Goal: Task Accomplishment & Management: Manage account settings

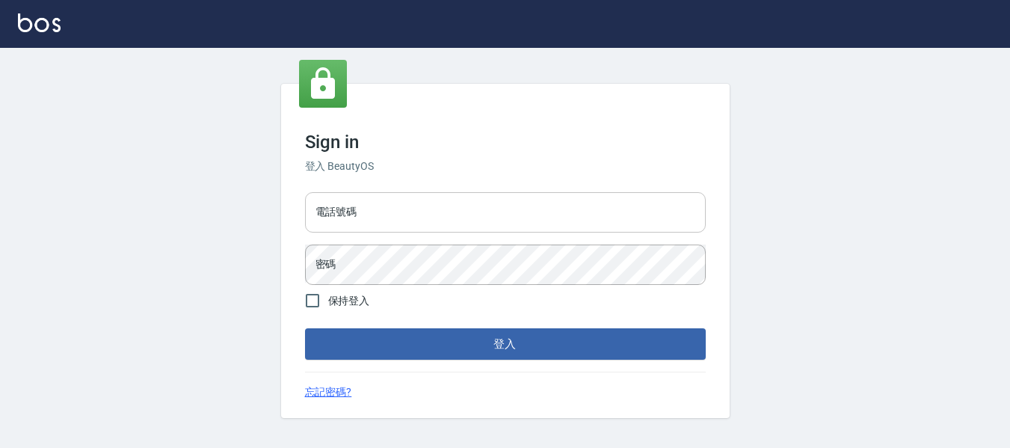
click at [378, 218] on input "電話號碼" at bounding box center [505, 212] width 401 height 40
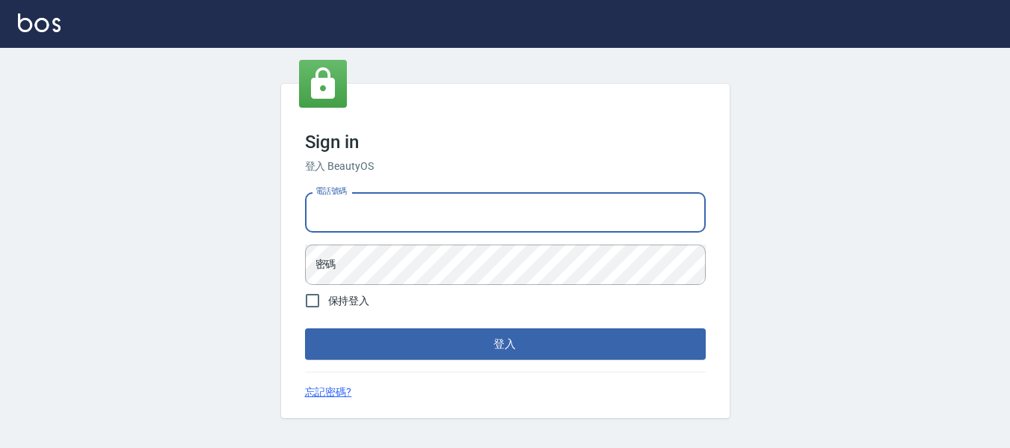
type input "82951313"
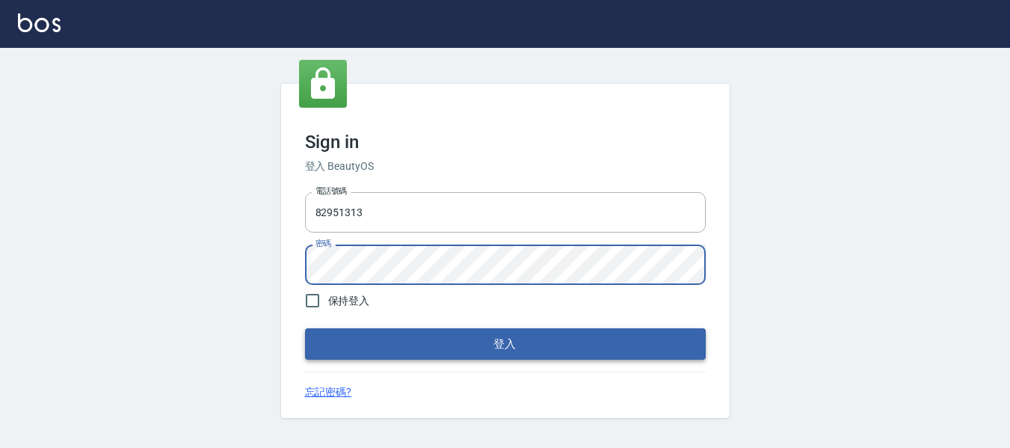
click at [431, 348] on button "登入" at bounding box center [505, 343] width 401 height 31
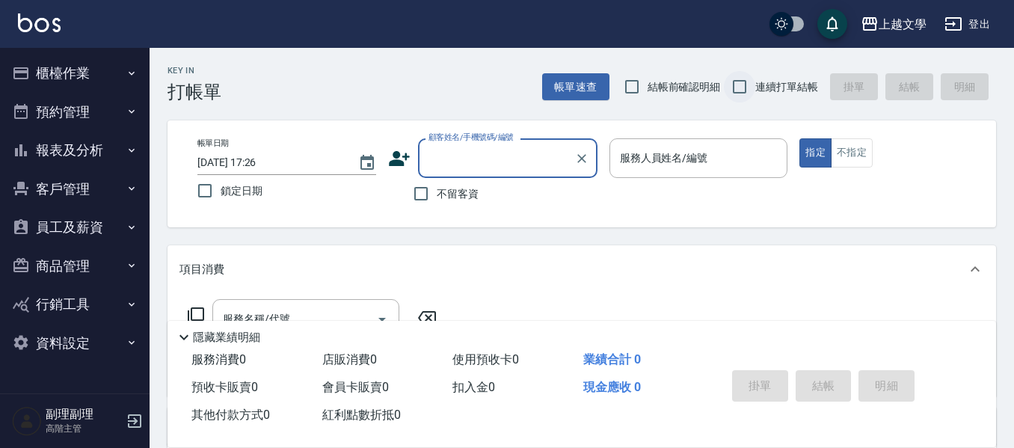
click at [726, 79] on input "連續打單結帳" at bounding box center [739, 86] width 31 height 31
checkbox input "true"
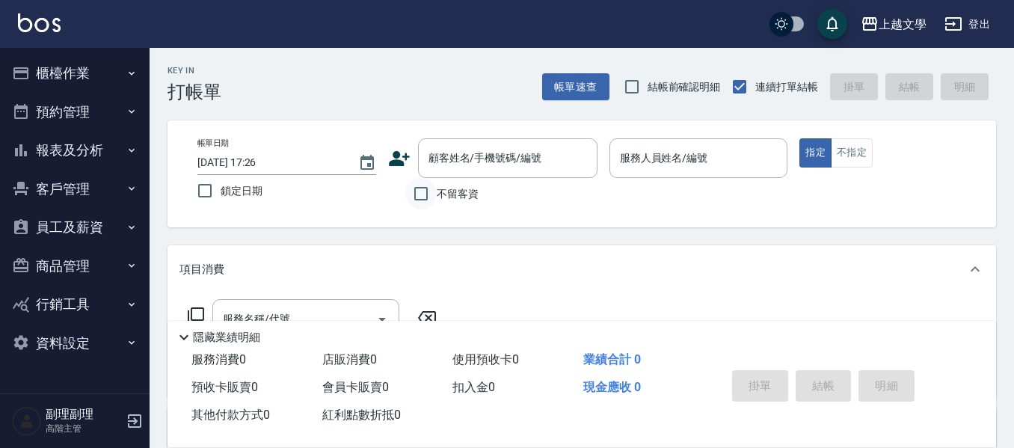
click at [414, 194] on input "不留客資" at bounding box center [420, 193] width 31 height 31
checkbox input "true"
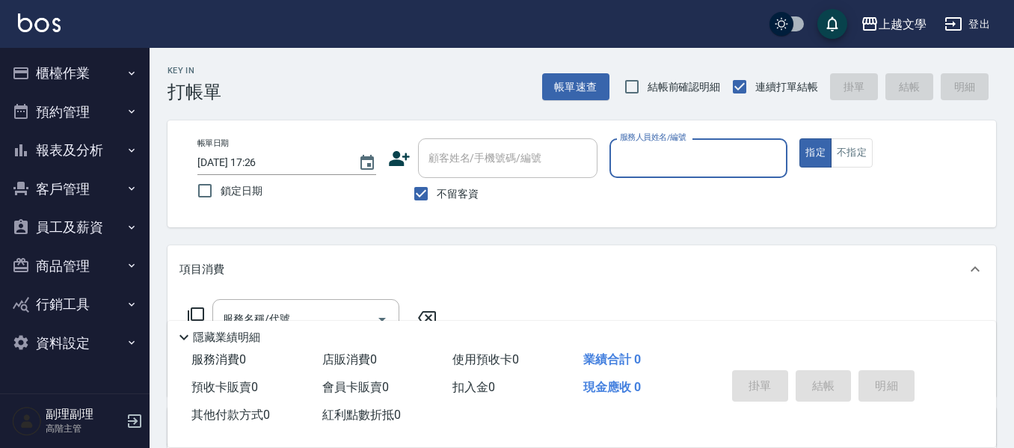
click at [69, 112] on button "預約管理" at bounding box center [75, 112] width 138 height 39
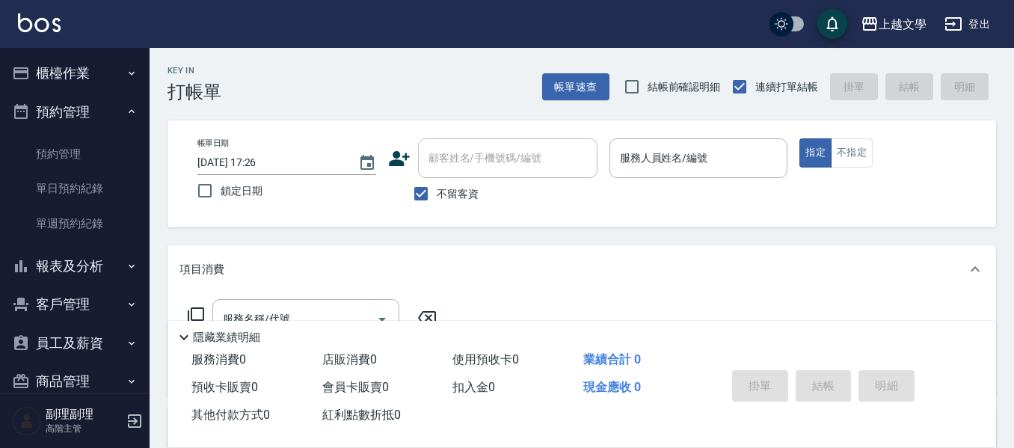
click at [105, 66] on button "櫃檯作業" at bounding box center [75, 73] width 138 height 39
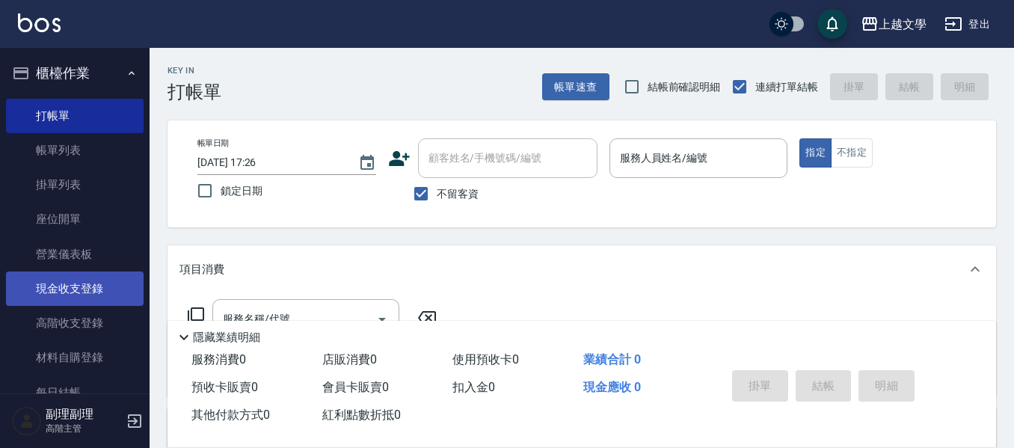
click at [87, 286] on link "現金收支登錄" at bounding box center [75, 288] width 138 height 34
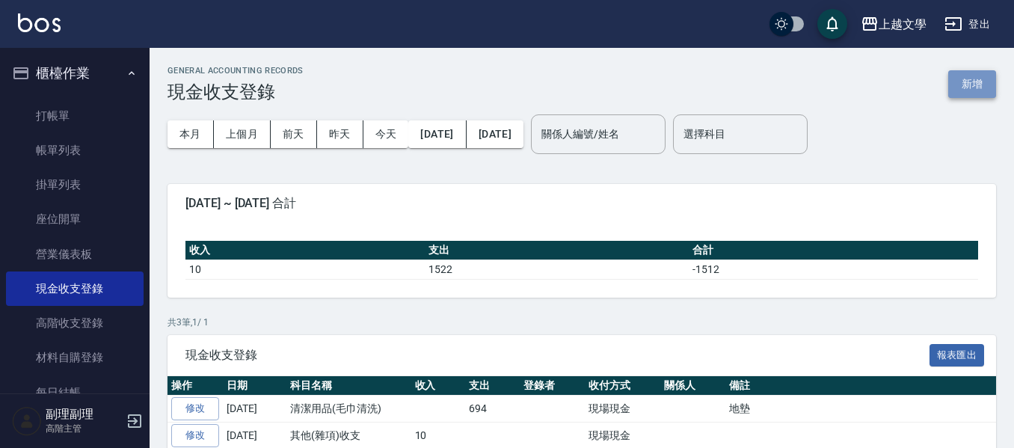
click at [983, 87] on button "新增" at bounding box center [972, 84] width 48 height 28
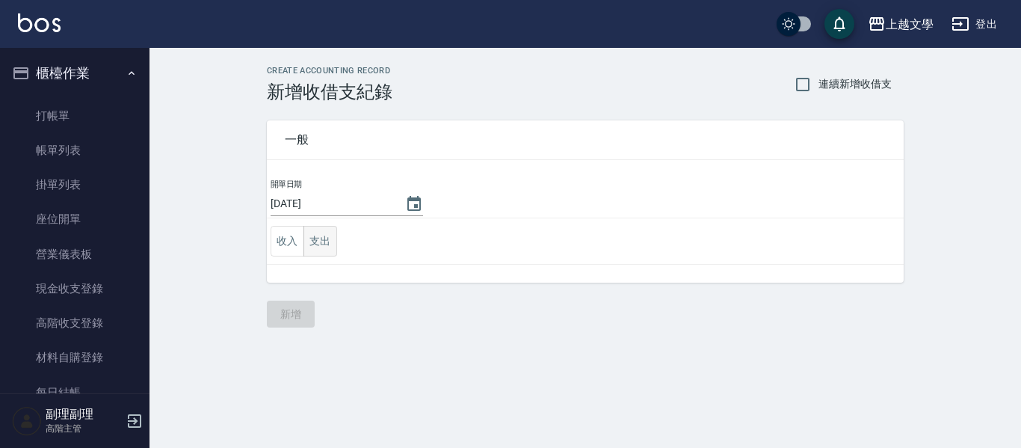
click at [334, 241] on button "支出" at bounding box center [321, 241] width 34 height 31
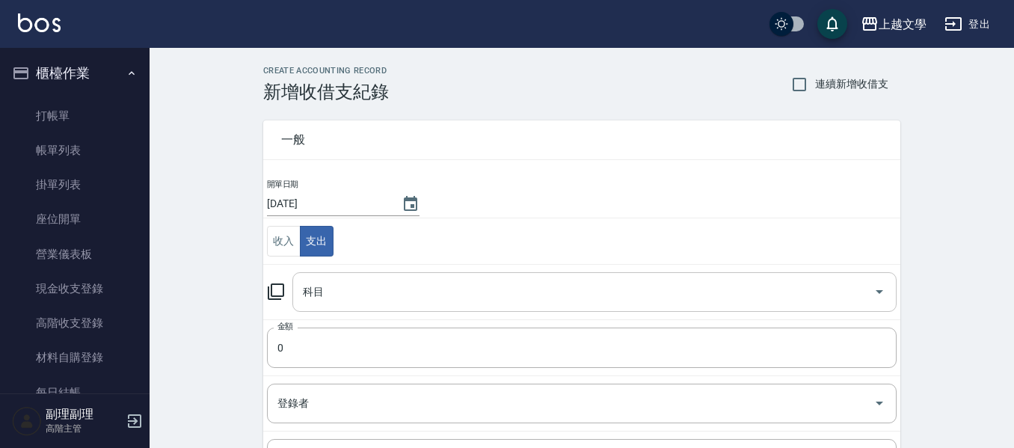
click at [414, 293] on input "科目" at bounding box center [583, 292] width 568 height 26
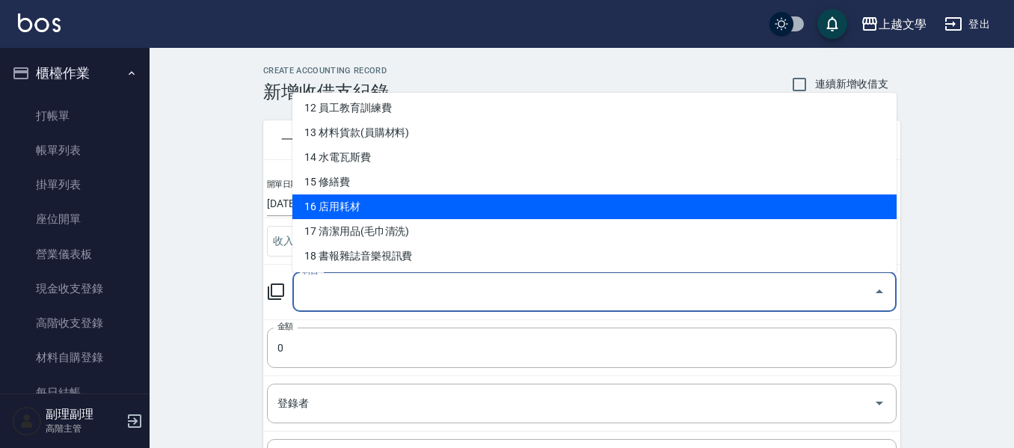
scroll to position [374, 0]
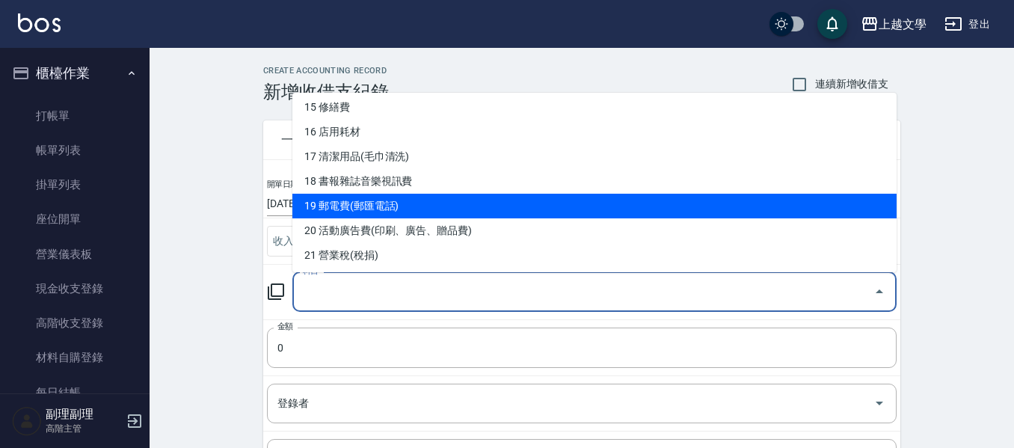
drag, startPoint x: 511, startPoint y: 233, endPoint x: 517, endPoint y: 210, distance: 23.8
click at [517, 210] on ul "0 售貨費用 1 營業收入 2 產品販賣 3 行政幹部薪資 4 設計師薪資 5 助理薪資 6 員工借支 7 業績獎金 8 伙食費 9 勞健保勞退費 10 房屋…" at bounding box center [594, 182] width 604 height 179
click at [517, 210] on li "19 郵電費(郵匯電話)" at bounding box center [594, 206] width 604 height 25
type input "19 郵電費(郵匯電話)"
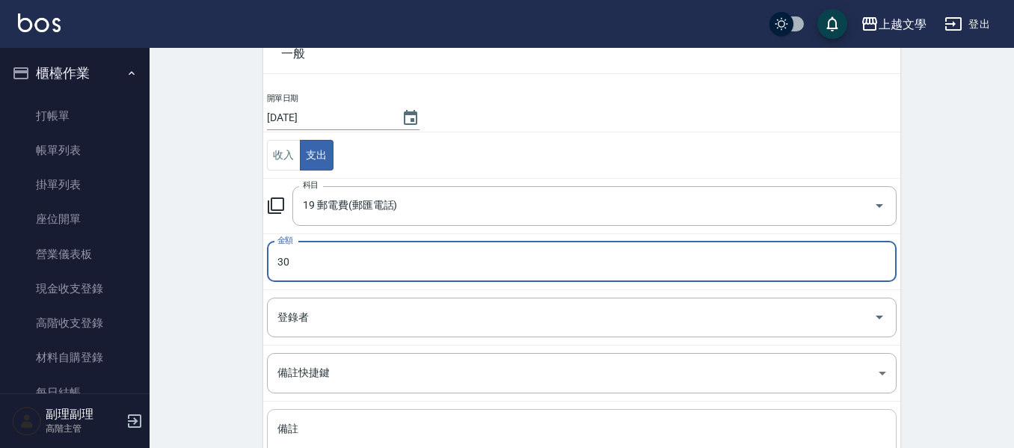
scroll to position [212, 0]
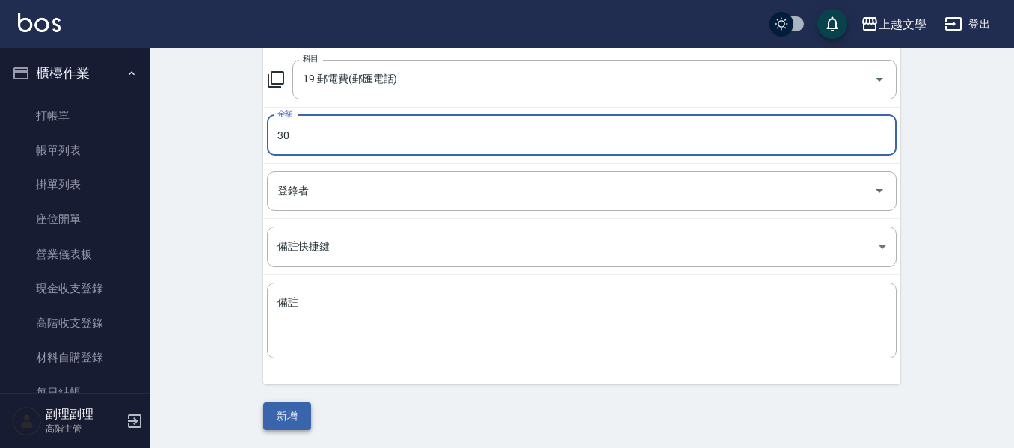
type input "30"
click at [289, 422] on button "新增" at bounding box center [287, 416] width 48 height 28
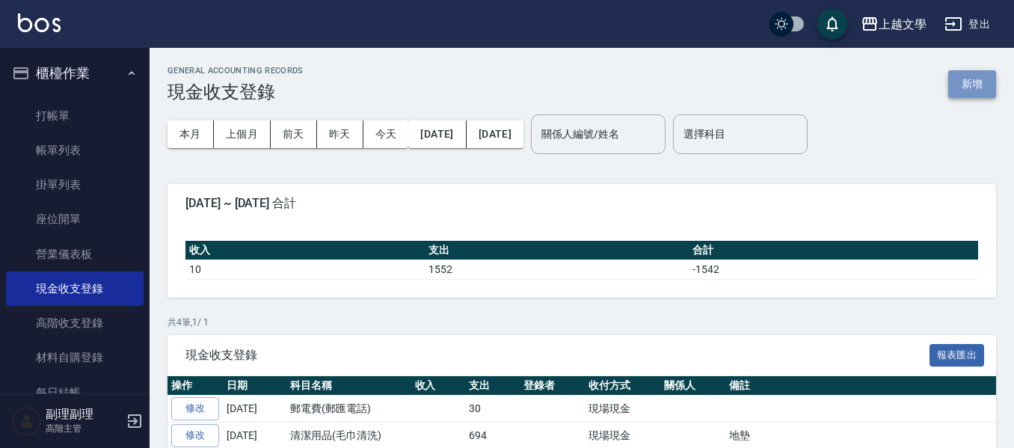
click at [974, 73] on button "新增" at bounding box center [972, 84] width 48 height 28
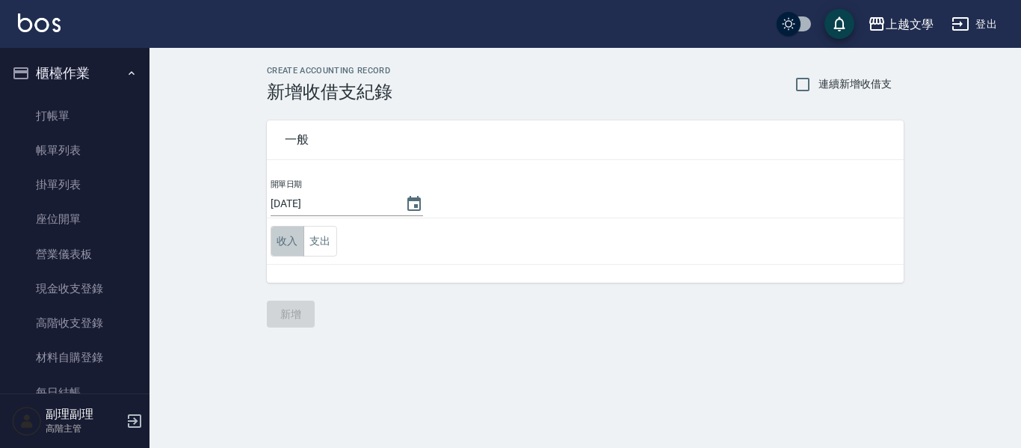
click at [280, 246] on button "收入" at bounding box center [288, 241] width 34 height 31
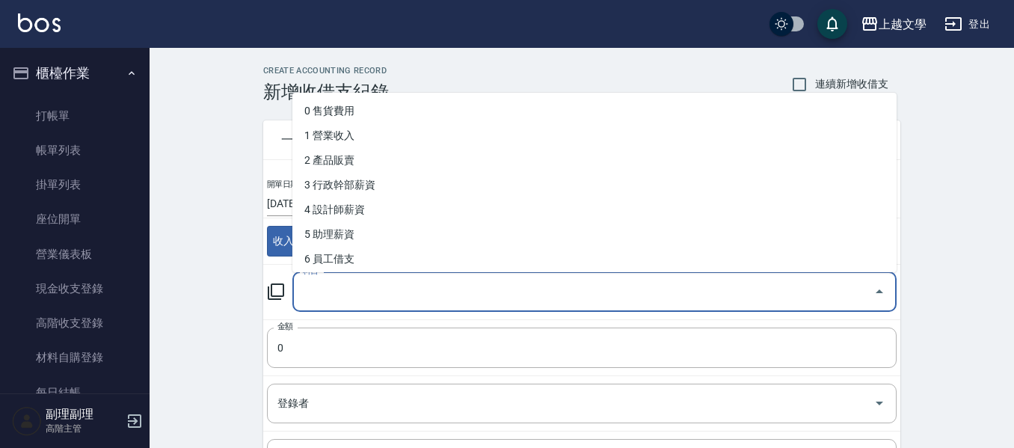
click at [342, 292] on input "科目" at bounding box center [583, 292] width 568 height 26
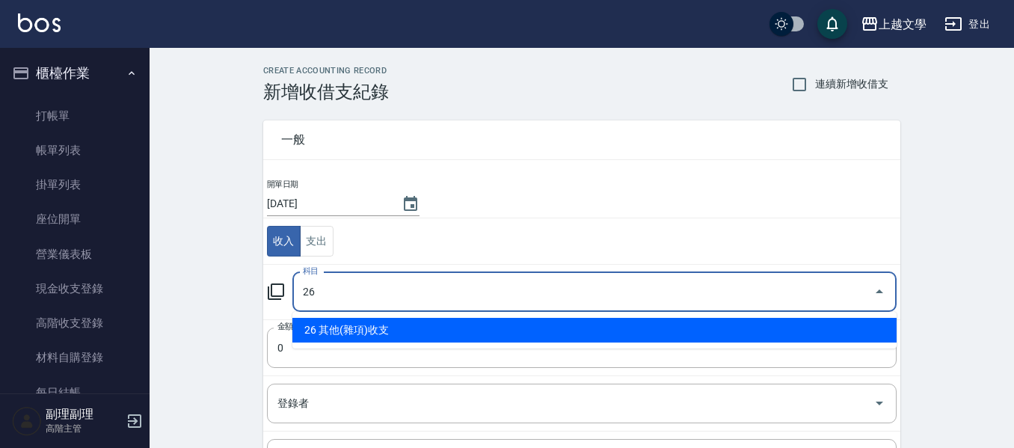
click at [439, 339] on li "26 其他(雜項)收支" at bounding box center [594, 330] width 604 height 25
type input "26 其他(雜項)收支"
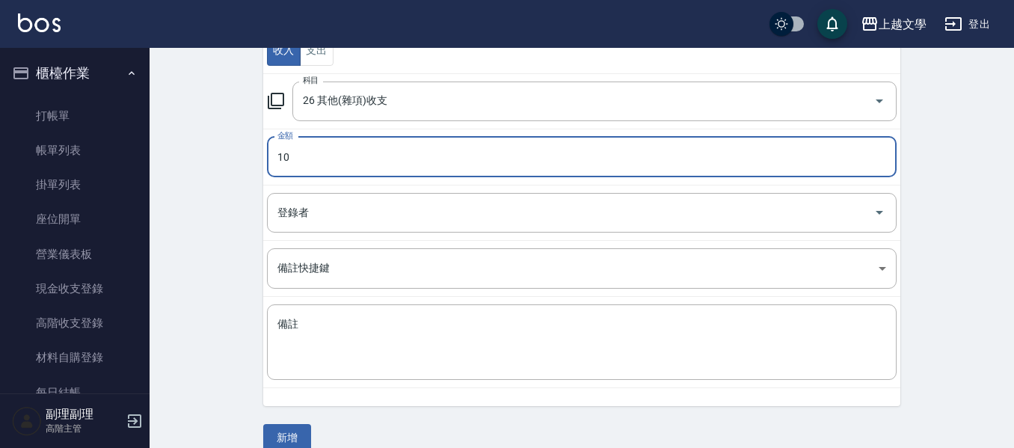
scroll to position [212, 0]
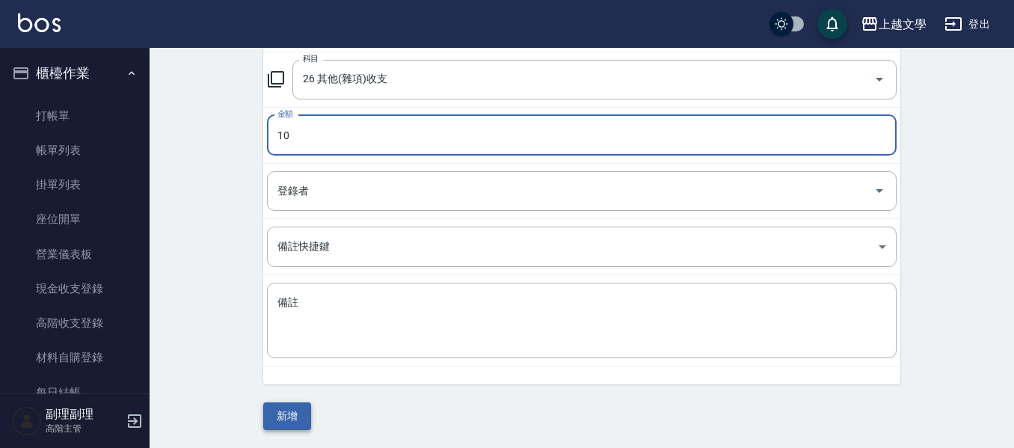
type input "10"
click at [291, 417] on button "新增" at bounding box center [287, 416] width 48 height 28
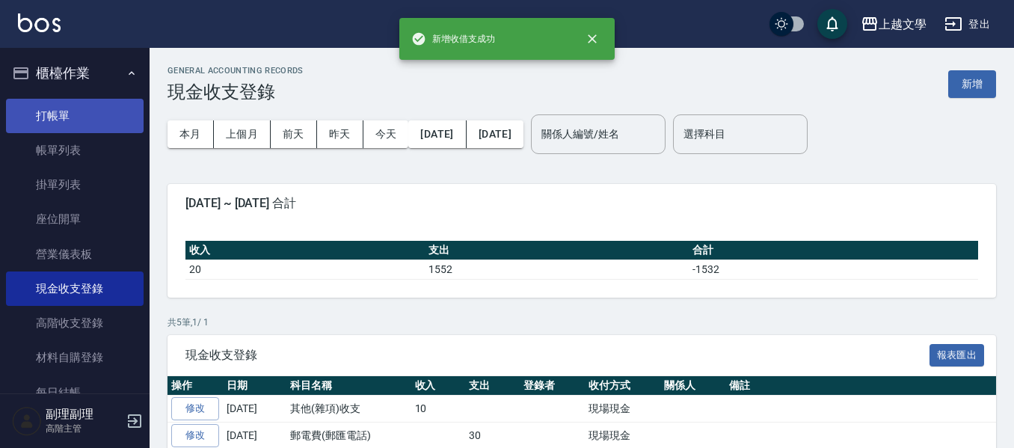
drag, startPoint x: 62, startPoint y: 117, endPoint x: 70, endPoint y: 116, distance: 8.3
click at [62, 116] on link "打帳單" at bounding box center [75, 116] width 138 height 34
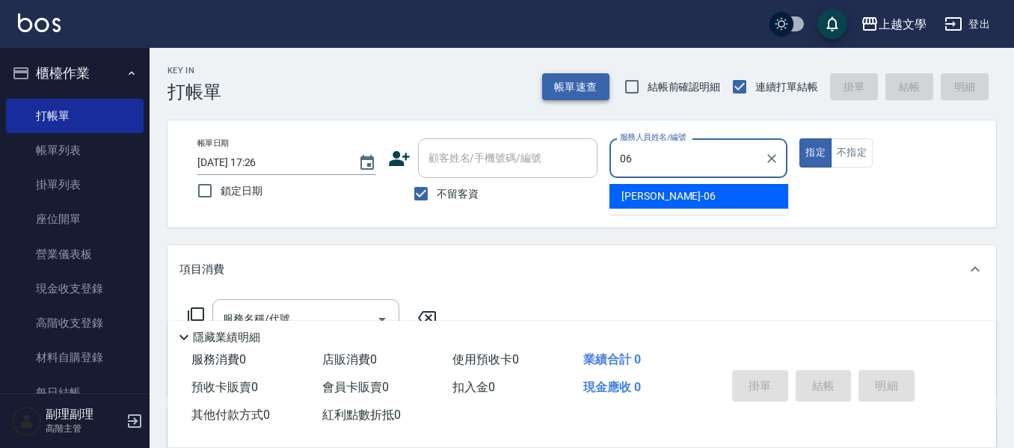
type input "佳珍-06"
type button "true"
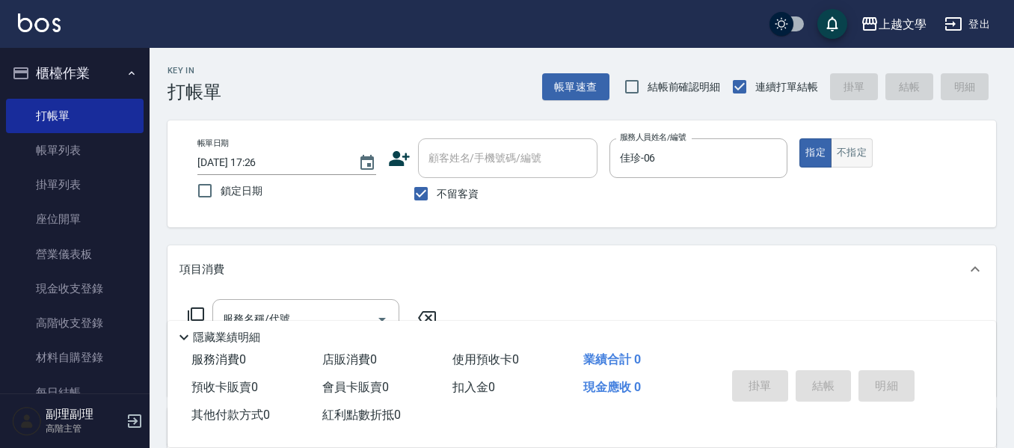
click at [860, 156] on button "不指定" at bounding box center [852, 152] width 42 height 29
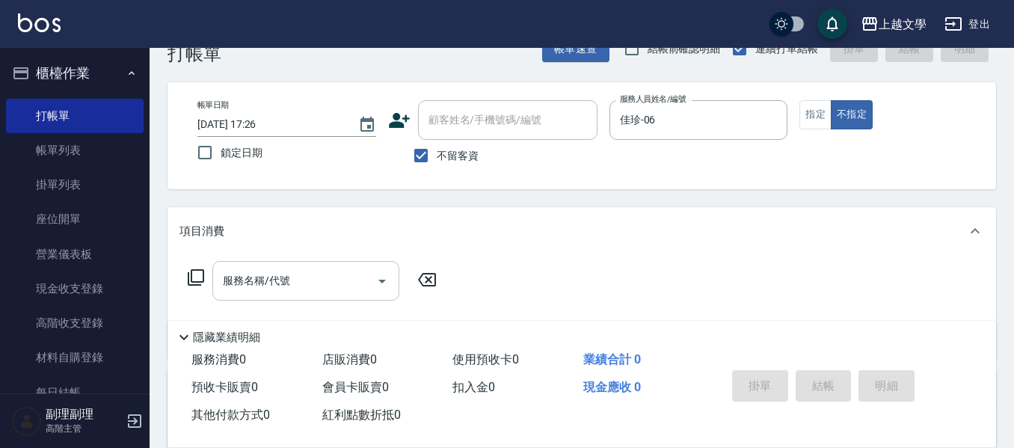
scroll to position [75, 0]
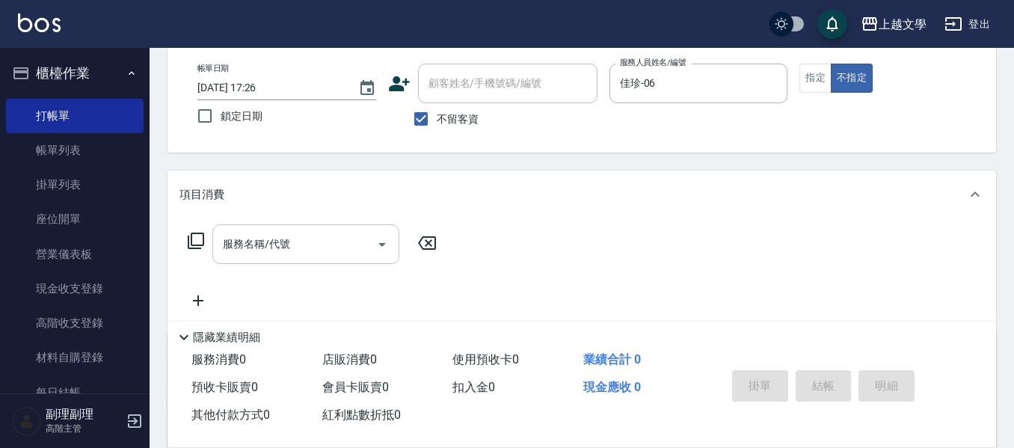
click at [319, 252] on input "服務名稱/代號" at bounding box center [294, 244] width 151 height 26
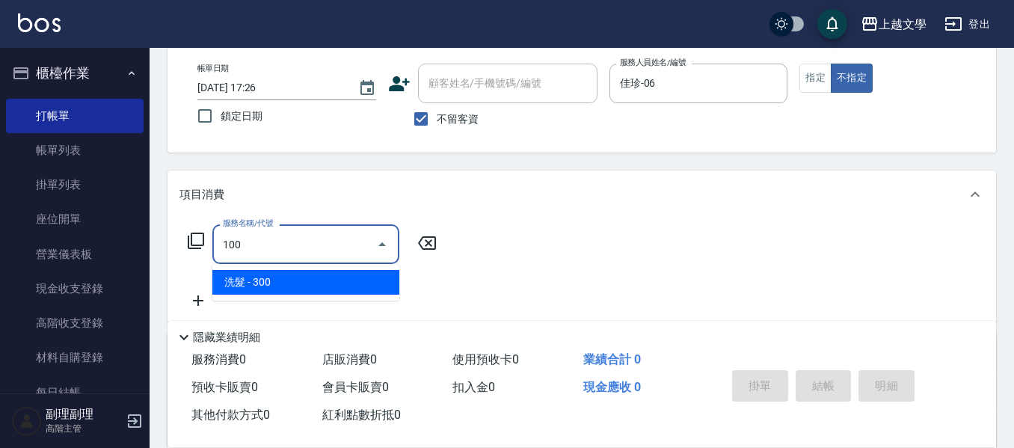
type input "洗髮(100)"
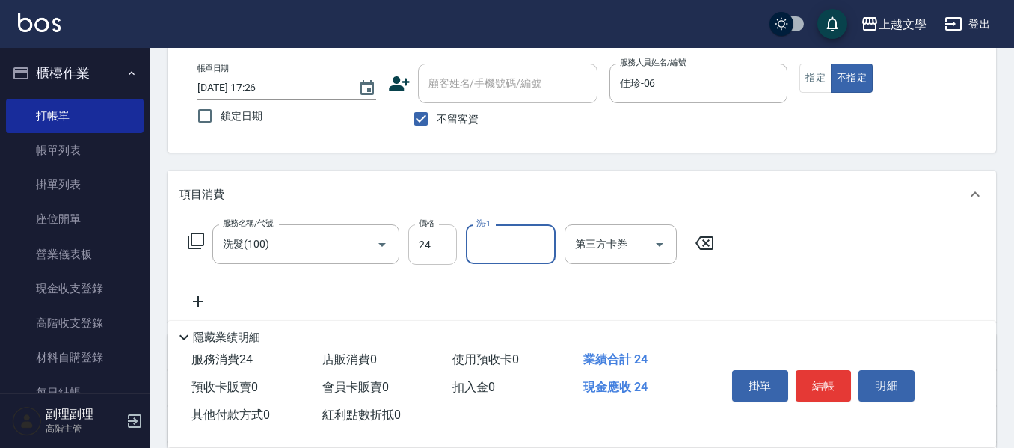
click at [419, 248] on input "24" at bounding box center [432, 244] width 49 height 40
type input "240"
type input "佳珍-06"
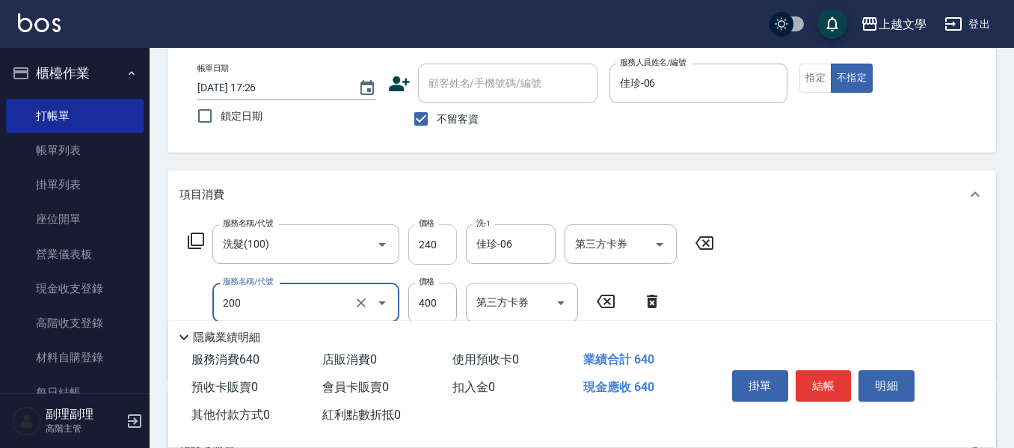
type input "剪髮(200)"
click at [836, 385] on button "結帳" at bounding box center [824, 385] width 56 height 31
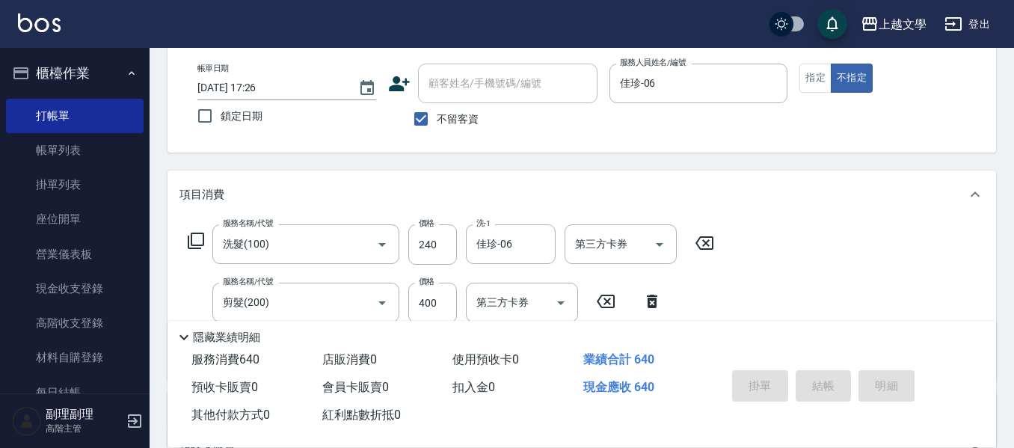
type input "2025/09/08 17:27"
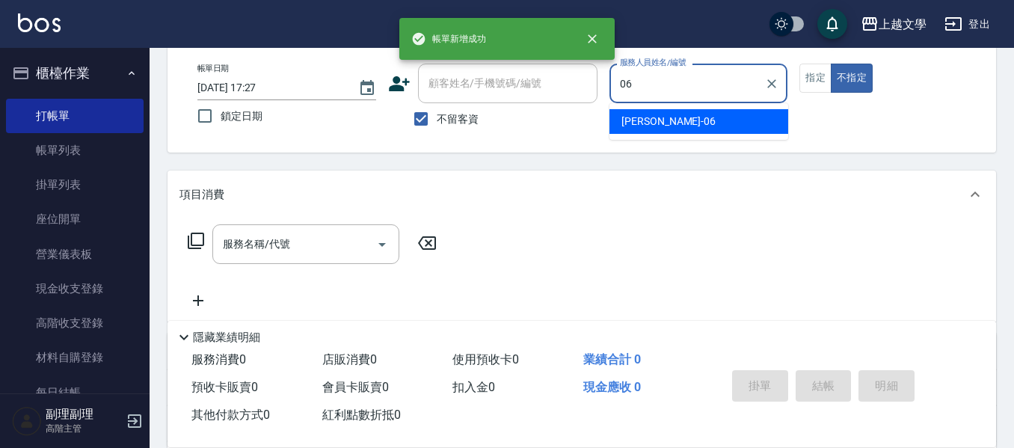
type input "佳珍-06"
type button "false"
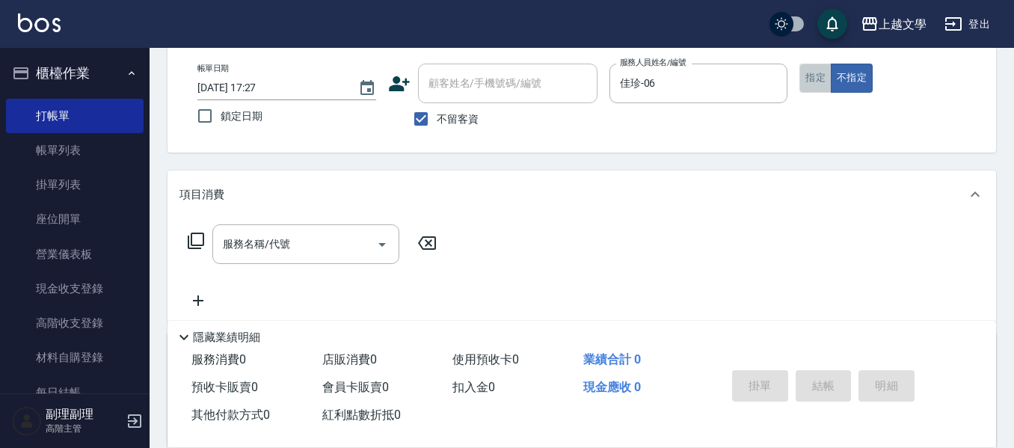
click at [811, 80] on button "指定" at bounding box center [815, 78] width 32 height 29
click at [251, 251] on input "服務名稱/代號" at bounding box center [294, 244] width 151 height 26
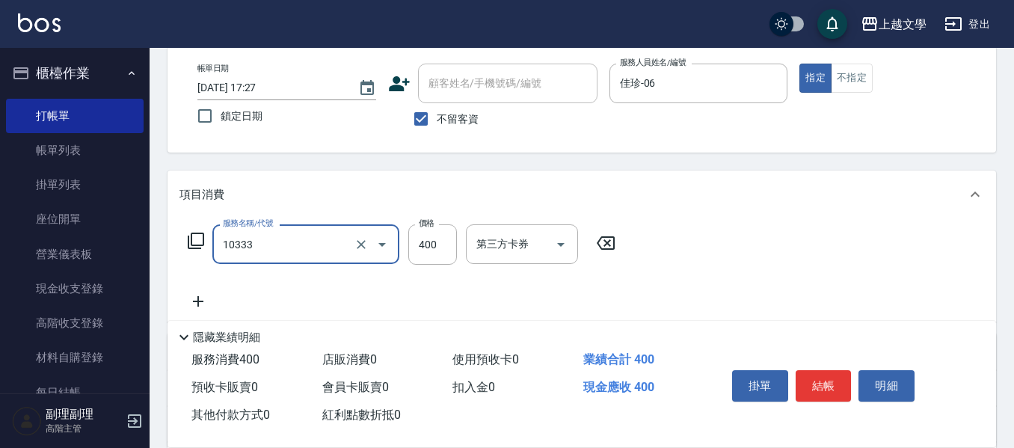
type input "舒暢洗髮(10333)"
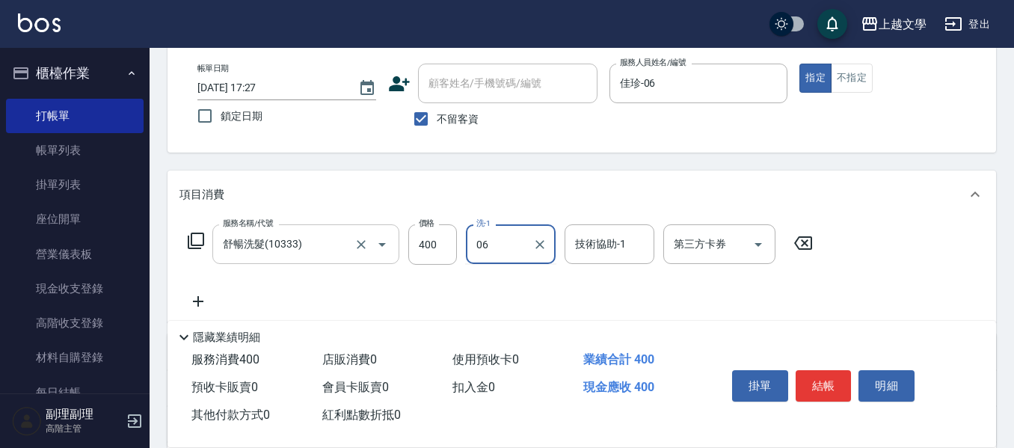
type input "佳珍-06"
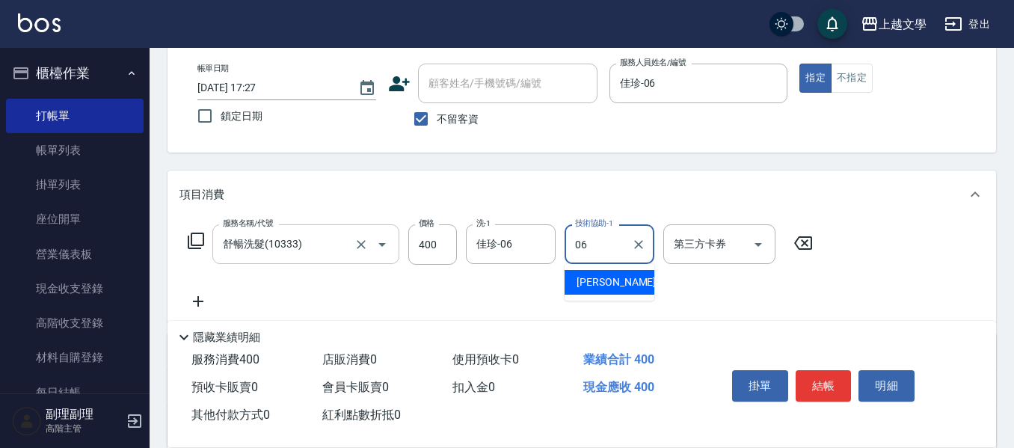
type input "佳珍-06"
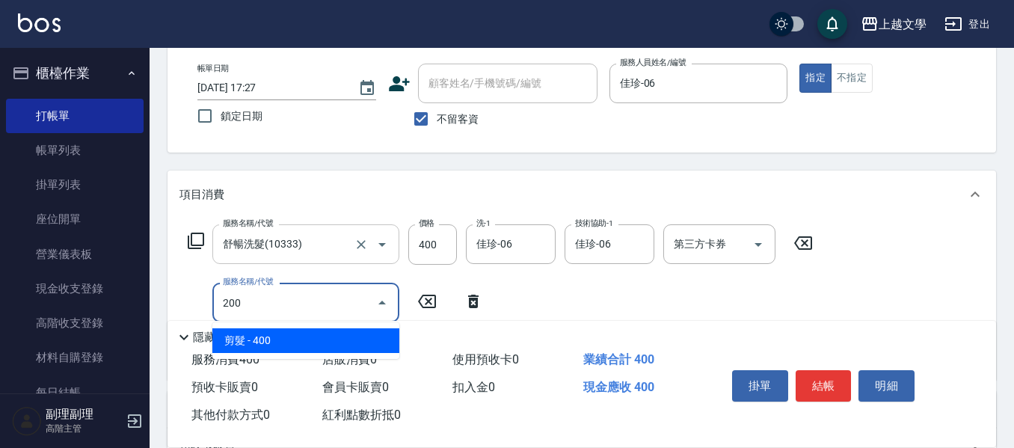
type input "剪髮(200)"
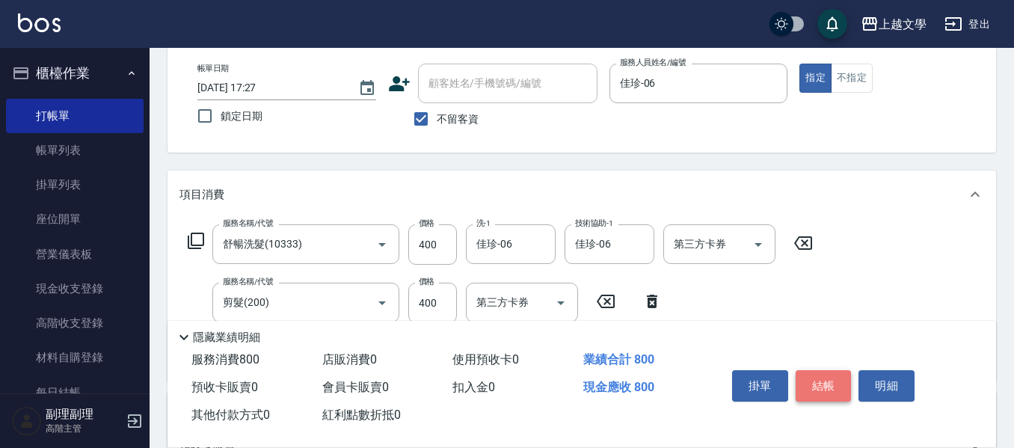
click at [830, 371] on button "結帳" at bounding box center [824, 385] width 56 height 31
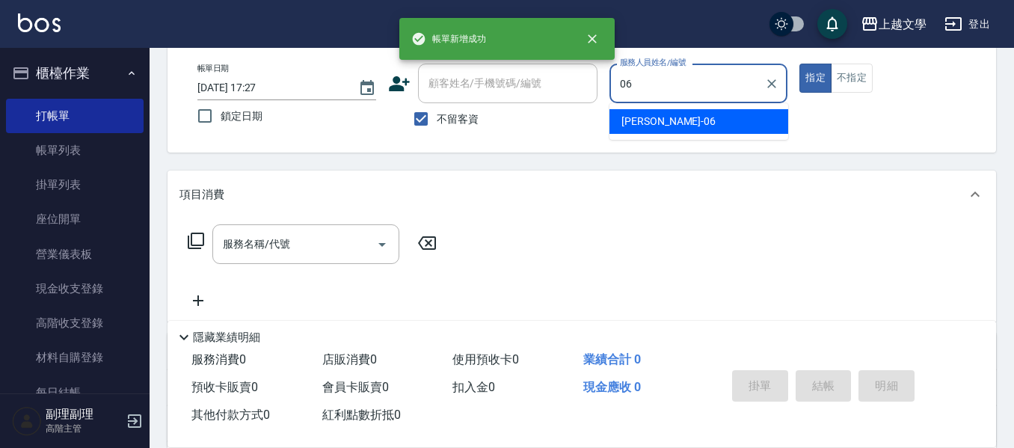
type input "佳珍-06"
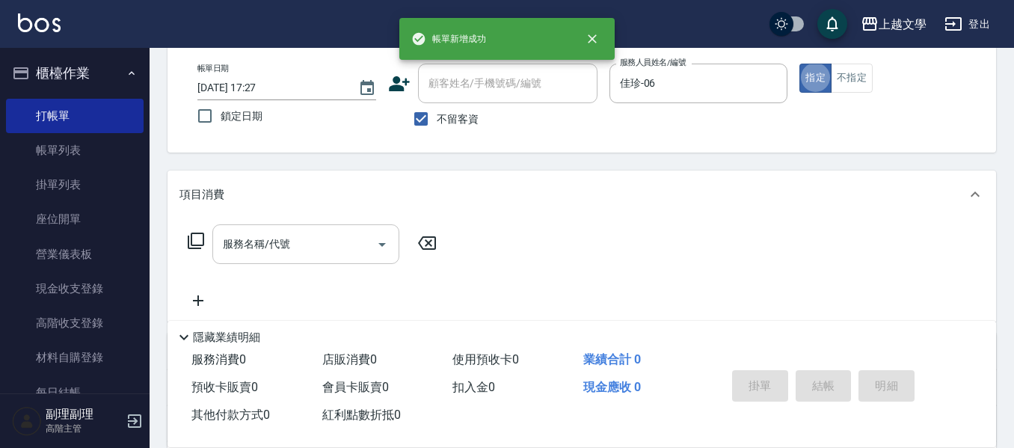
click at [351, 257] on input "服務名稱/代號" at bounding box center [294, 244] width 151 height 26
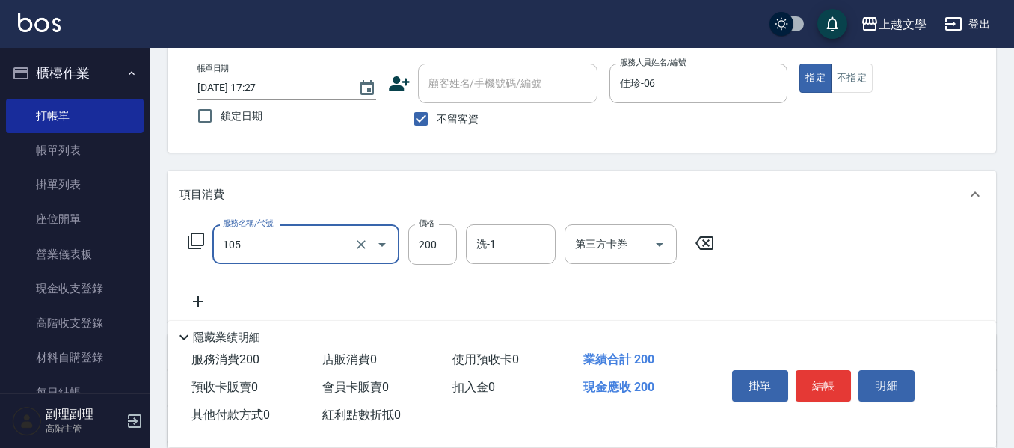
type input "洗髮券使用(105)"
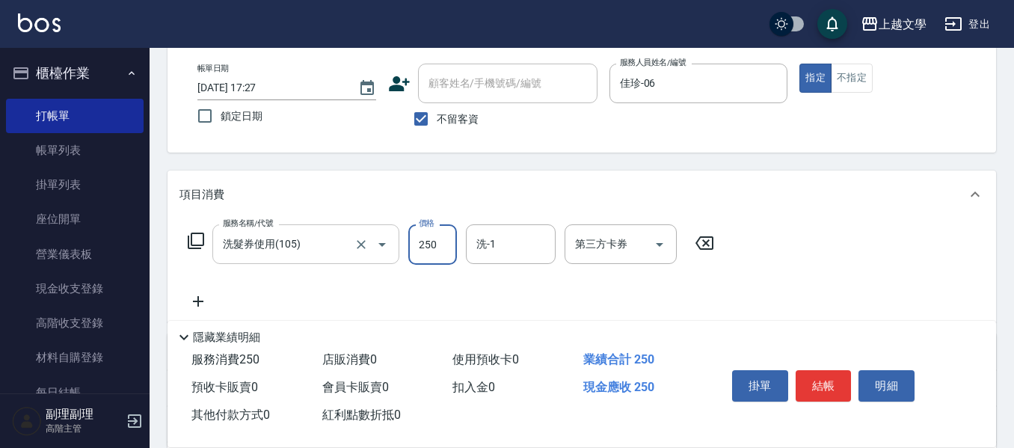
type input "250"
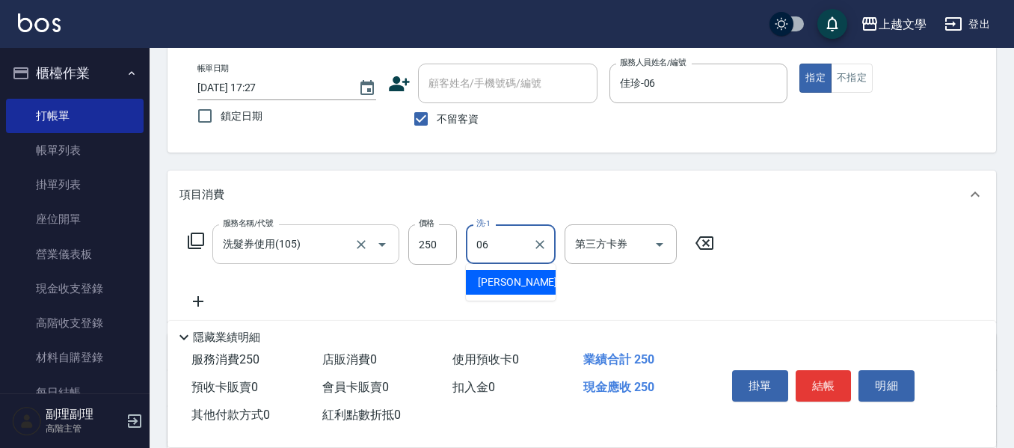
type input "佳珍-06"
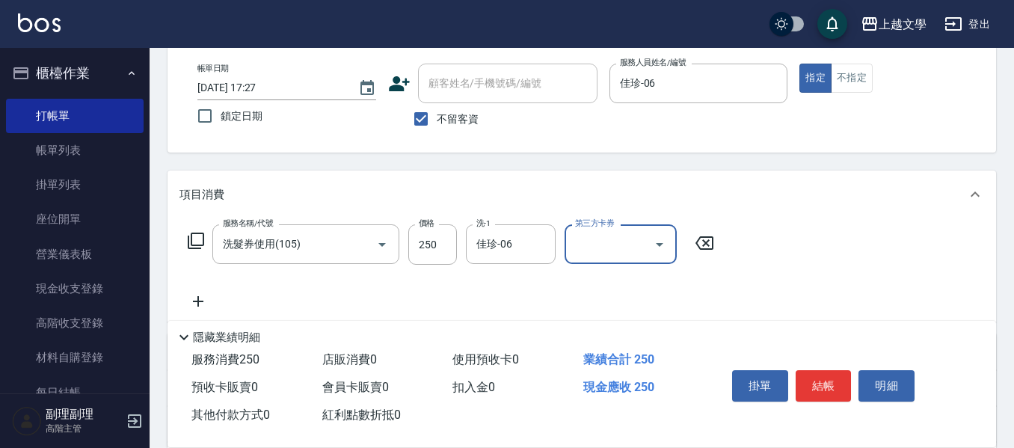
click at [650, 248] on button "Open" at bounding box center [660, 245] width 24 height 24
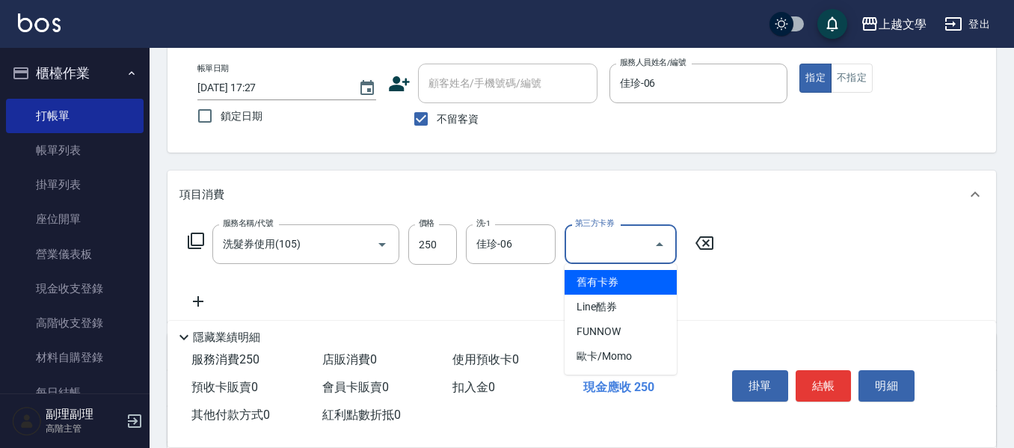
click at [583, 283] on span "舊有卡券" at bounding box center [621, 282] width 112 height 25
type input "舊有卡券"
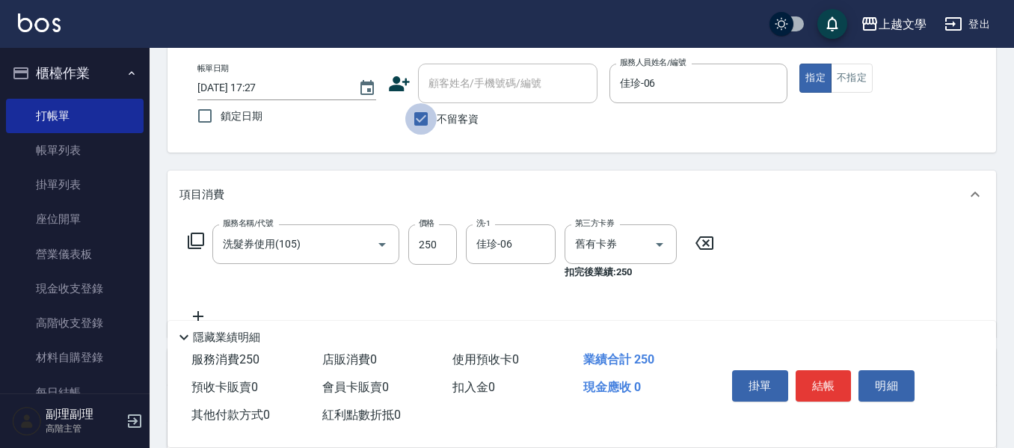
click at [422, 120] on input "不留客資" at bounding box center [420, 118] width 31 height 31
checkbox input "false"
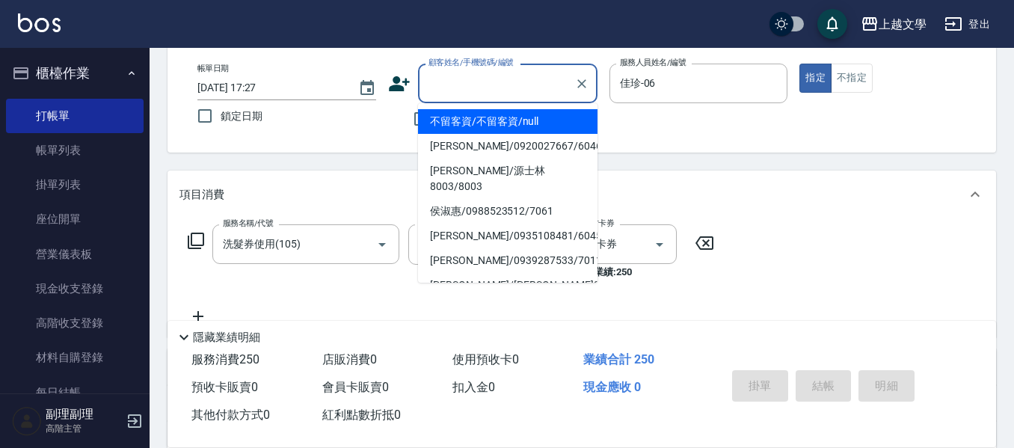
click at [437, 80] on input "顧客姓名/手機號碼/編號" at bounding box center [497, 83] width 144 height 26
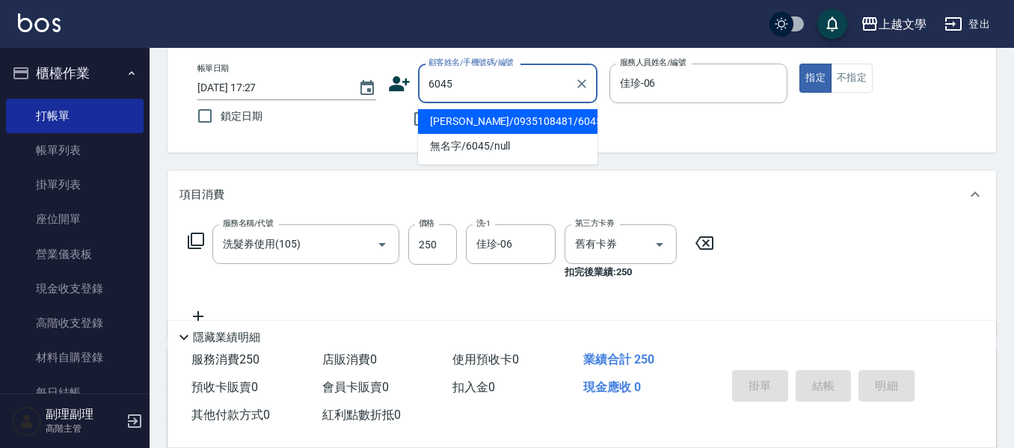
click at [485, 129] on li "黃美玉/0935108481/6045" at bounding box center [507, 121] width 179 height 25
type input "黃美玉/0935108481/6045"
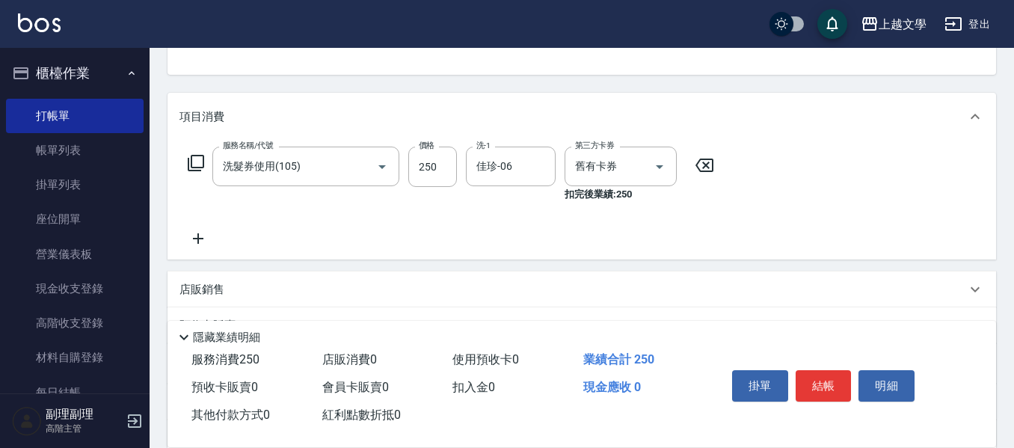
scroll to position [304, 0]
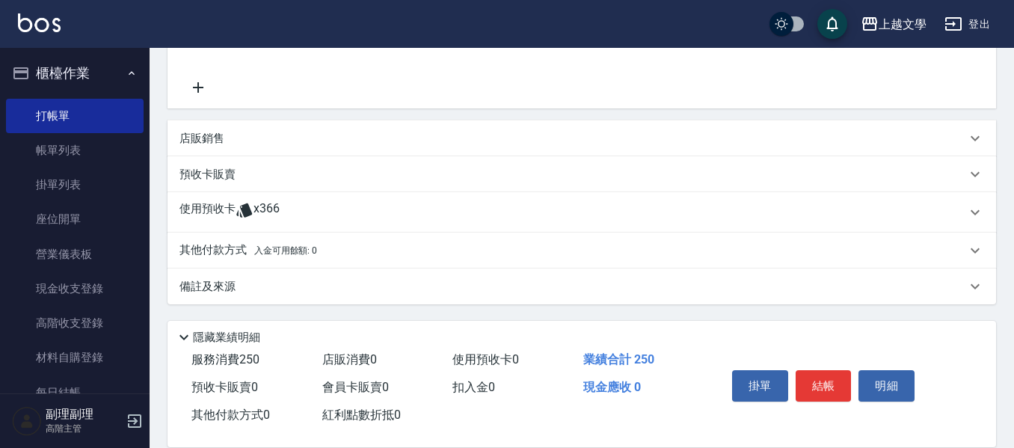
click at [195, 176] on p "預收卡販賣" at bounding box center [207, 175] width 56 height 16
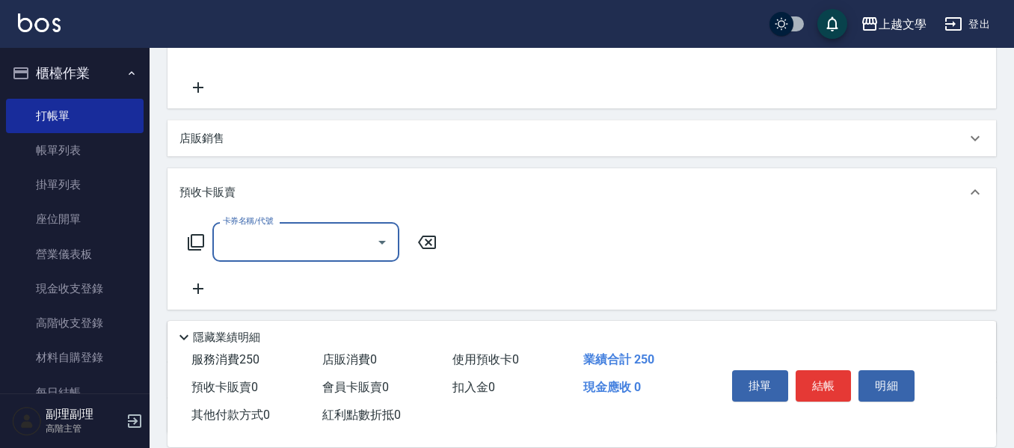
scroll to position [0, 0]
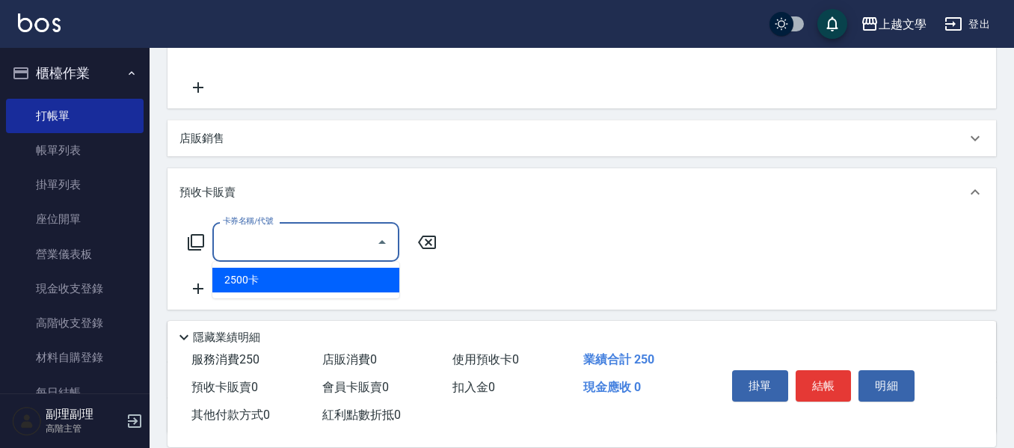
click at [289, 237] on input "卡券名稱/代號" at bounding box center [294, 242] width 151 height 26
click at [285, 286] on span "2500卡" at bounding box center [305, 280] width 187 height 25
type input "2500卡(900)"
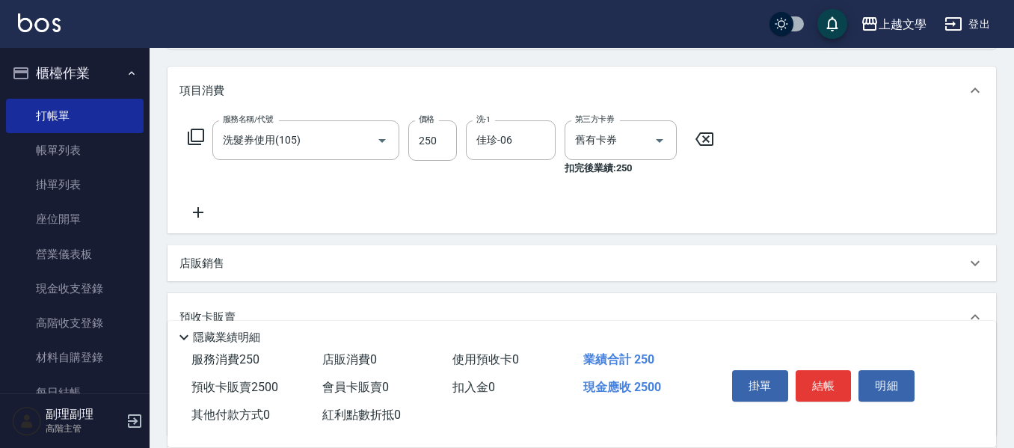
scroll to position [378, 0]
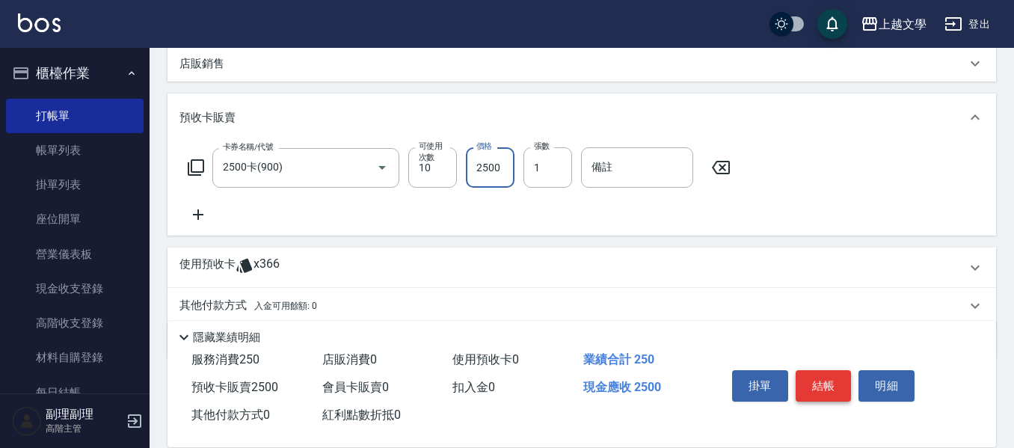
type input "2500"
click at [814, 384] on button "結帳" at bounding box center [824, 385] width 56 height 31
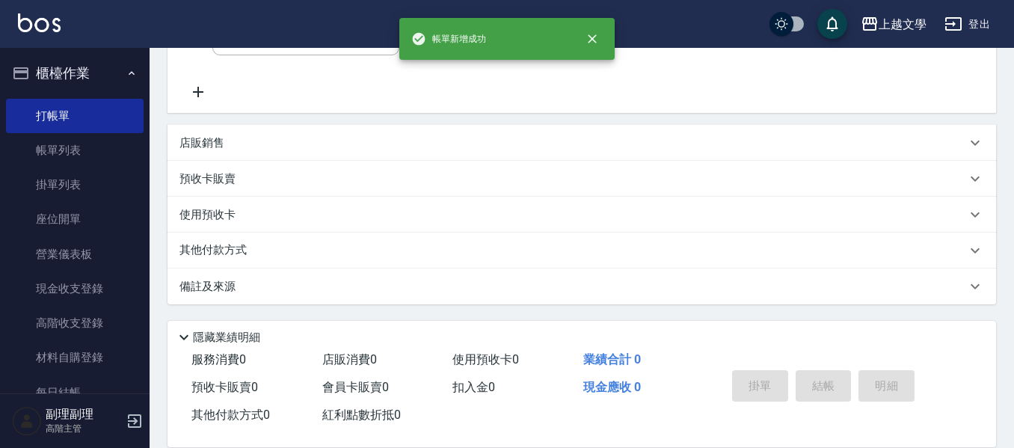
scroll to position [0, 0]
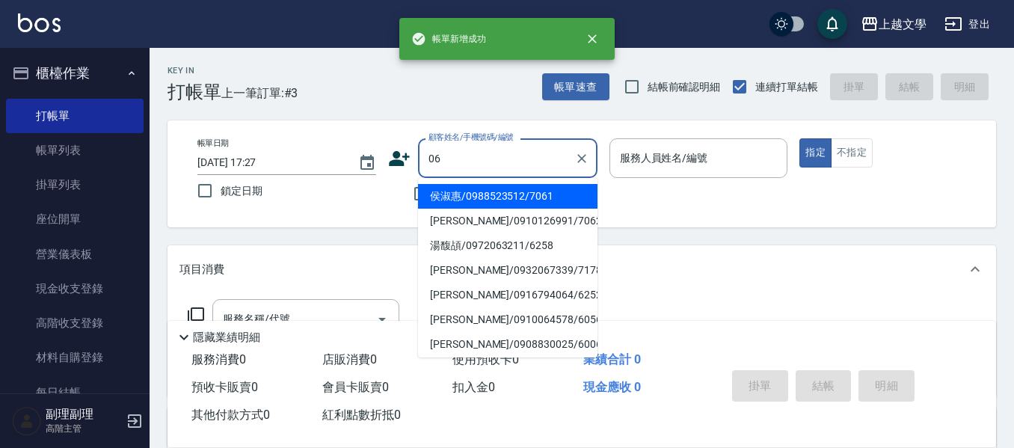
type input "06"
click at [351, 186] on label "鎖定日期" at bounding box center [276, 190] width 175 height 31
click at [221, 186] on input "鎖定日期" at bounding box center [204, 190] width 31 height 31
checkbox input "true"
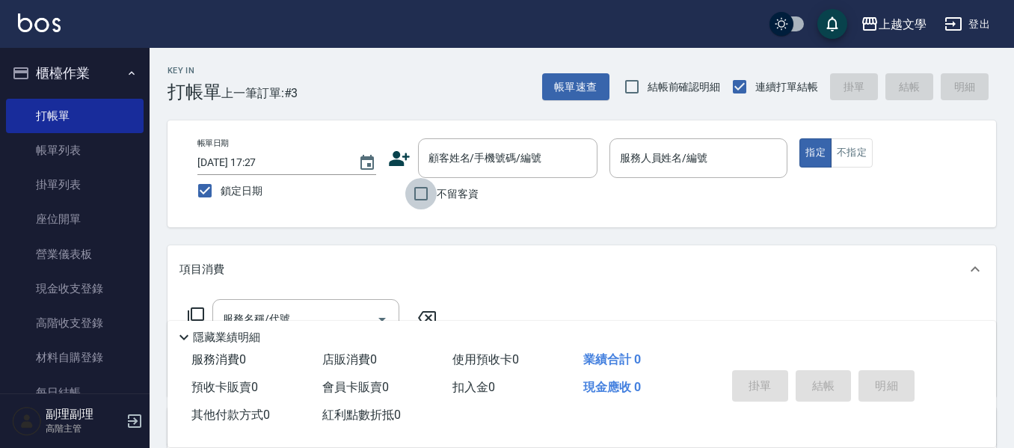
click at [417, 200] on input "不留客資" at bounding box center [420, 193] width 31 height 31
checkbox input "true"
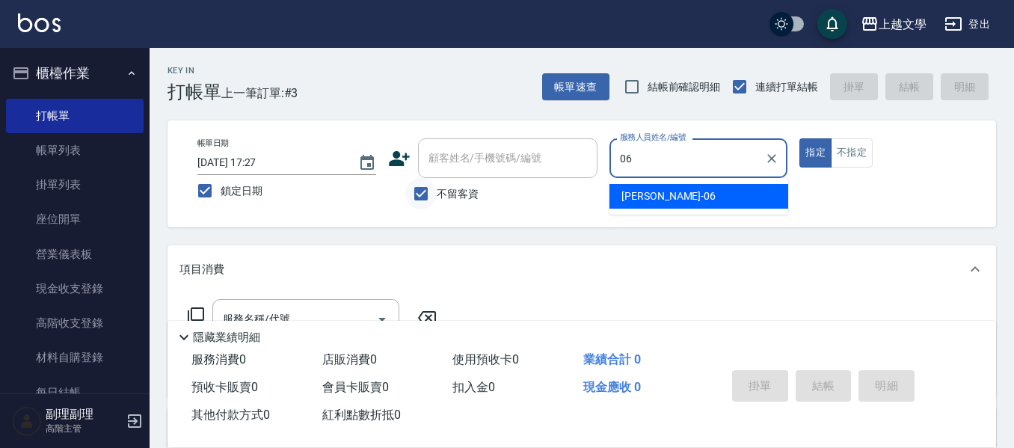
type input "佳珍-06"
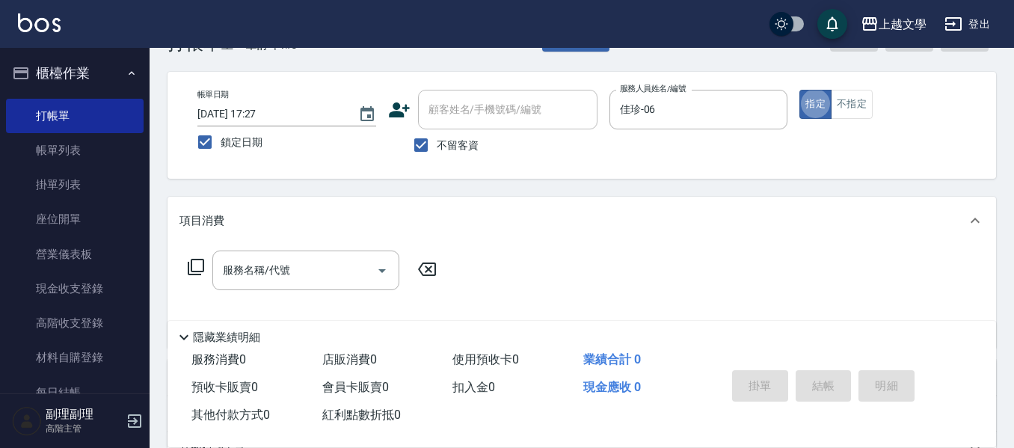
scroll to position [75, 0]
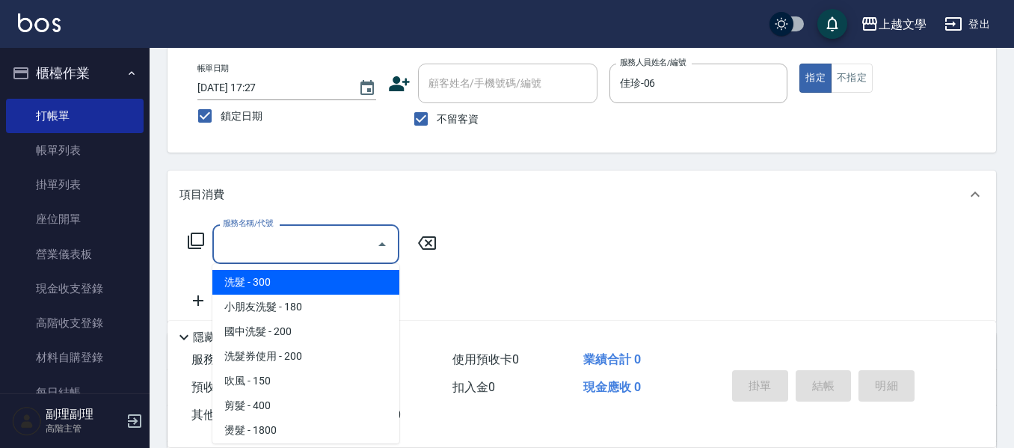
click at [299, 249] on input "服務名稱/代號" at bounding box center [294, 244] width 151 height 26
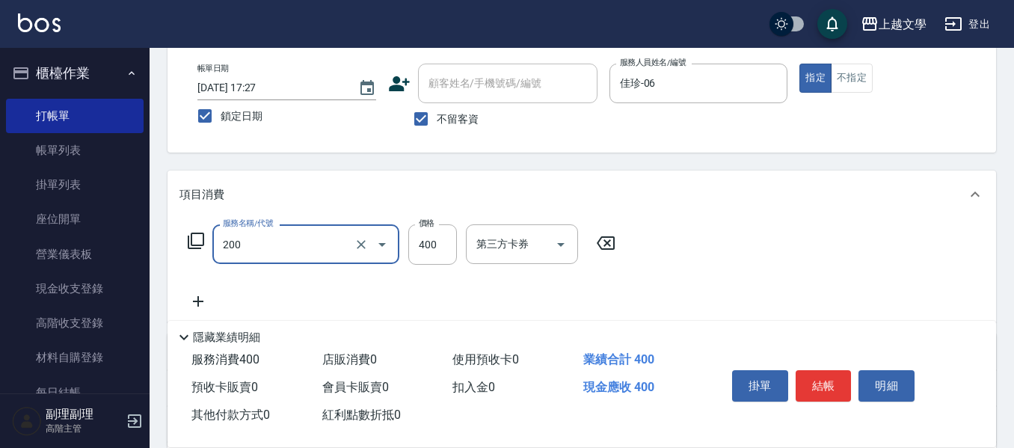
type input "剪髮(200)"
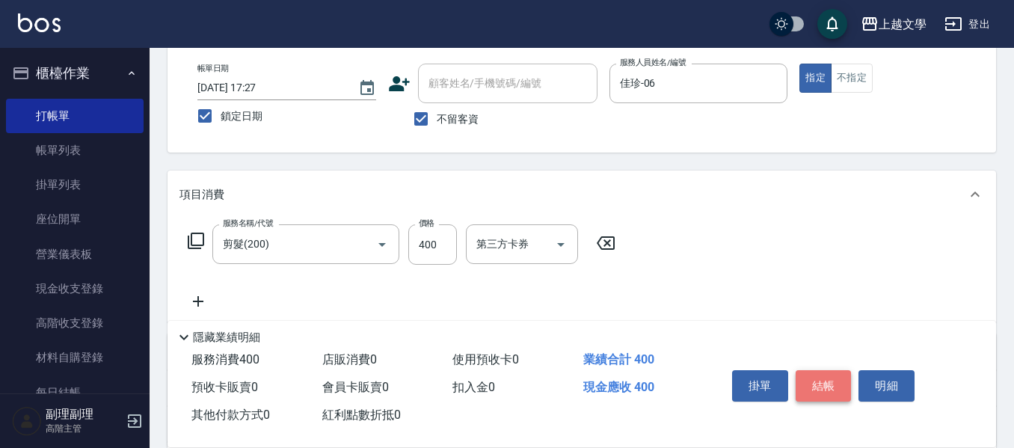
click at [809, 390] on button "結帳" at bounding box center [824, 385] width 56 height 31
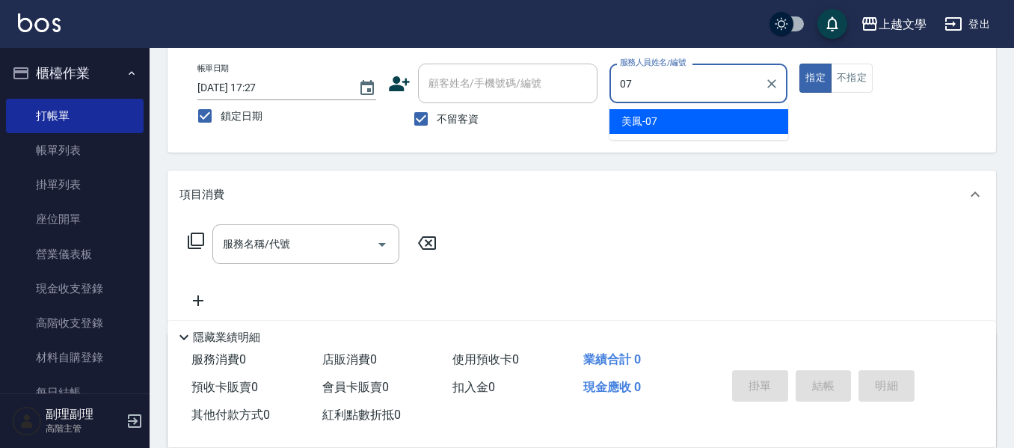
type input "美鳳-07"
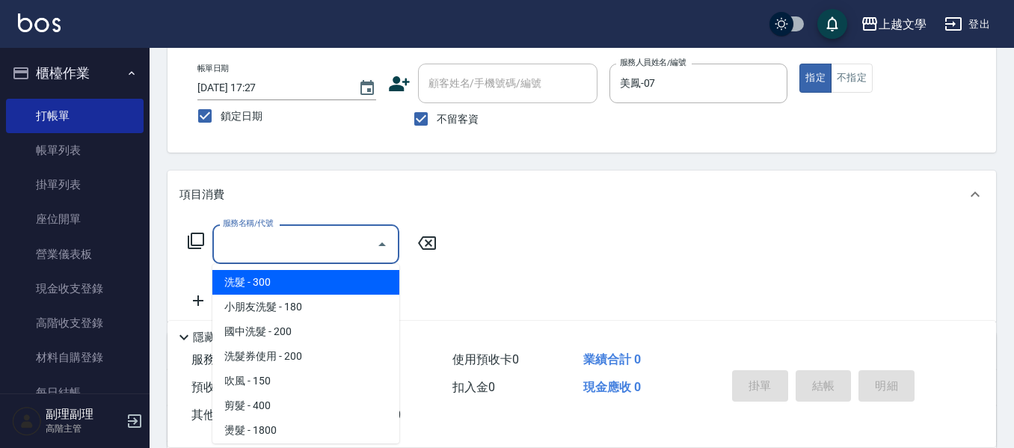
click at [277, 250] on input "服務名稱/代號" at bounding box center [294, 244] width 151 height 26
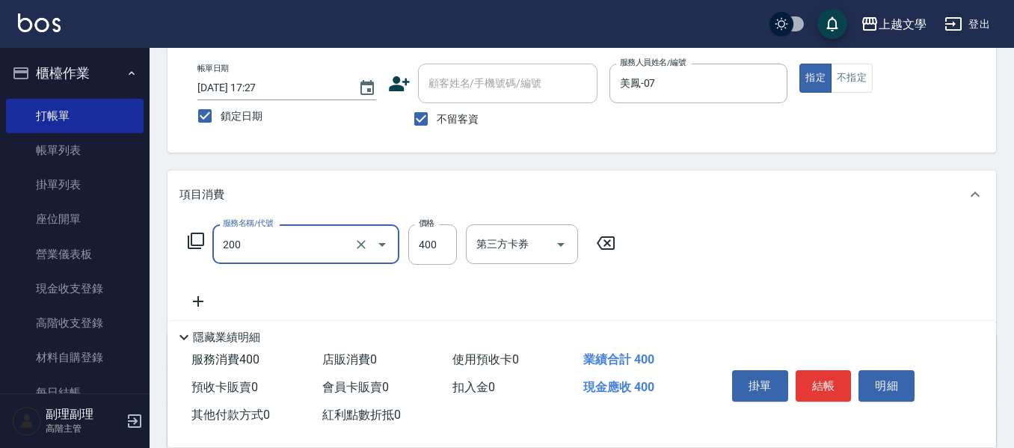
type input "剪髮(200)"
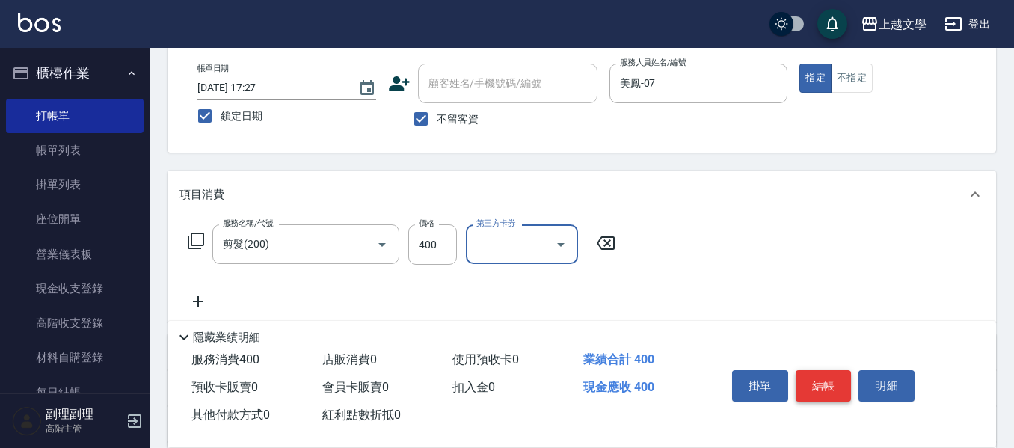
click at [819, 382] on button "結帳" at bounding box center [824, 385] width 56 height 31
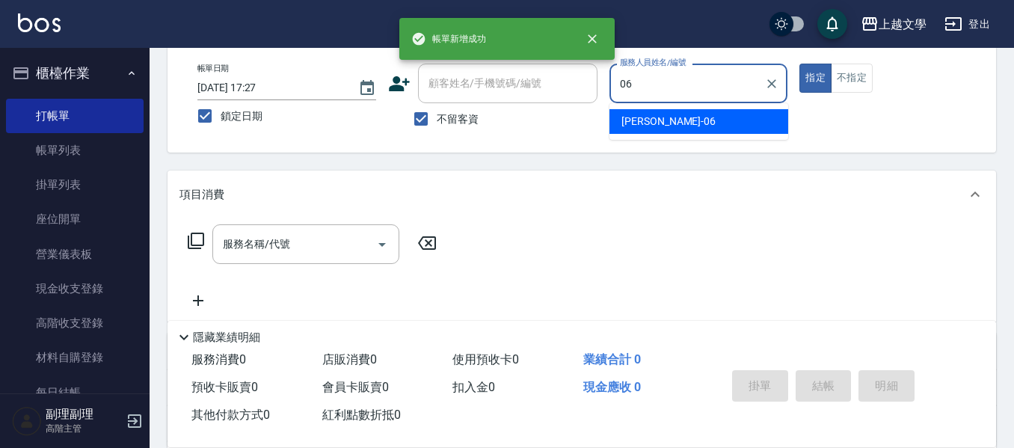
type input "佳珍-06"
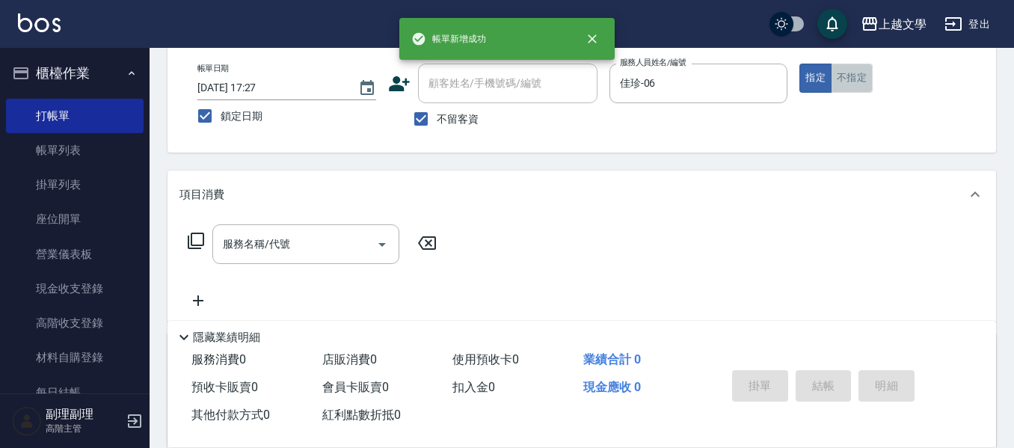
click at [836, 71] on button "不指定" at bounding box center [852, 78] width 42 height 29
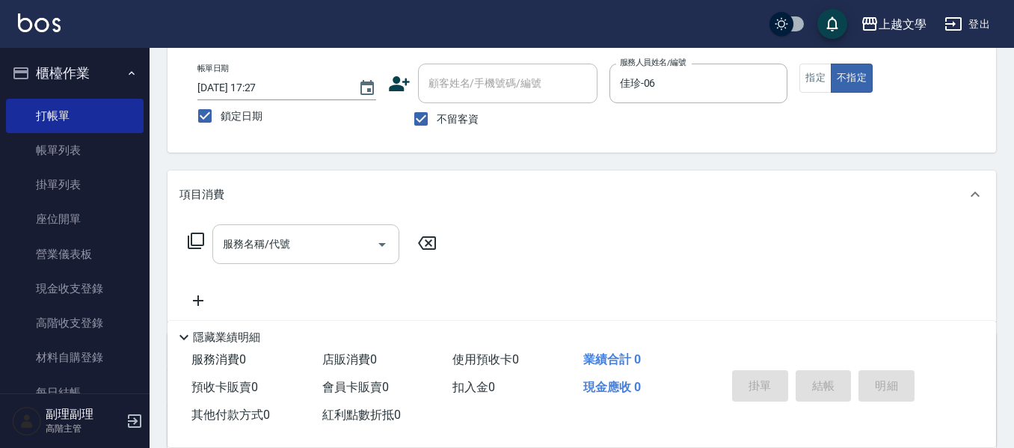
click at [292, 244] on input "服務名稱/代號" at bounding box center [294, 244] width 151 height 26
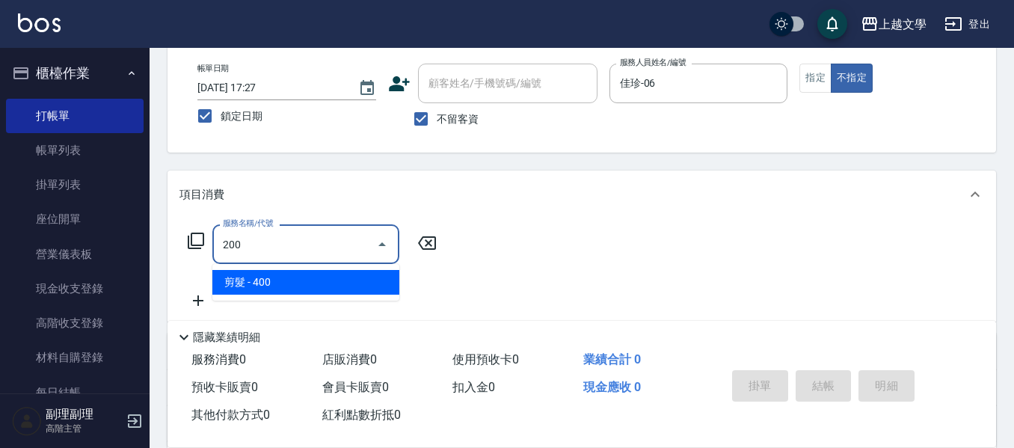
type input "剪髮(200)"
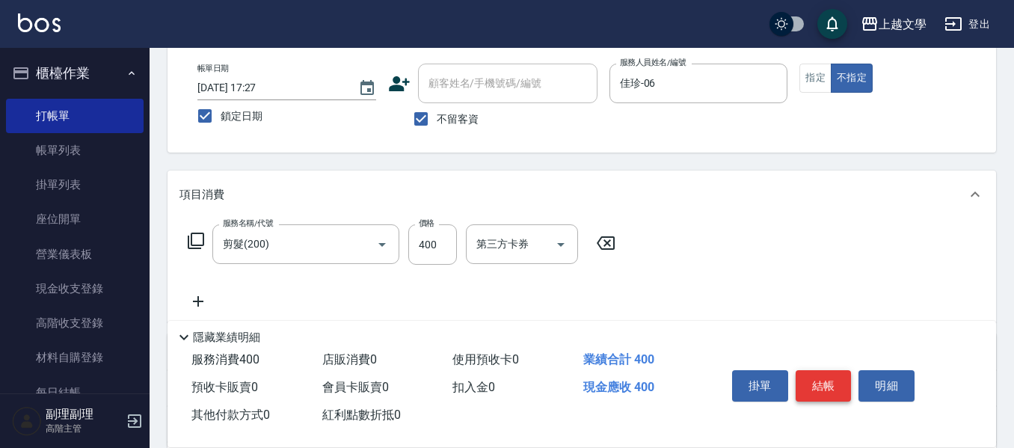
drag, startPoint x: 852, startPoint y: 388, endPoint x: 829, endPoint y: 384, distance: 23.5
click at [840, 390] on div "掛單 結帳 明細" at bounding box center [823, 387] width 195 height 47
click at [822, 378] on button "結帳" at bounding box center [824, 385] width 56 height 31
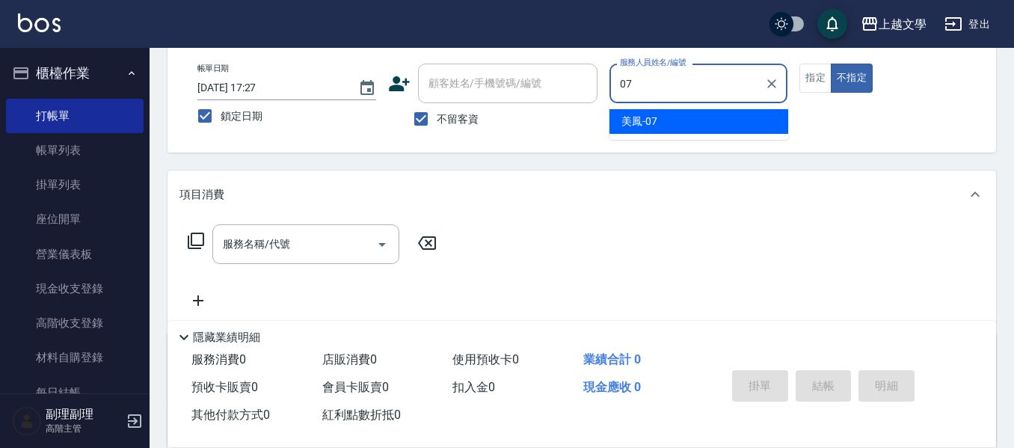
type input "美鳳-07"
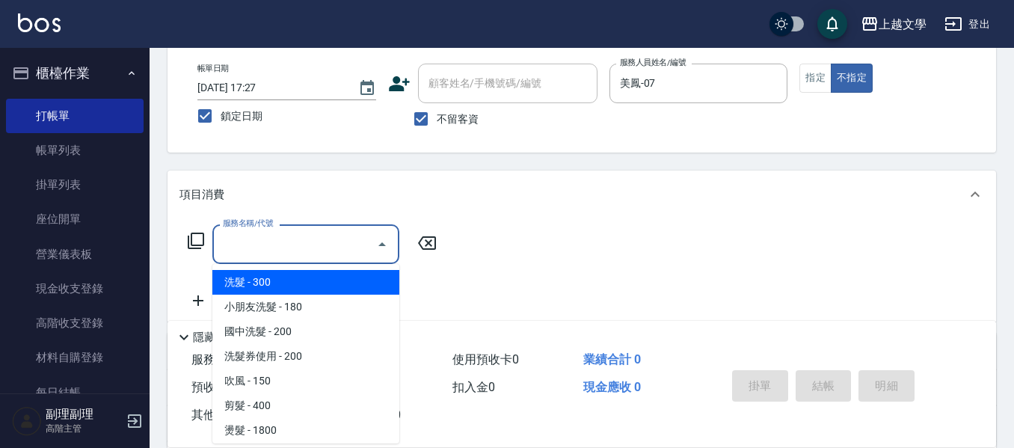
click at [261, 247] on input "服務名稱/代號" at bounding box center [294, 244] width 151 height 26
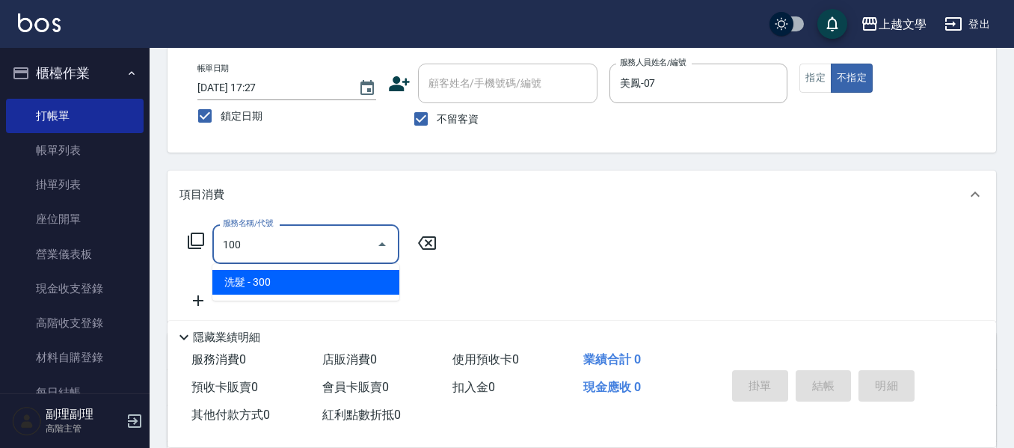
type input "洗髮(100)"
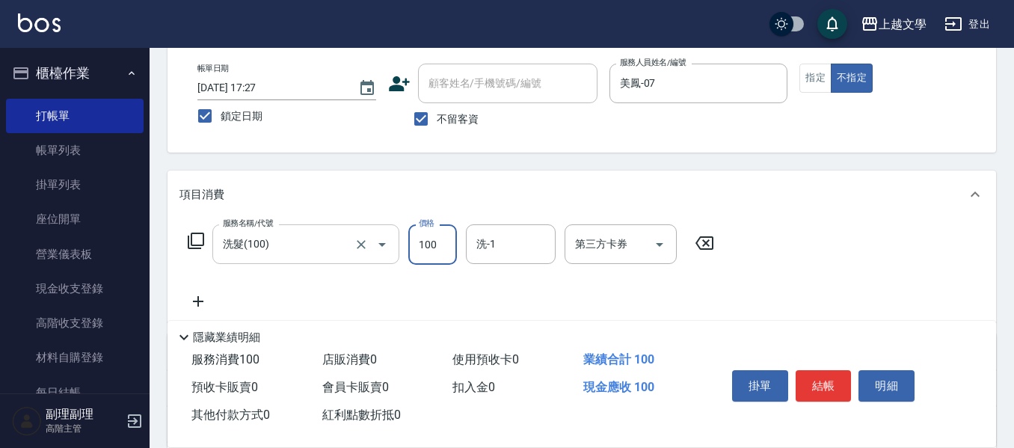
type input "100"
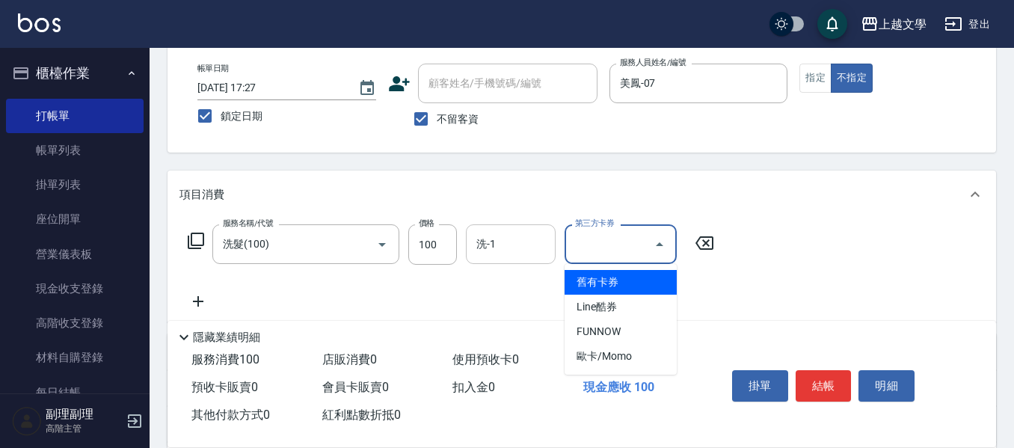
click at [475, 248] on input "洗-1" at bounding box center [511, 244] width 76 height 26
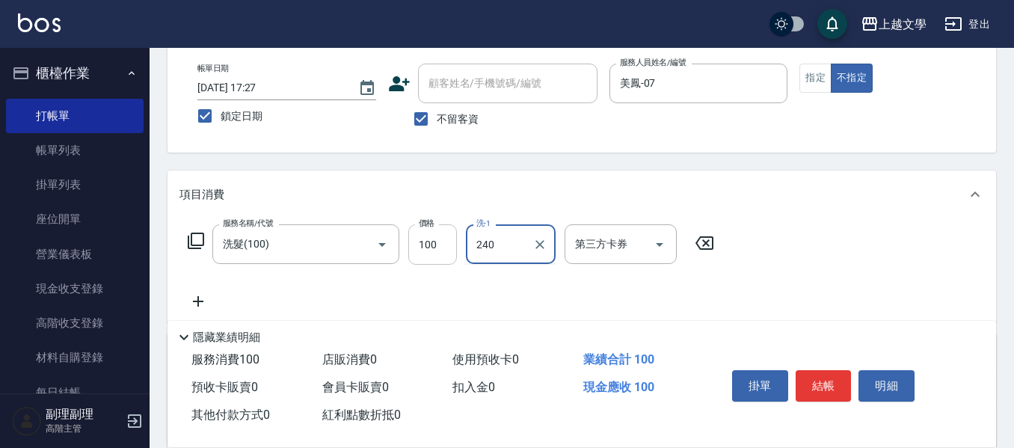
type input "240"
click at [433, 233] on input "100" at bounding box center [432, 244] width 49 height 40
type input "240"
type input "美鳳-07"
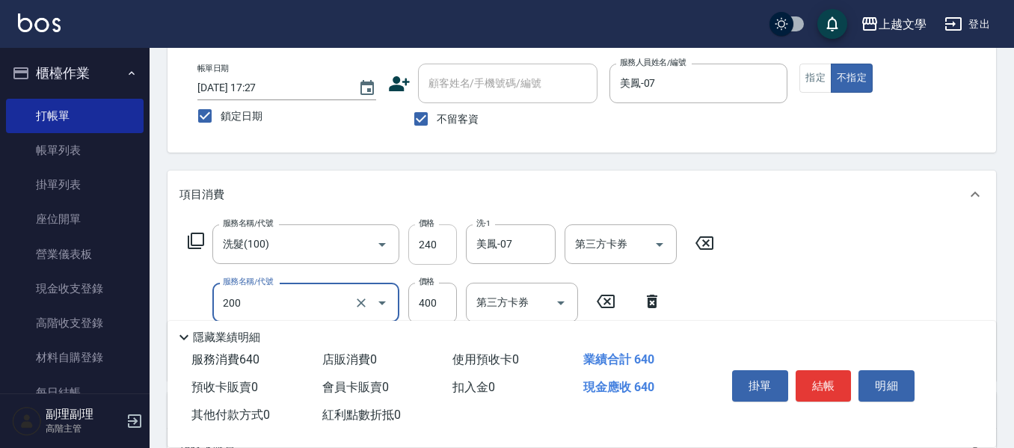
type input "剪髮(200)"
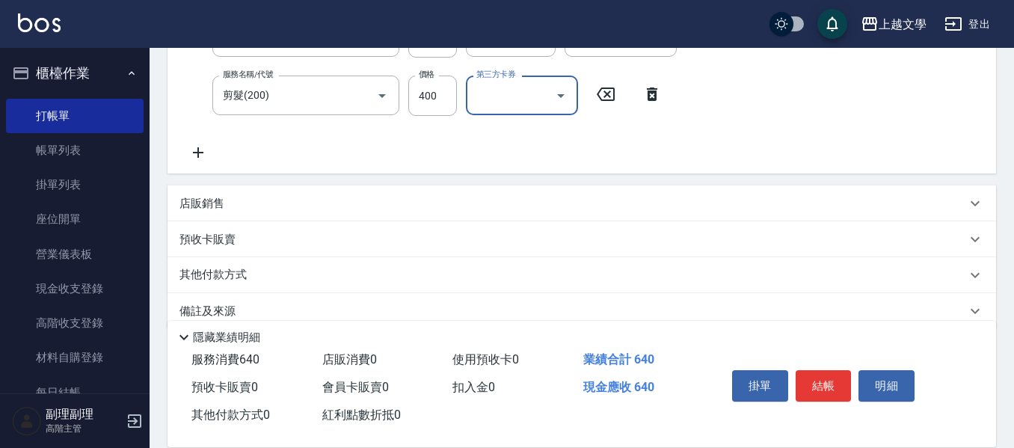
scroll to position [299, 0]
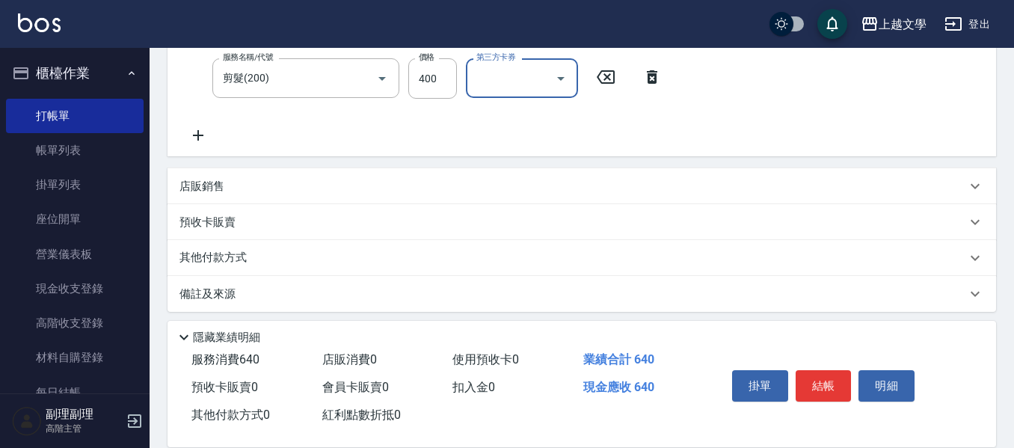
click at [198, 135] on icon at bounding box center [198, 135] width 10 height 10
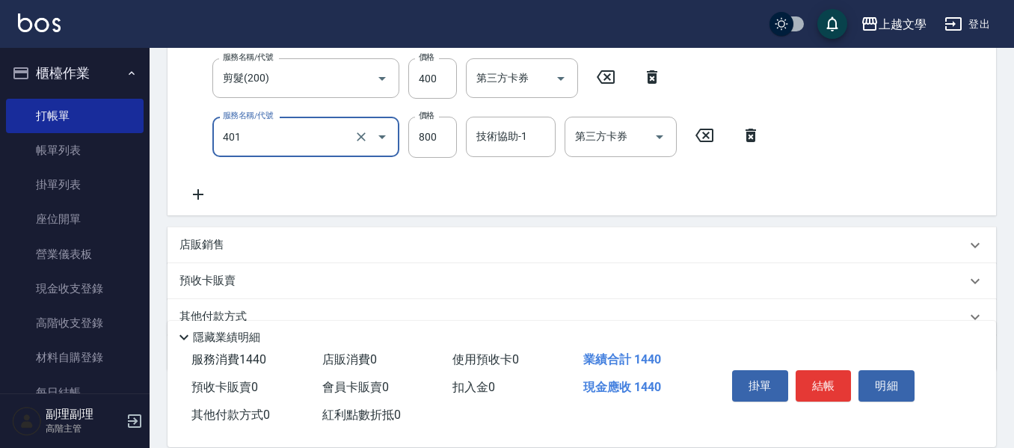
type input "補染(401)"
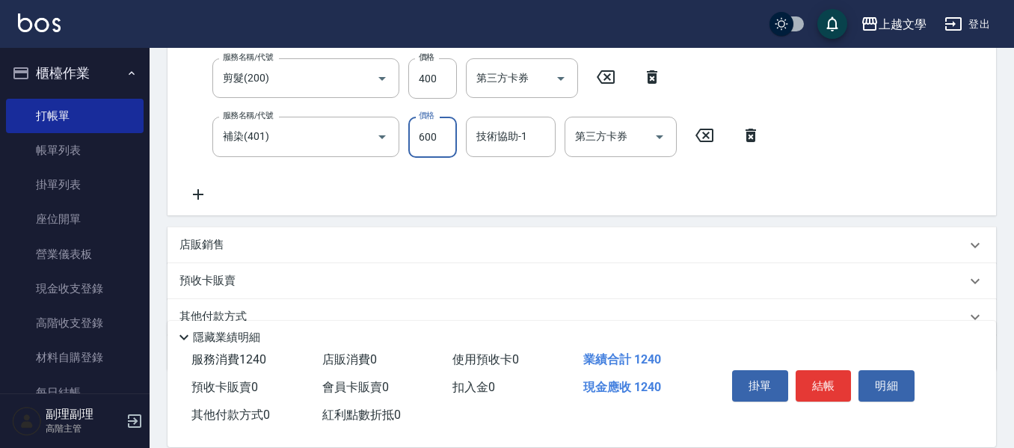
type input "600"
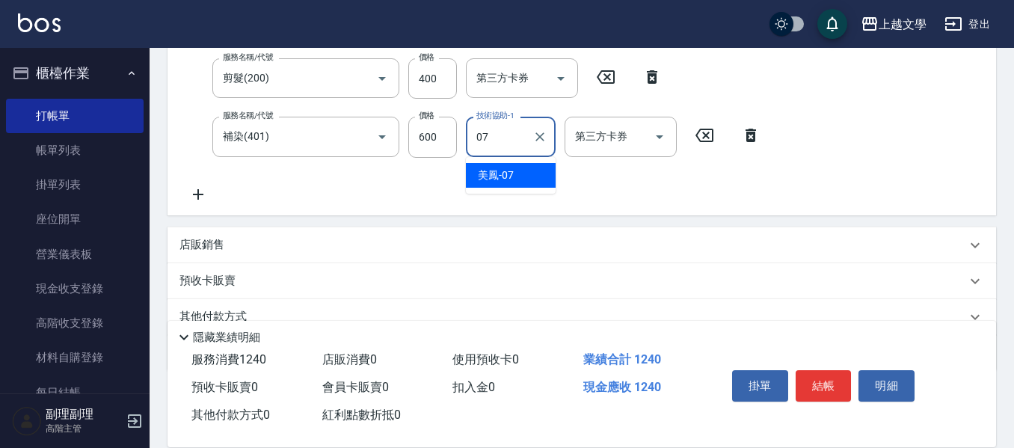
type input "美鳳-07"
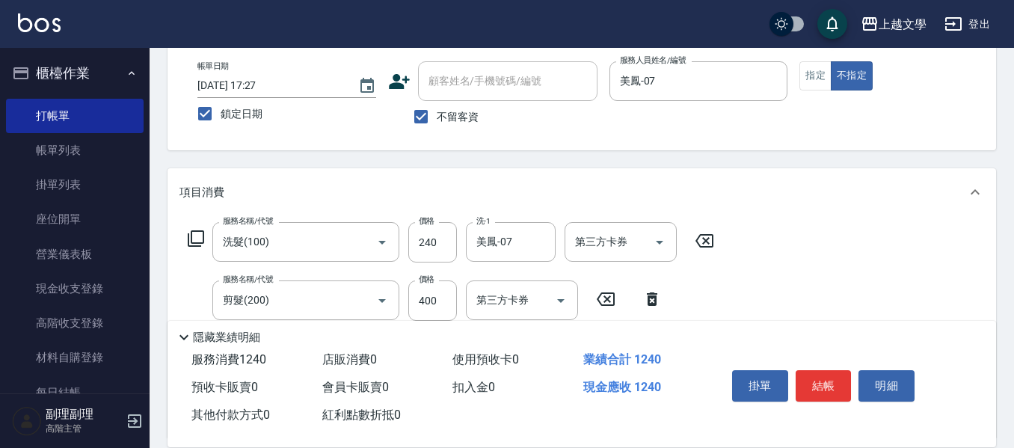
scroll to position [75, 0]
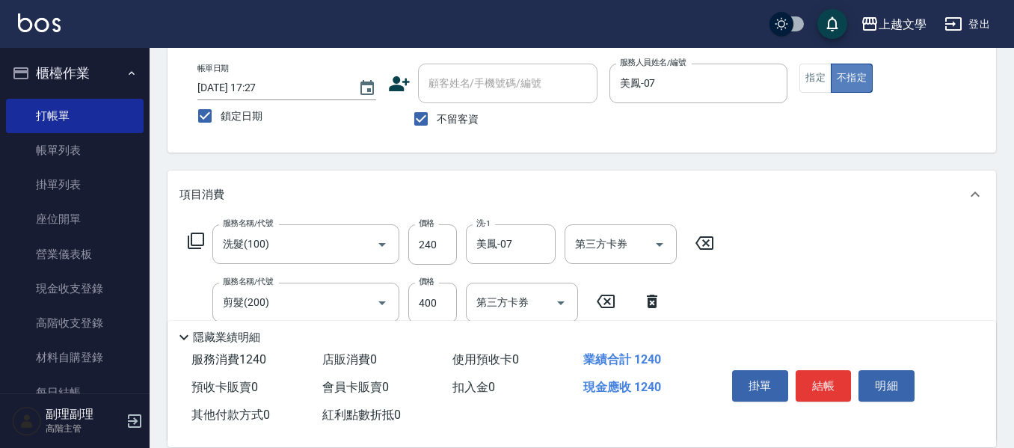
click at [850, 78] on button "不指定" at bounding box center [852, 78] width 42 height 29
click at [843, 382] on button "結帳" at bounding box center [824, 385] width 56 height 31
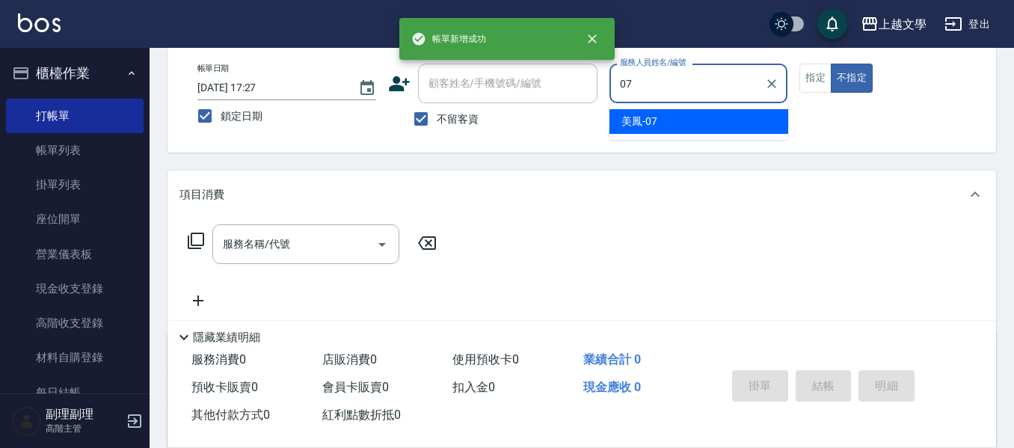
type input "美鳳-07"
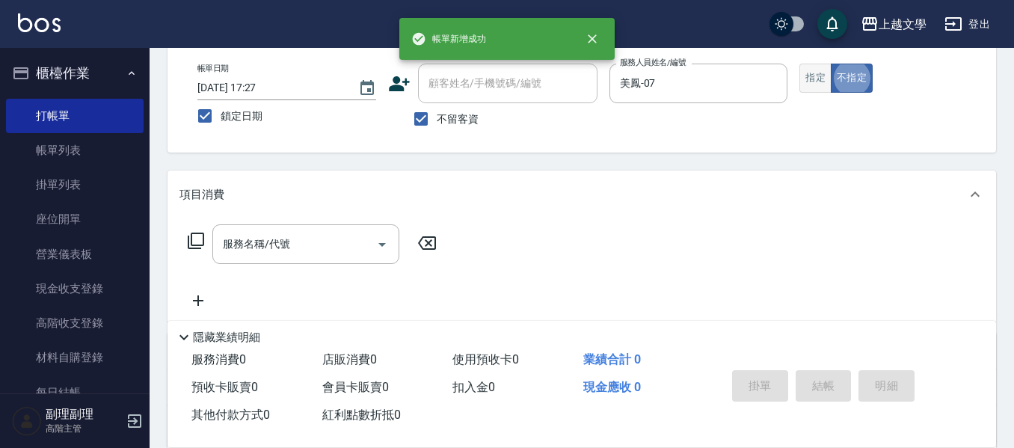
click at [814, 90] on button "指定" at bounding box center [815, 78] width 32 height 29
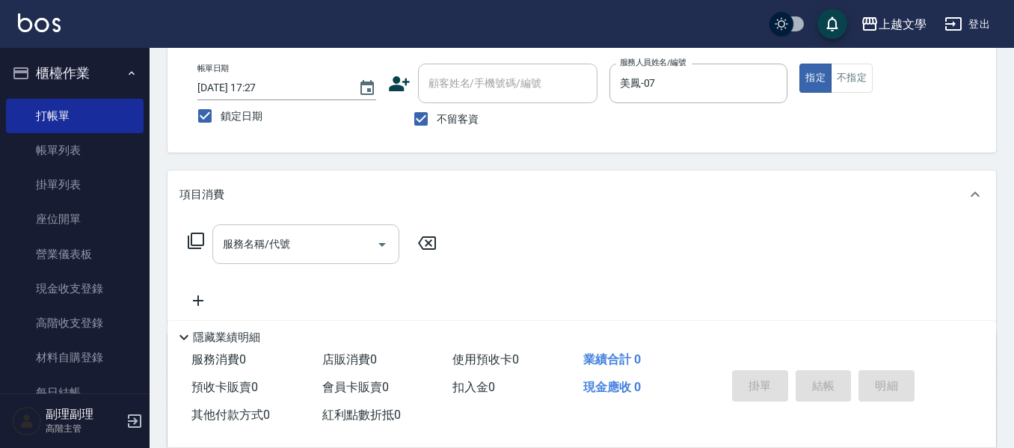
click at [271, 251] on input "服務名稱/代號" at bounding box center [294, 244] width 151 height 26
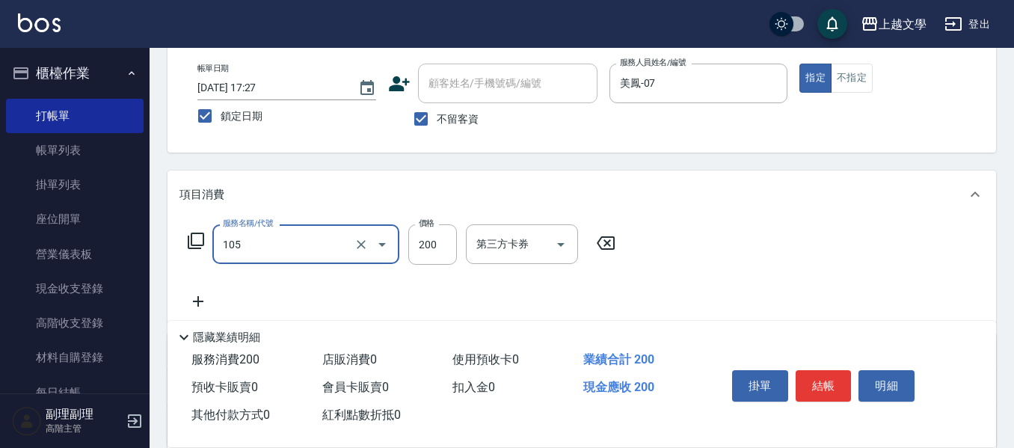
type input "洗髮券使用(105)"
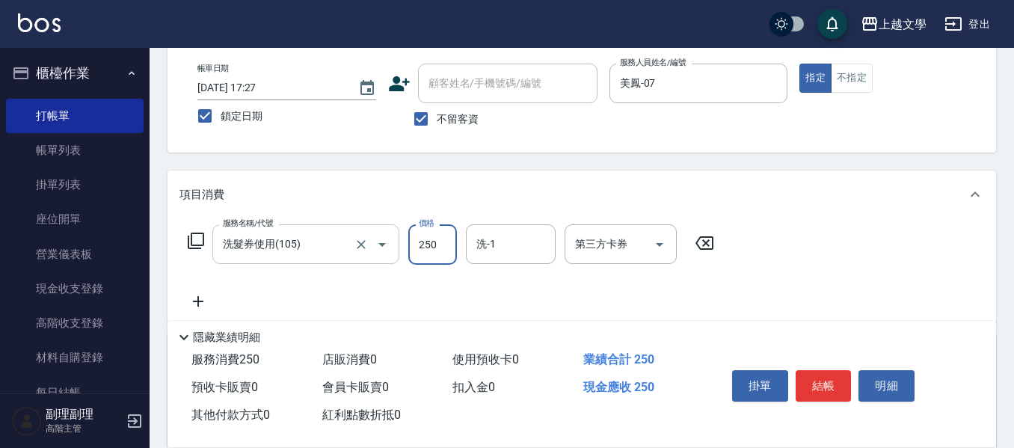
type input "250"
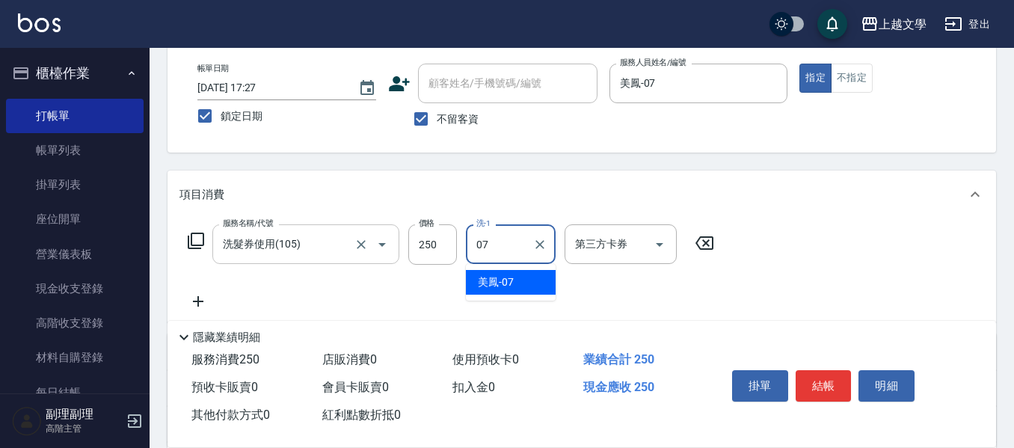
type input "美鳳-07"
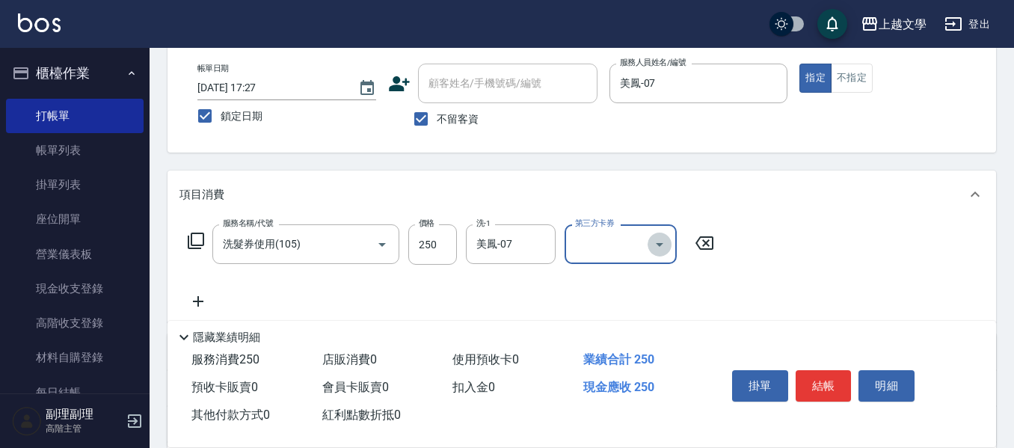
click at [660, 237] on icon "Open" at bounding box center [660, 245] width 18 height 18
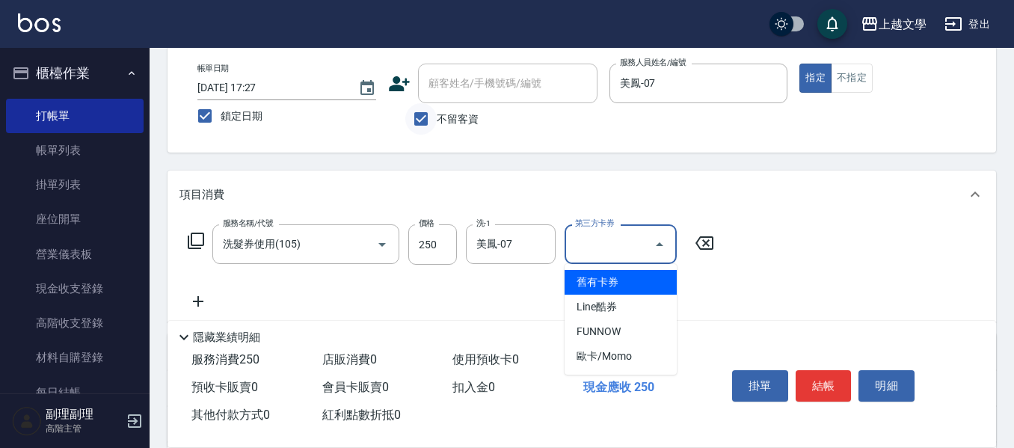
click at [431, 116] on input "不留客資" at bounding box center [420, 118] width 31 height 31
checkbox input "false"
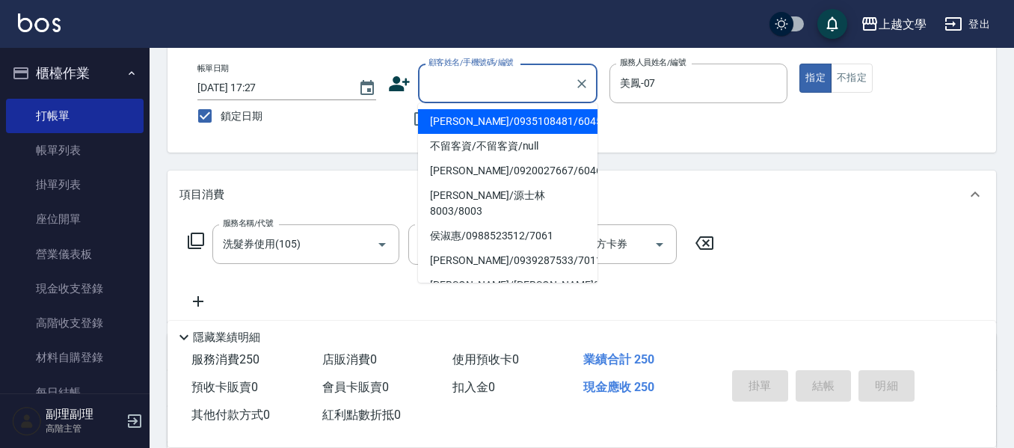
click at [446, 90] on input "顧客姓名/手機號碼/編號" at bounding box center [497, 83] width 144 height 26
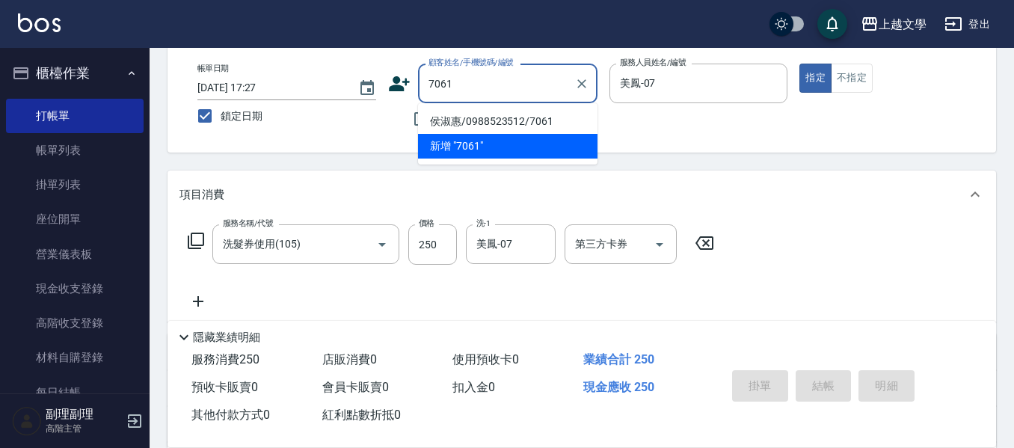
click at [474, 124] on li "侯淑惠/0988523512/7061" at bounding box center [507, 121] width 179 height 25
type input "侯淑惠/0988523512/7061"
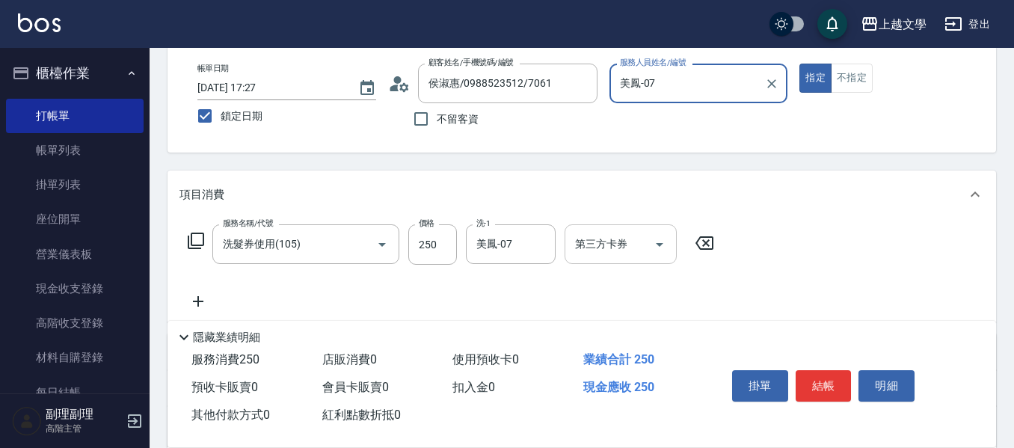
drag, startPoint x: 658, startPoint y: 237, endPoint x: 659, endPoint y: 259, distance: 21.7
click at [658, 239] on icon "Open" at bounding box center [660, 245] width 18 height 18
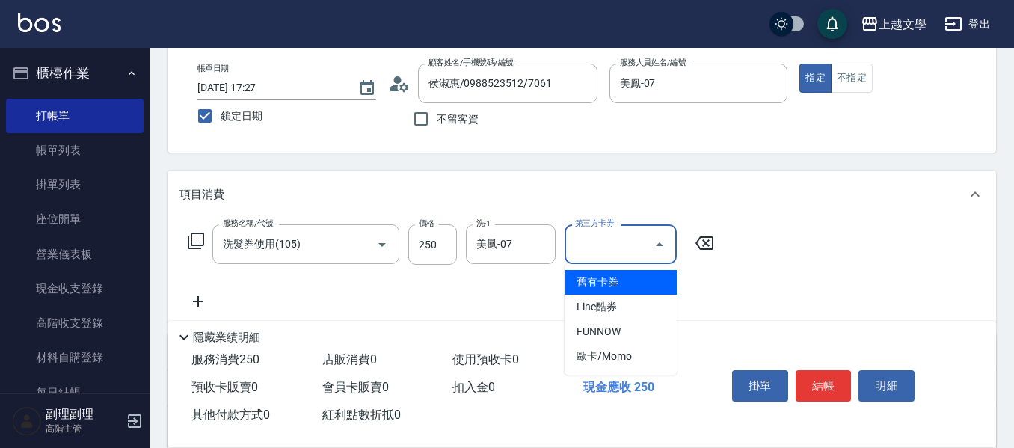
click at [600, 281] on span "舊有卡券" at bounding box center [621, 282] width 112 height 25
type input "舊有卡券"
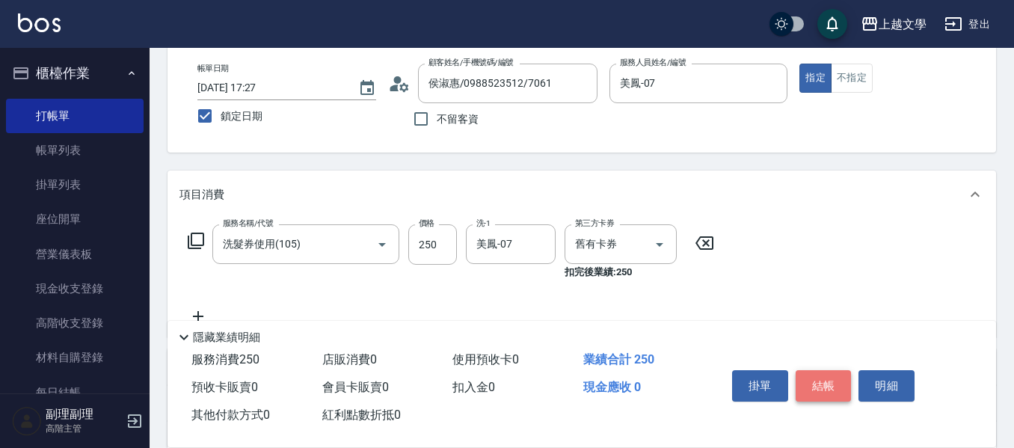
click at [830, 384] on button "結帳" at bounding box center [824, 385] width 56 height 31
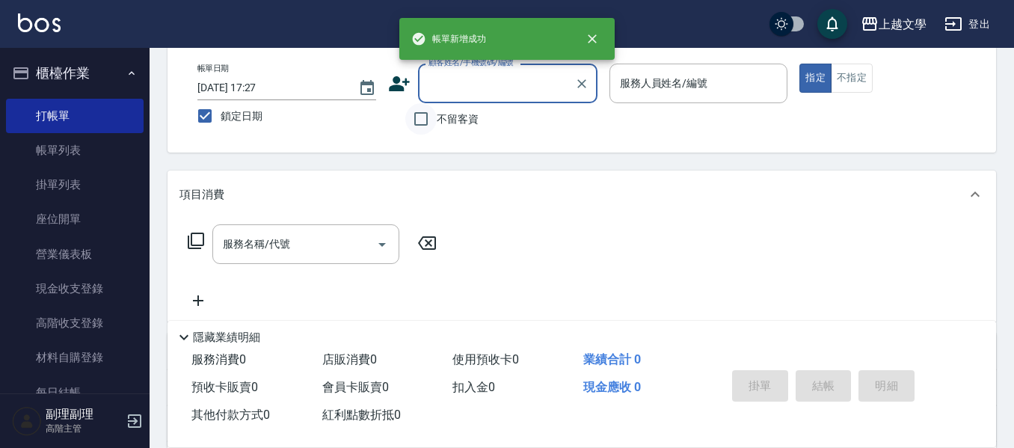
click at [422, 123] on input "不留客資" at bounding box center [420, 118] width 31 height 31
checkbox input "true"
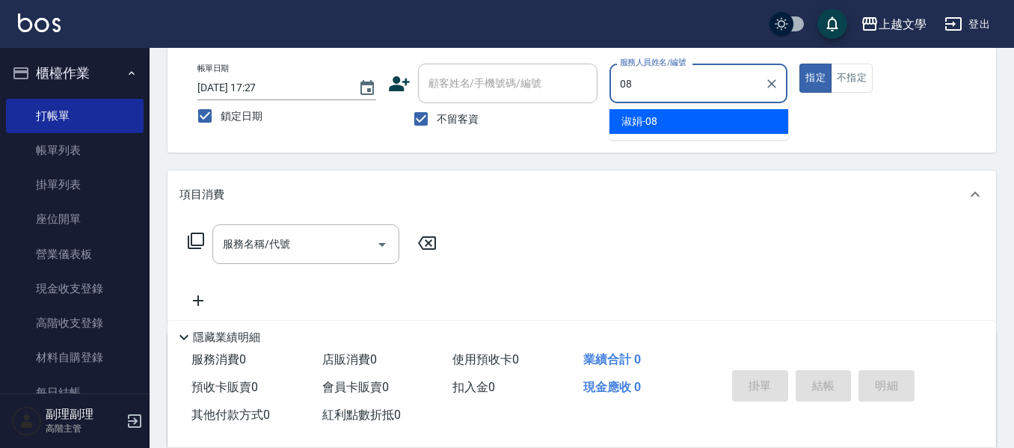
type input "淑娟-08"
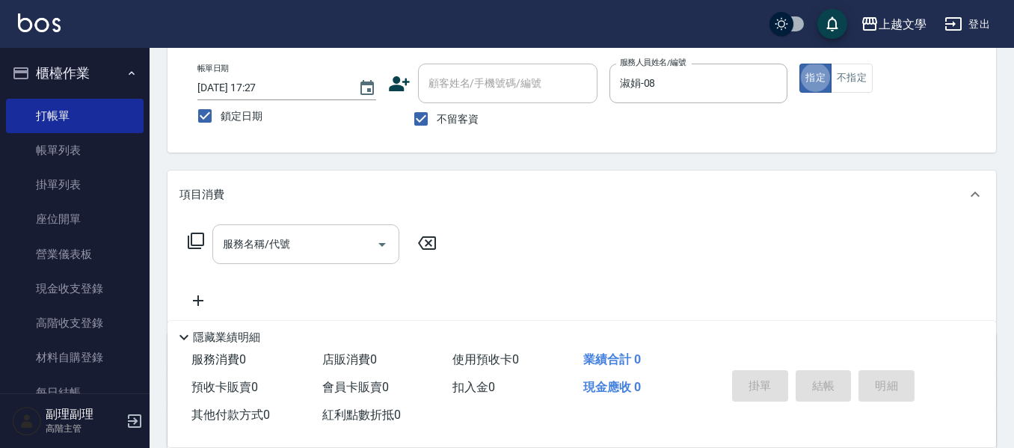
drag, startPoint x: 316, startPoint y: 256, endPoint x: 367, endPoint y: 253, distance: 50.9
click at [315, 256] on input "服務名稱/代號" at bounding box center [294, 244] width 151 height 26
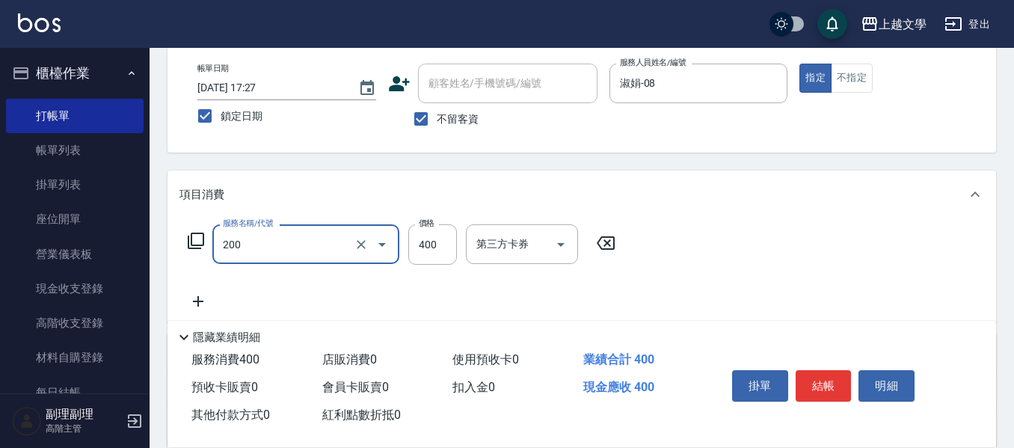
type input "剪髮(200)"
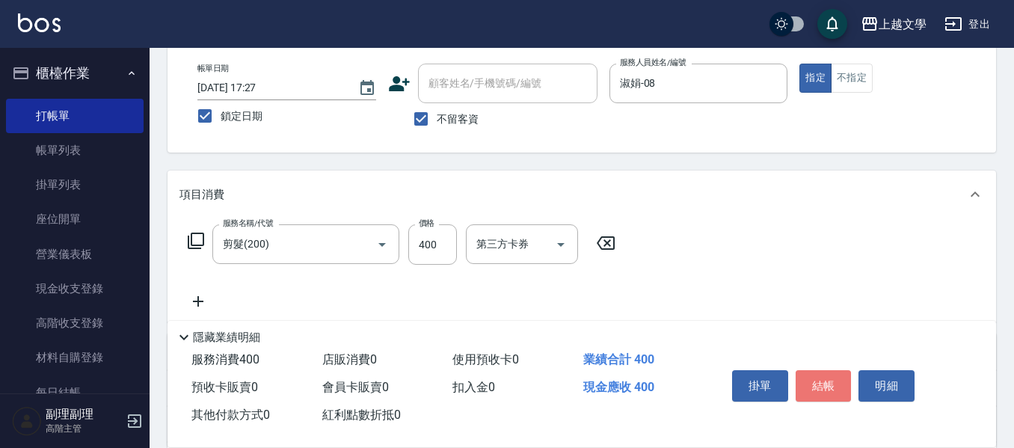
click at [837, 381] on button "結帳" at bounding box center [824, 385] width 56 height 31
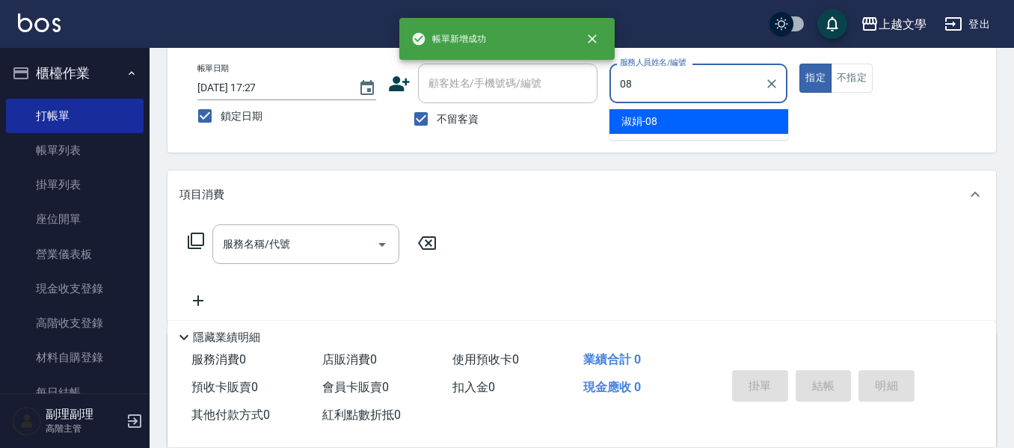
type input "淑娟-08"
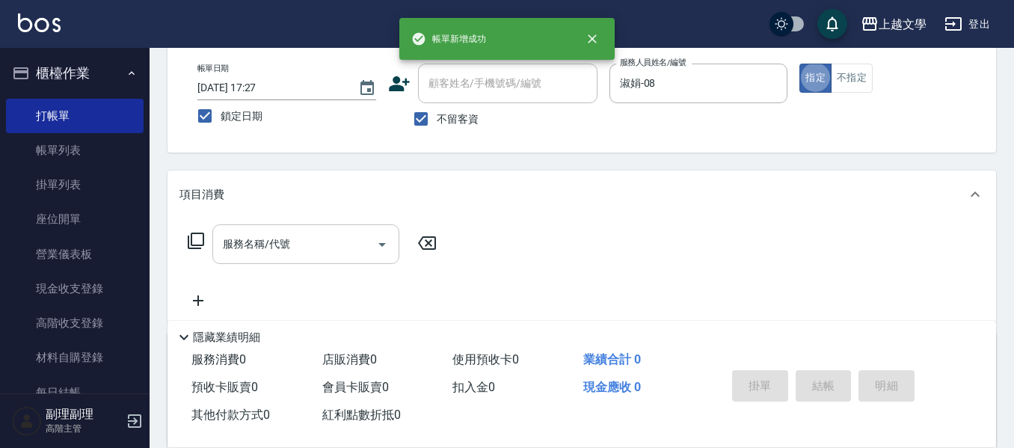
click at [245, 248] on input "服務名稱/代號" at bounding box center [294, 244] width 151 height 26
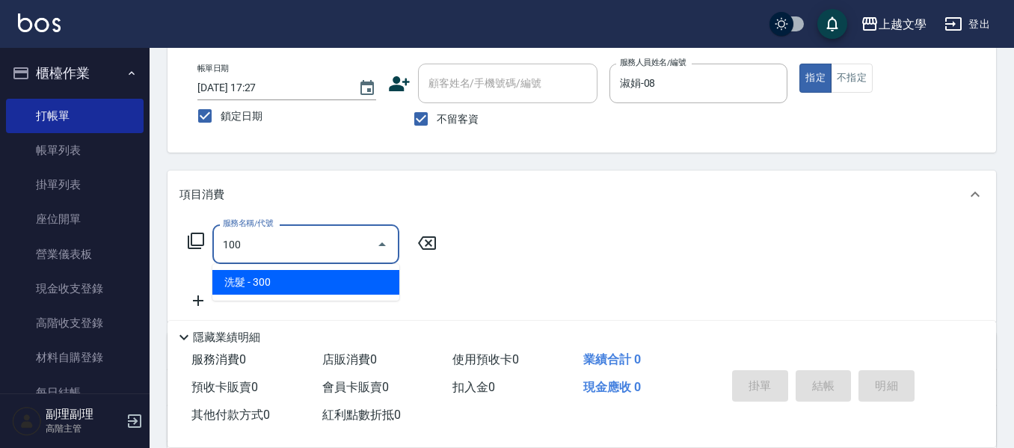
type input "洗髮(100)"
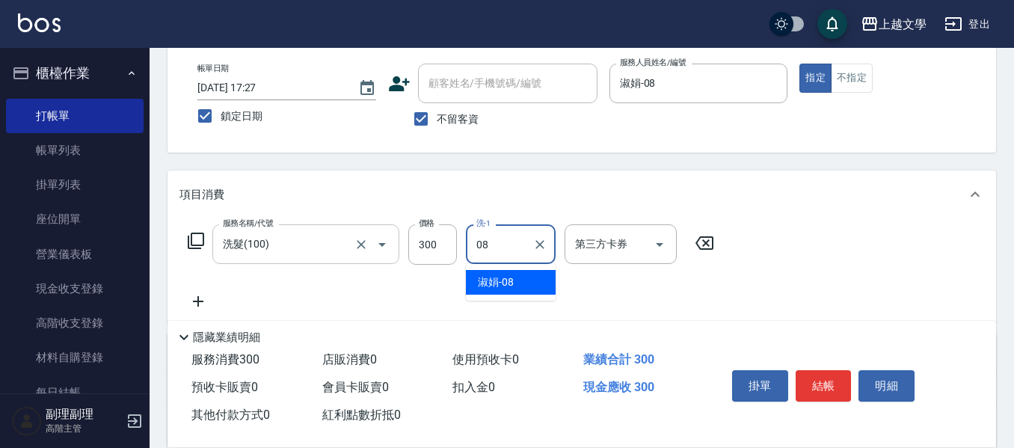
type input "淑娟-08"
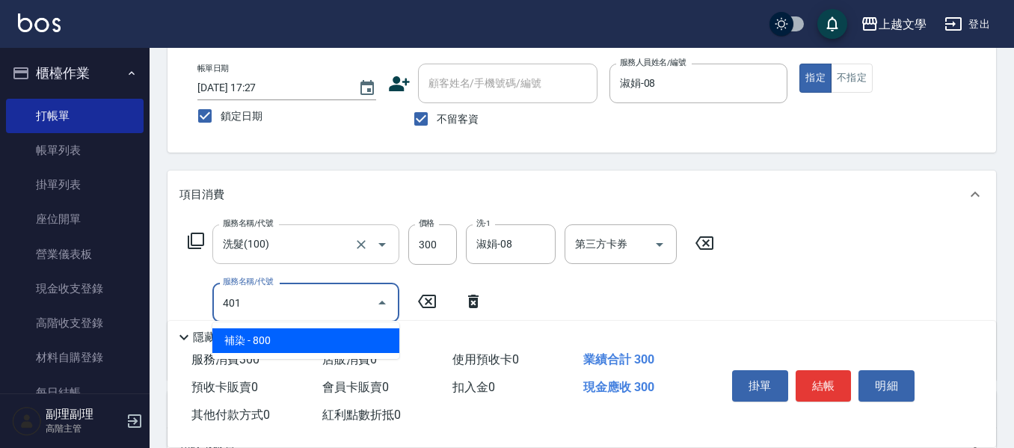
type input "補染(401)"
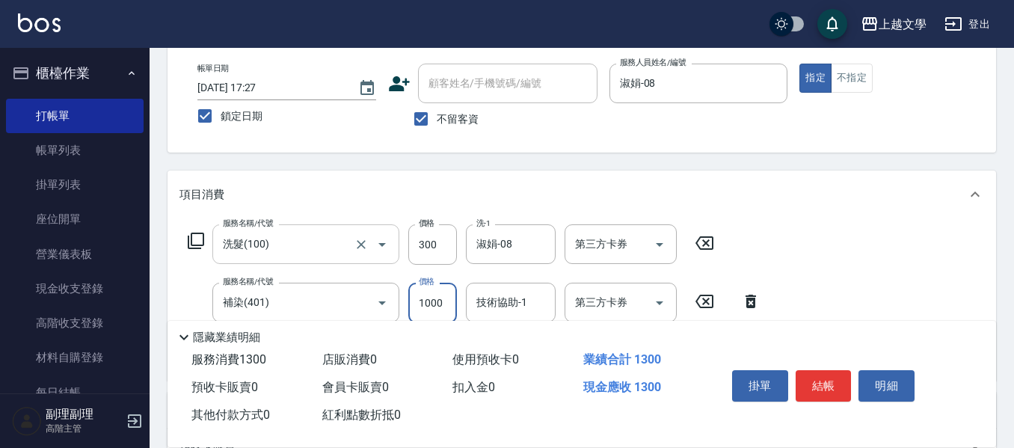
type input "1000"
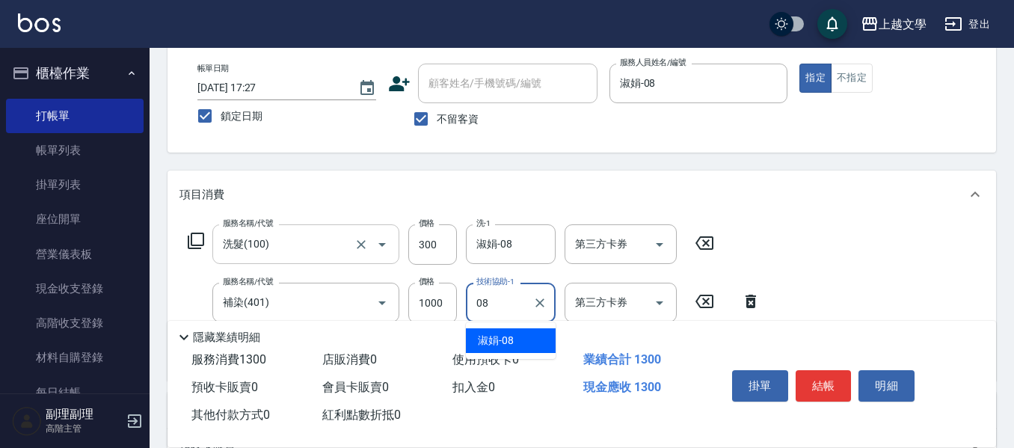
type input "淑娟-08"
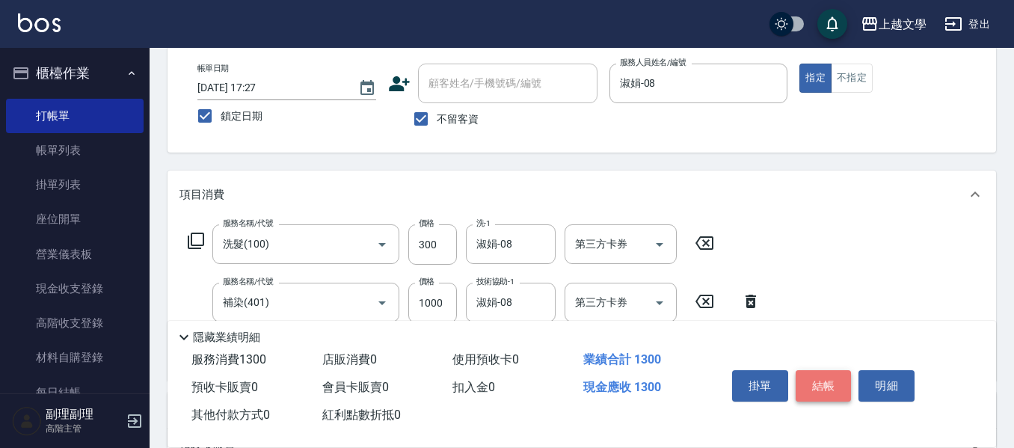
click at [820, 376] on button "結帳" at bounding box center [824, 385] width 56 height 31
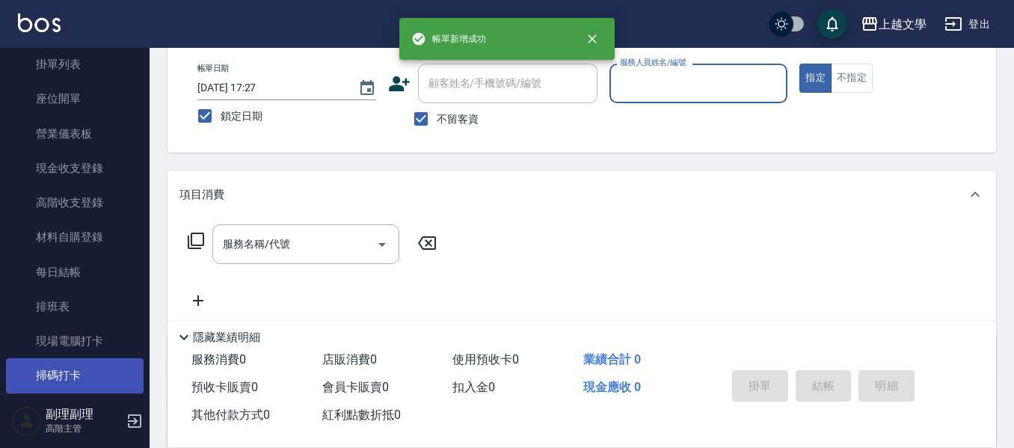
scroll to position [150, 0]
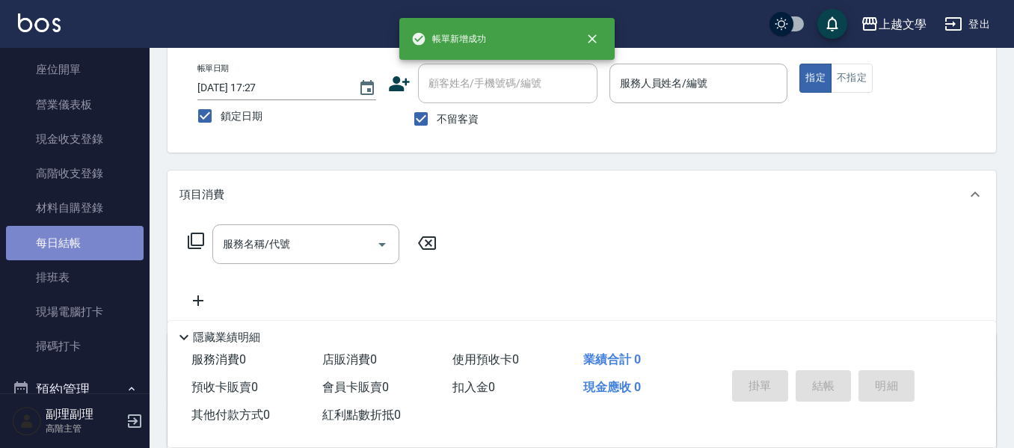
click at [81, 239] on link "每日結帳" at bounding box center [75, 243] width 138 height 34
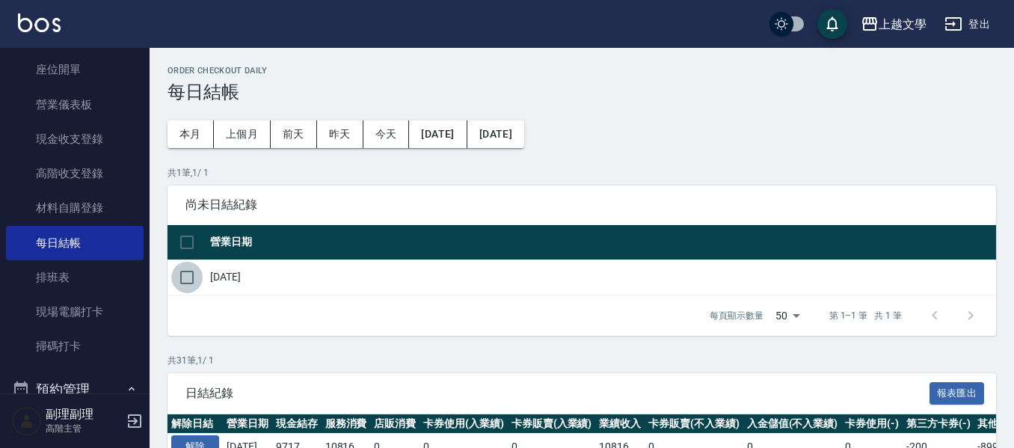
click at [184, 271] on input "checkbox" at bounding box center [186, 277] width 31 height 31
checkbox input "true"
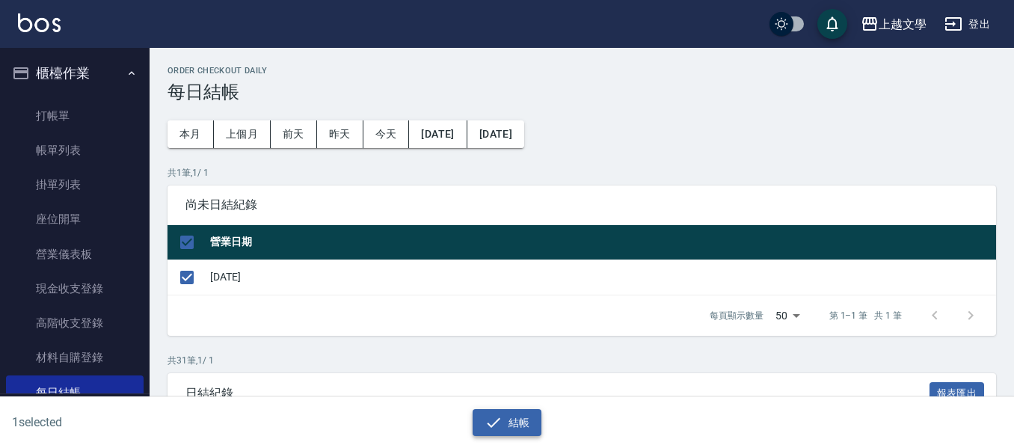
click at [499, 411] on button "結帳" at bounding box center [508, 423] width 70 height 28
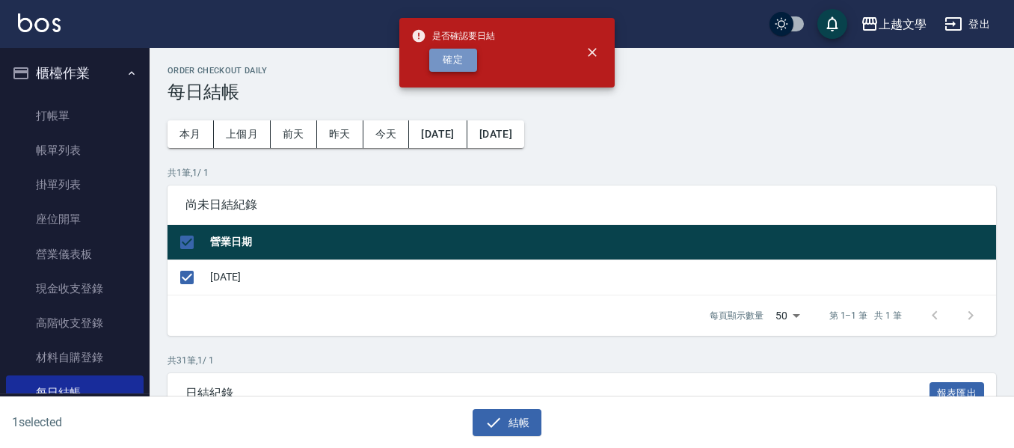
click at [459, 61] on button "確定" at bounding box center [453, 60] width 48 height 23
checkbox input "false"
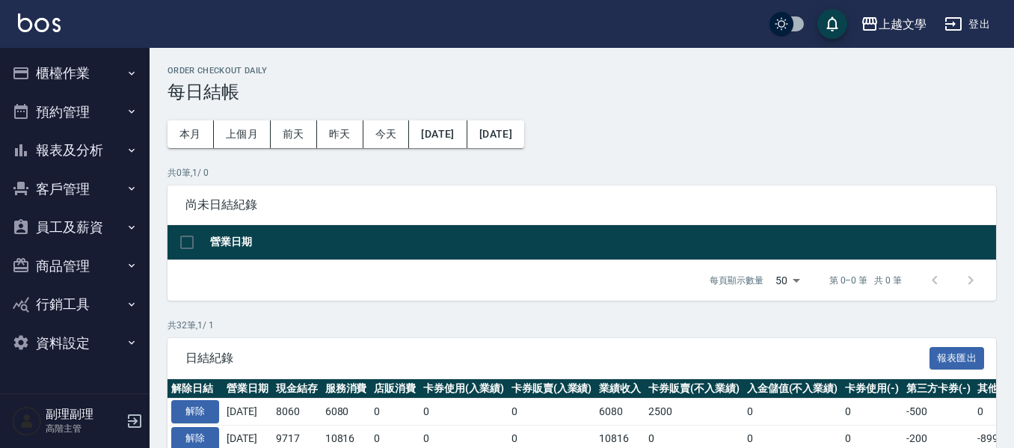
click at [75, 64] on button "櫃檯作業" at bounding box center [75, 73] width 138 height 39
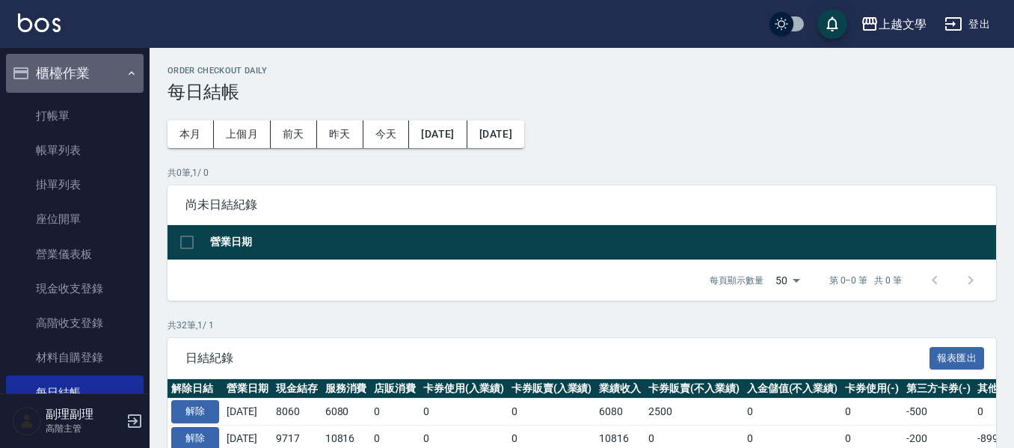
click at [75, 76] on button "櫃檯作業" at bounding box center [75, 73] width 138 height 39
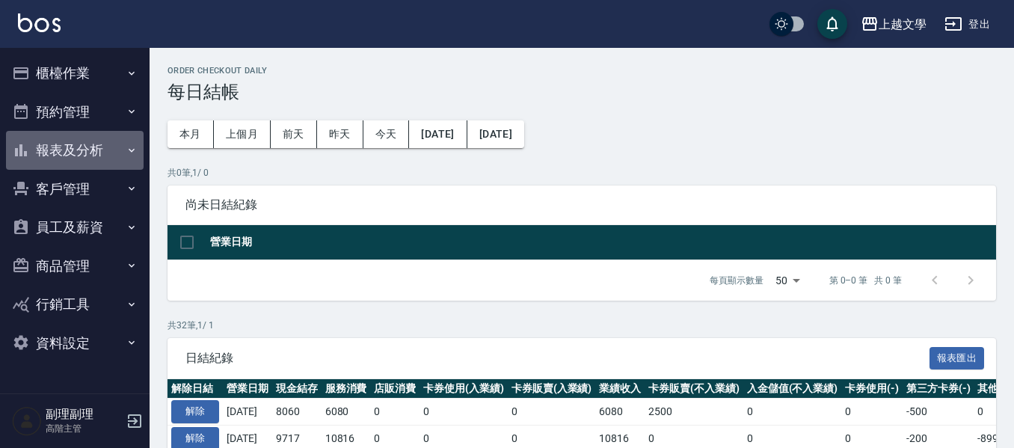
click at [53, 145] on button "報表及分析" at bounding box center [75, 150] width 138 height 39
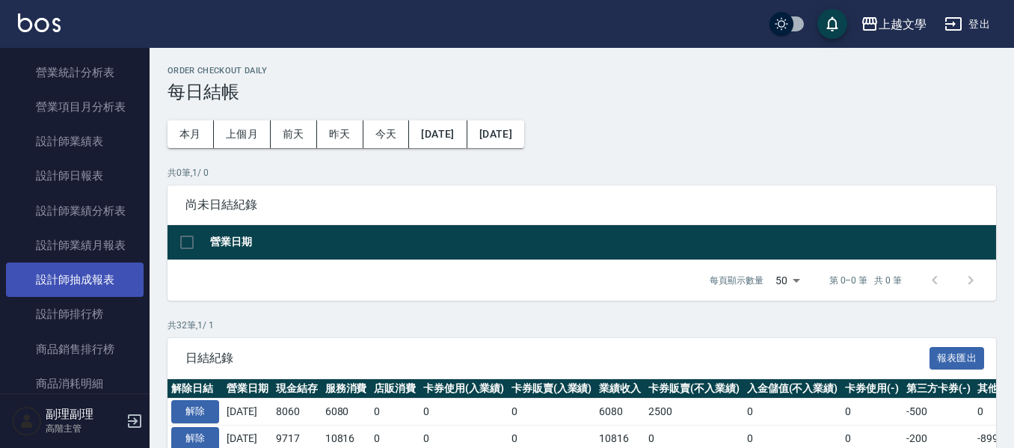
scroll to position [449, 0]
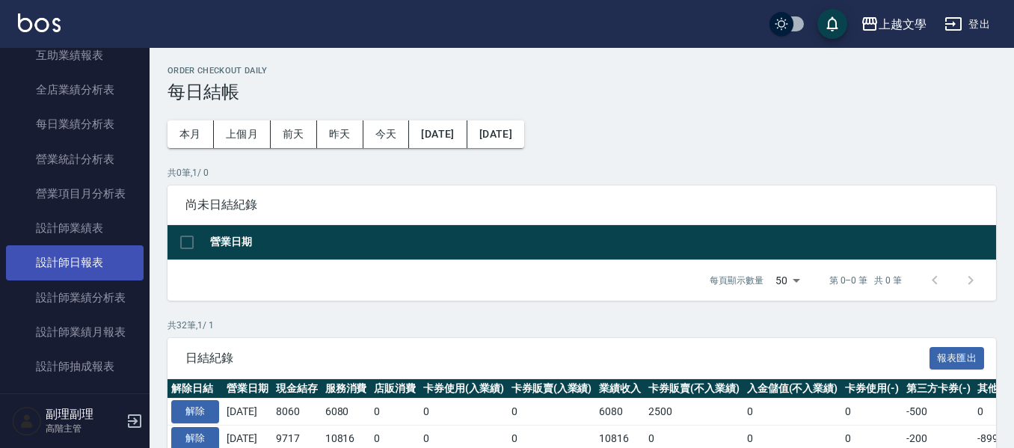
click at [94, 266] on link "設計師日報表" at bounding box center [75, 262] width 138 height 34
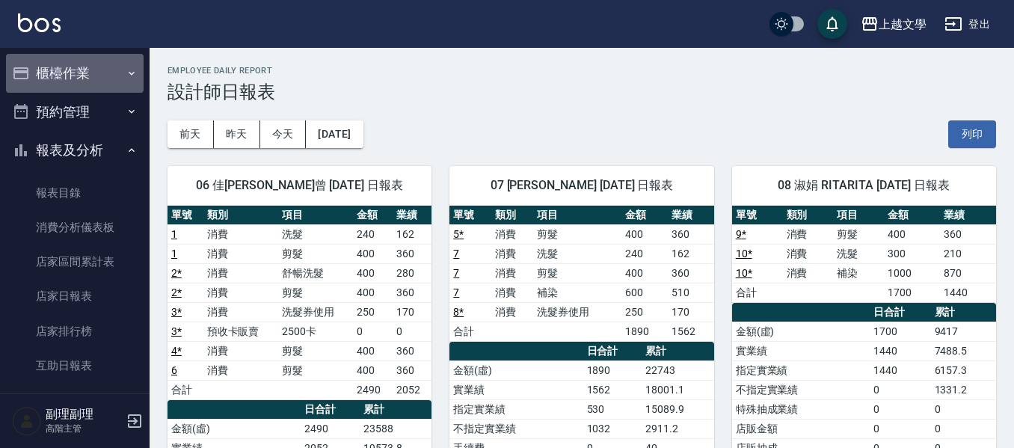
click at [99, 79] on button "櫃檯作業" at bounding box center [75, 73] width 138 height 39
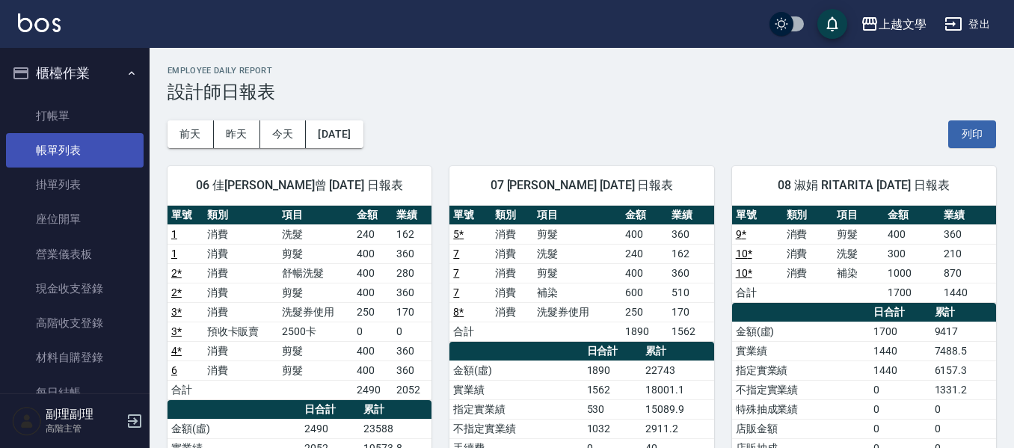
click at [91, 143] on link "帳單列表" at bounding box center [75, 150] width 138 height 34
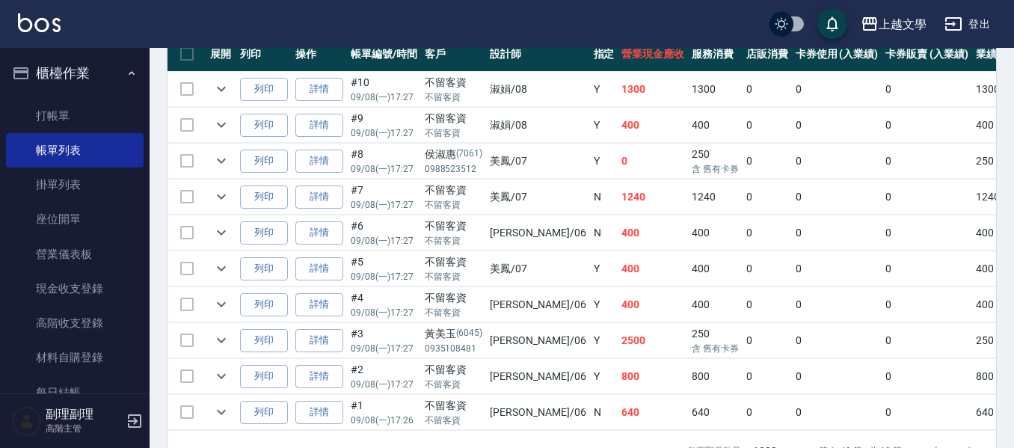
scroll to position [403, 0]
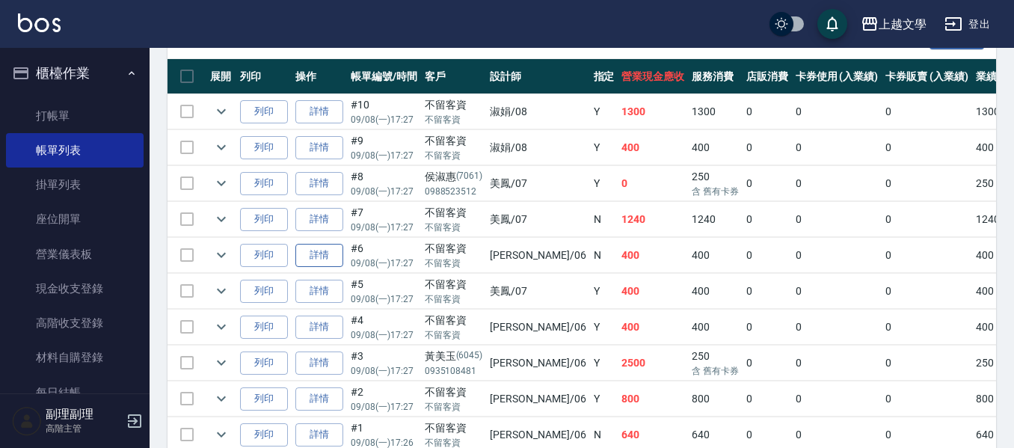
click at [316, 256] on link "詳情" at bounding box center [319, 255] width 48 height 23
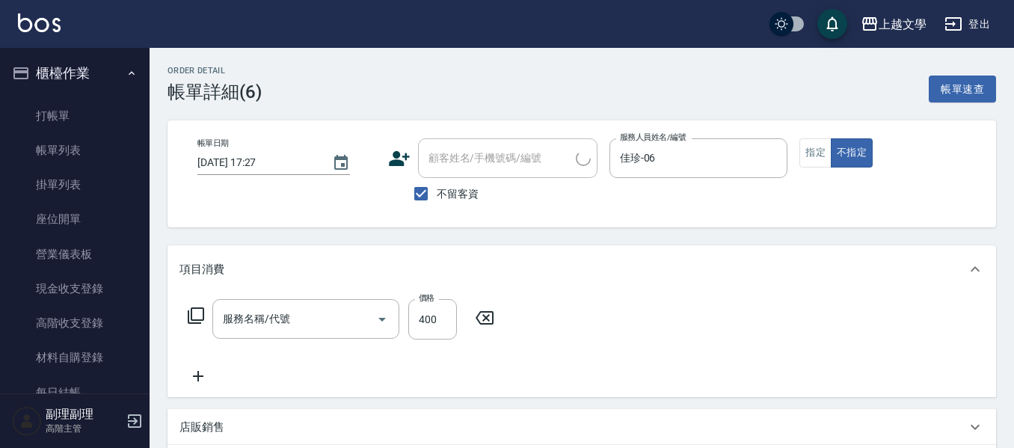
type input "[DATE] 17:27"
checkbox input "true"
type input "佳珍-06"
type input "剪髮(200)"
click at [753, 174] on div "佳珍-06 服務人員姓名/編號" at bounding box center [698, 158] width 179 height 40
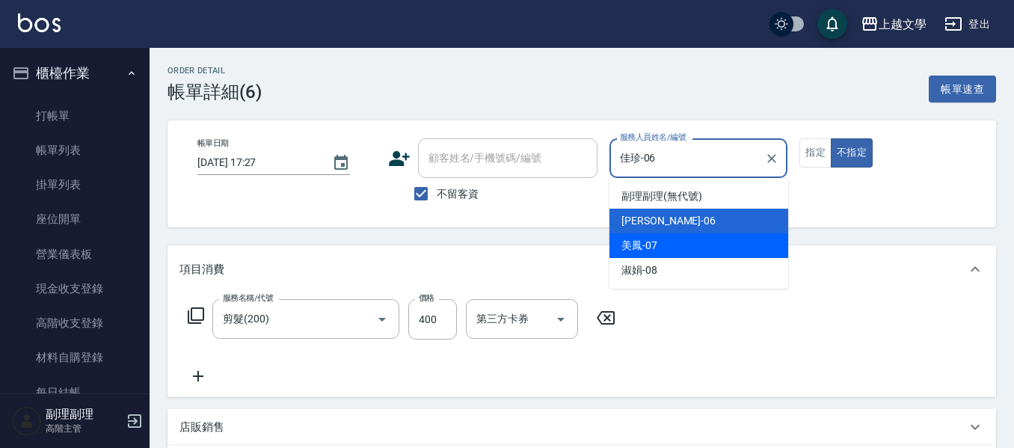
click at [646, 240] on span "美鳳 -07" at bounding box center [639, 246] width 36 height 16
type input "美鳳-07"
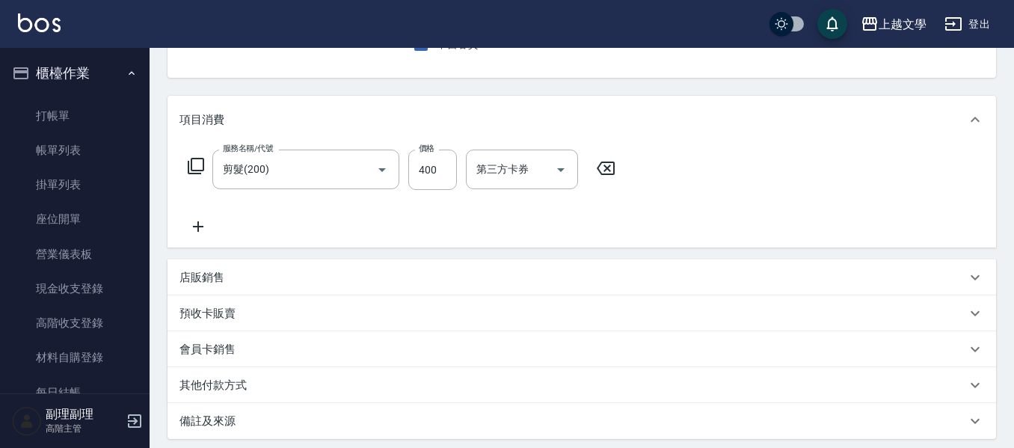
scroll to position [75, 0]
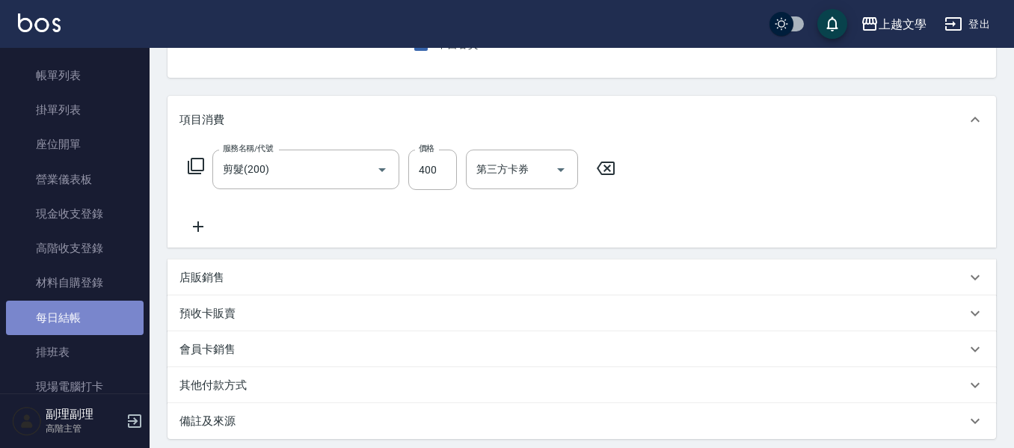
click at [82, 307] on link "每日結帳" at bounding box center [75, 318] width 138 height 34
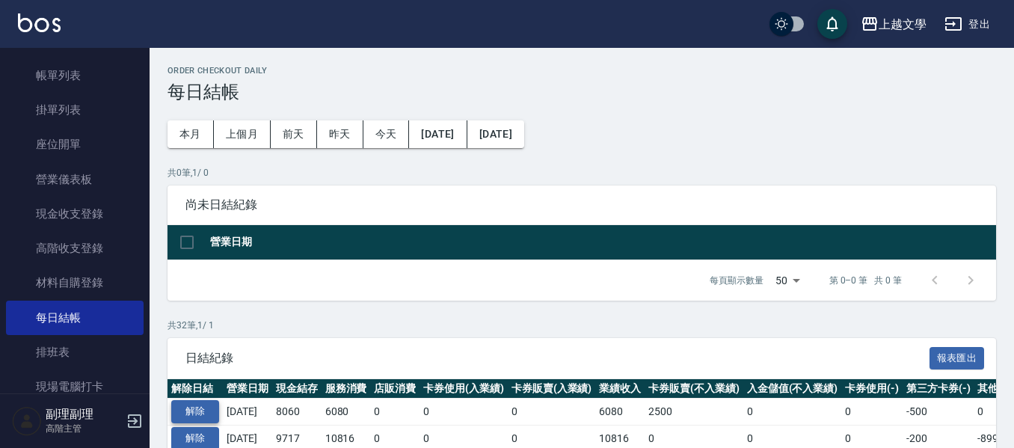
click at [192, 404] on button "解除" at bounding box center [195, 411] width 48 height 23
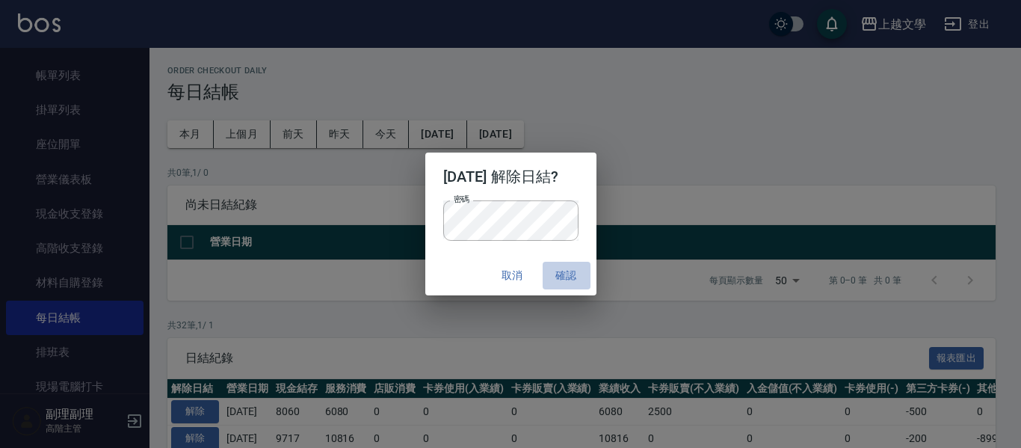
click at [583, 271] on button "確認" at bounding box center [567, 276] width 48 height 28
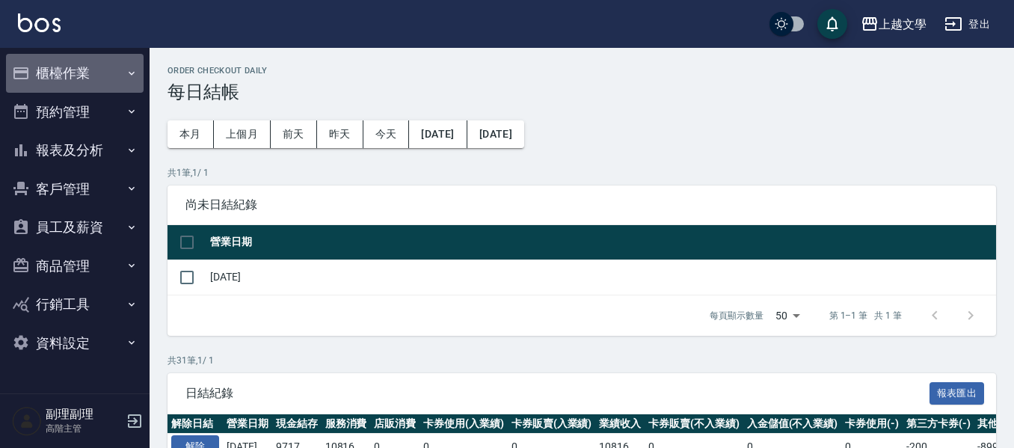
click at [79, 70] on button "櫃檯作業" at bounding box center [75, 73] width 138 height 39
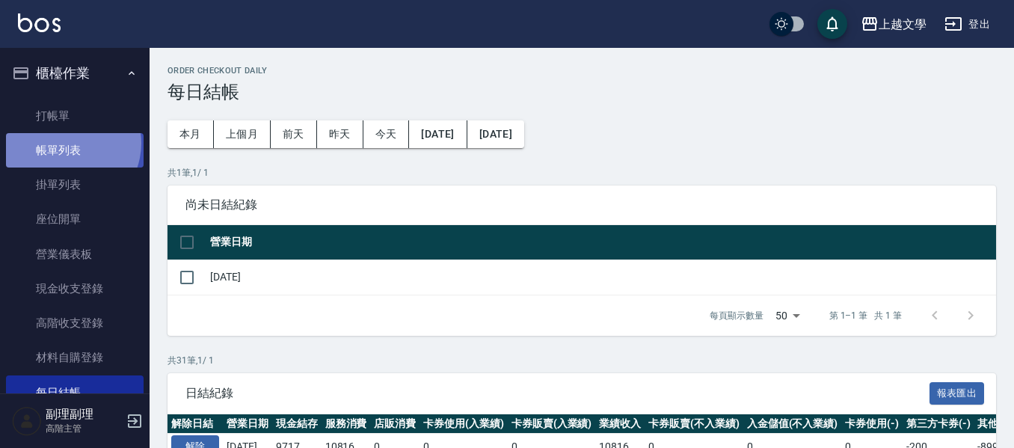
click at [66, 144] on link "帳單列表" at bounding box center [75, 150] width 138 height 34
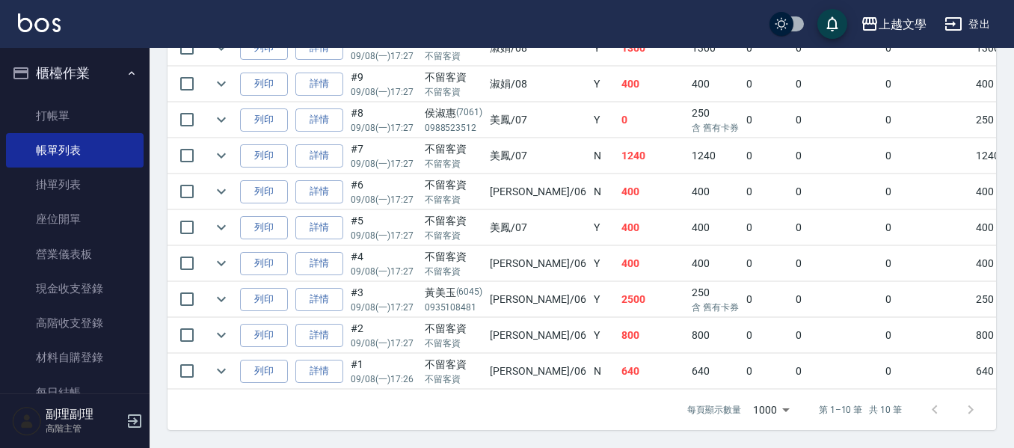
scroll to position [478, 0]
click at [322, 184] on link "詳情" at bounding box center [319, 191] width 48 height 23
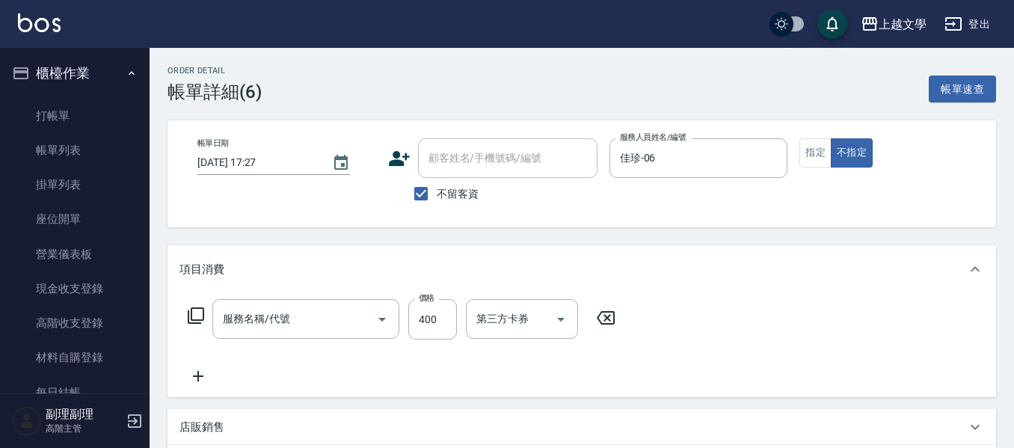
type input "2025/09/08 17:27"
checkbox input "true"
type input "佳珍-06"
type input "剪髮(200)"
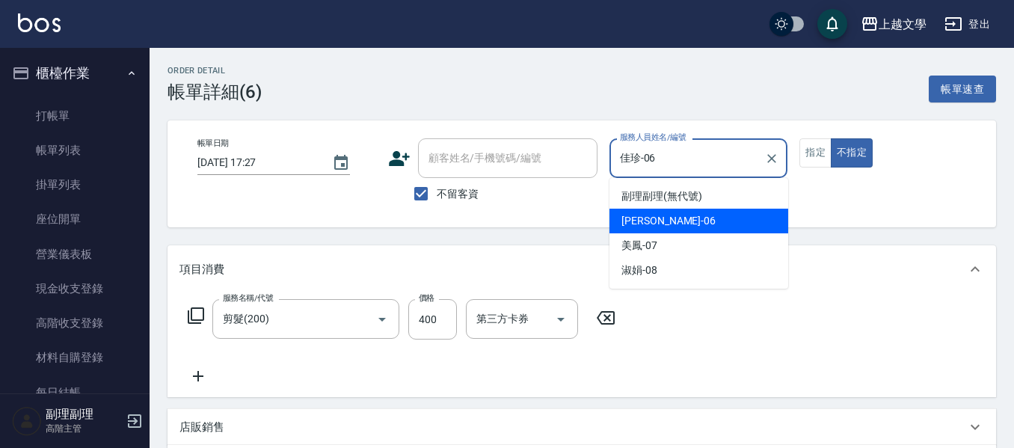
click at [722, 154] on input "佳珍-06" at bounding box center [687, 158] width 143 height 26
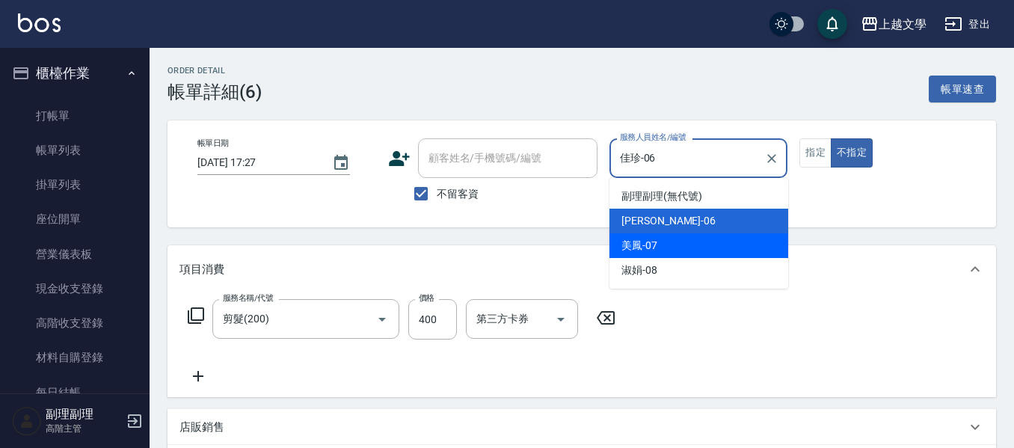
click at [680, 246] on div "美鳳 -07" at bounding box center [698, 245] width 179 height 25
type input "美鳳-07"
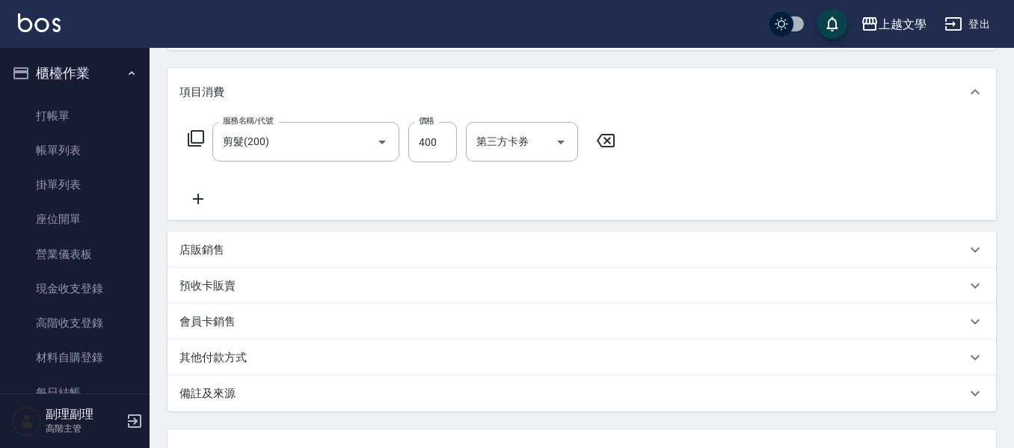
scroll to position [299, 0]
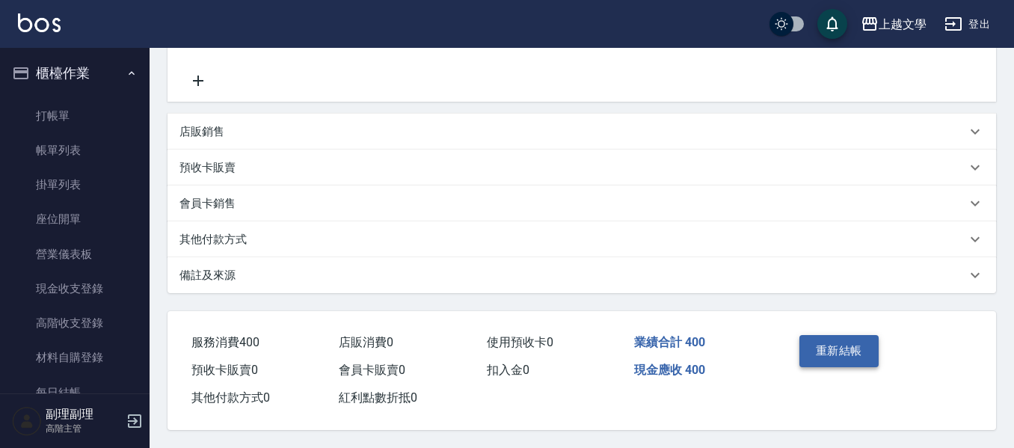
click at [861, 355] on button "重新結帳" at bounding box center [838, 350] width 79 height 31
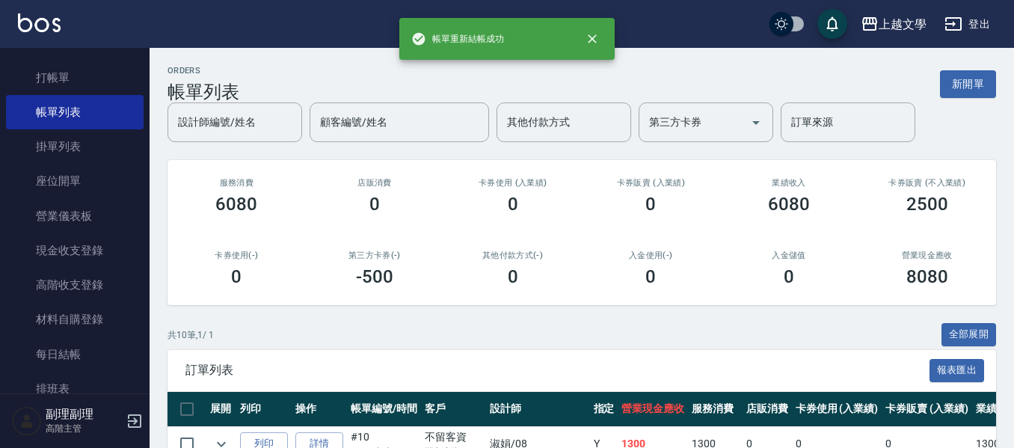
scroll to position [75, 0]
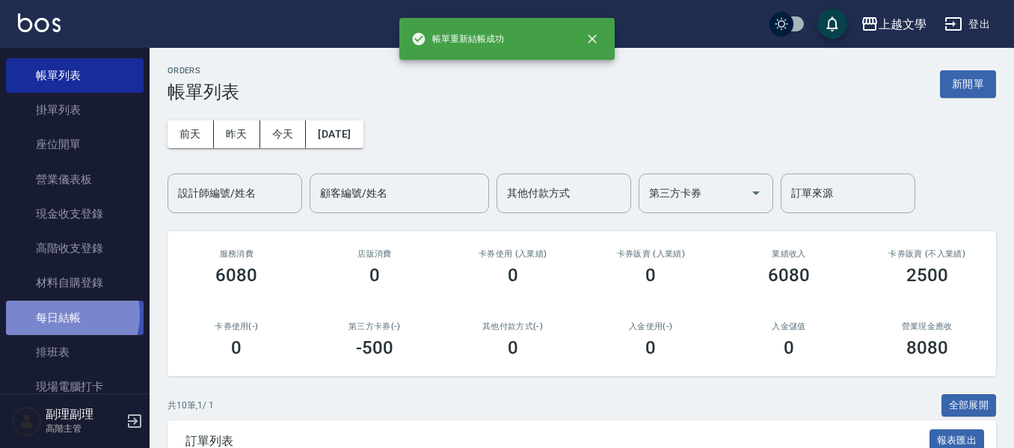
click at [58, 314] on link "每日結帳" at bounding box center [75, 318] width 138 height 34
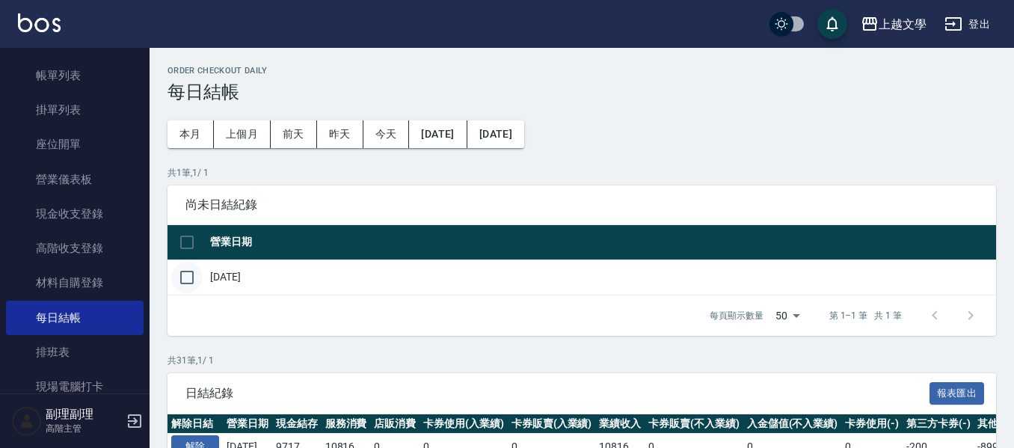
click at [182, 277] on input "checkbox" at bounding box center [186, 277] width 31 height 31
checkbox input "true"
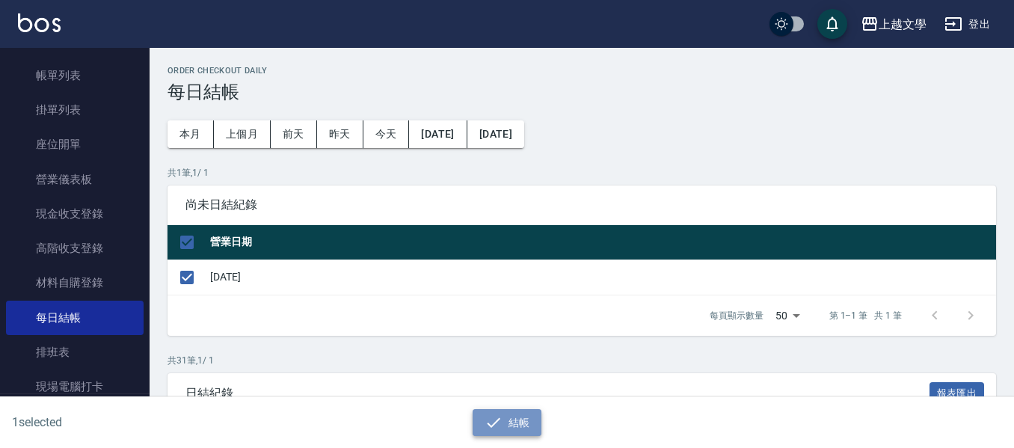
click at [508, 415] on button "結帳" at bounding box center [508, 423] width 70 height 28
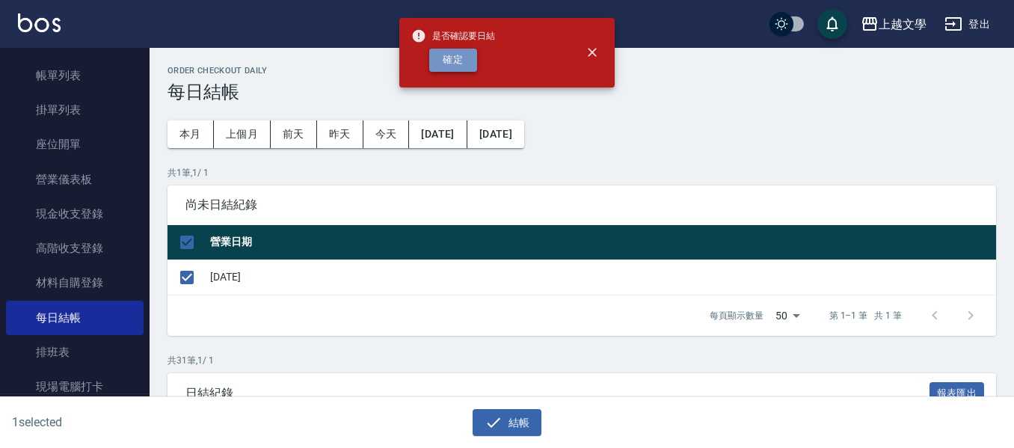
click at [458, 61] on button "確定" at bounding box center [453, 60] width 48 height 23
checkbox input "false"
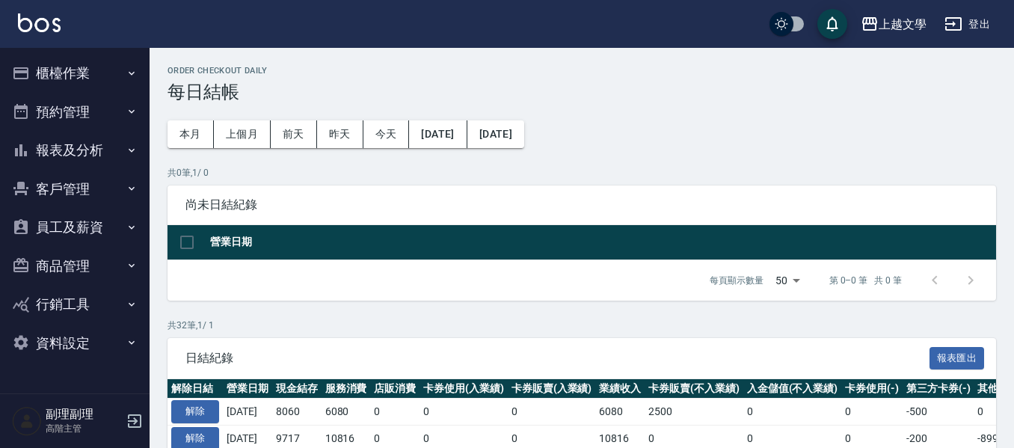
click at [84, 148] on button "報表及分析" at bounding box center [75, 150] width 138 height 39
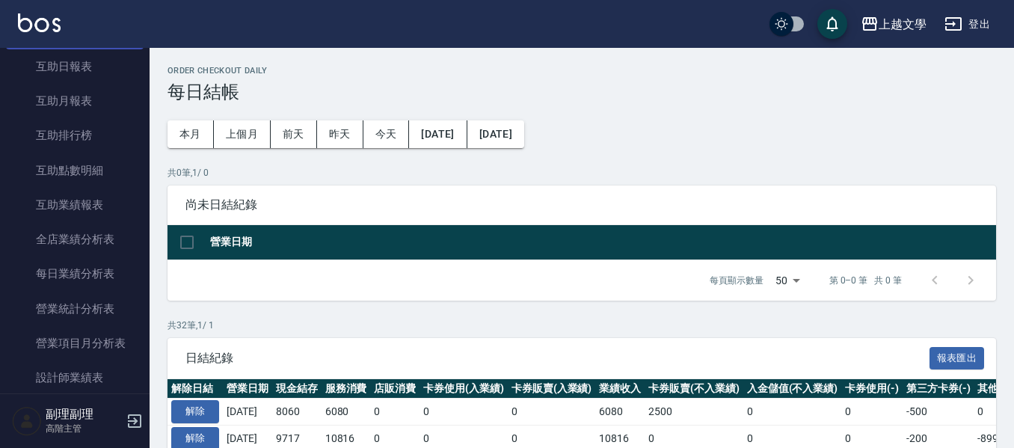
scroll to position [449, 0]
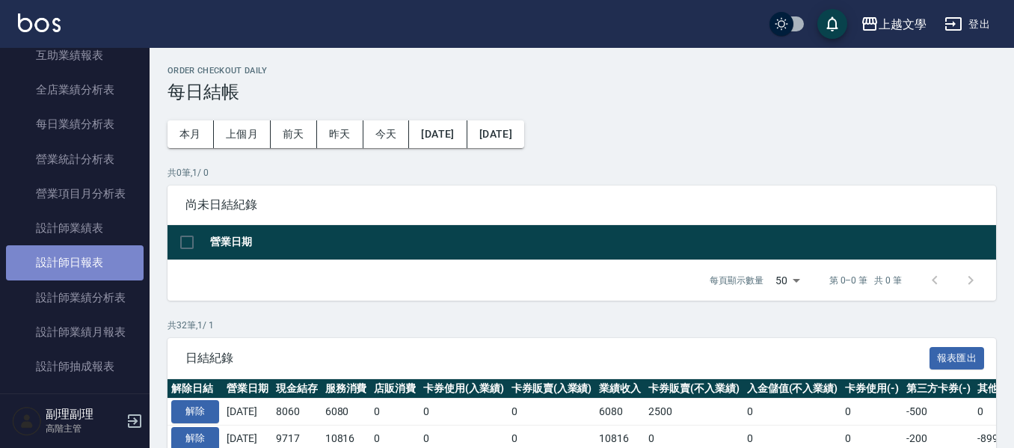
click at [100, 261] on link "設計師日報表" at bounding box center [75, 262] width 138 height 34
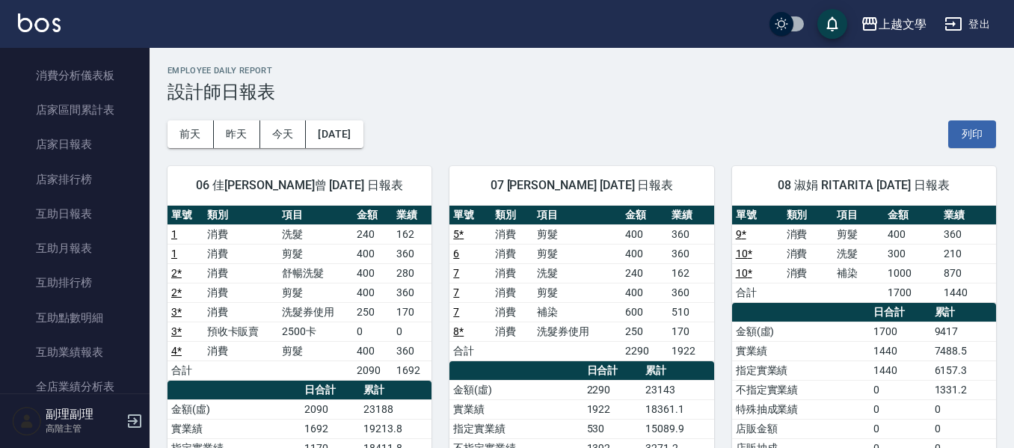
scroll to position [150, 0]
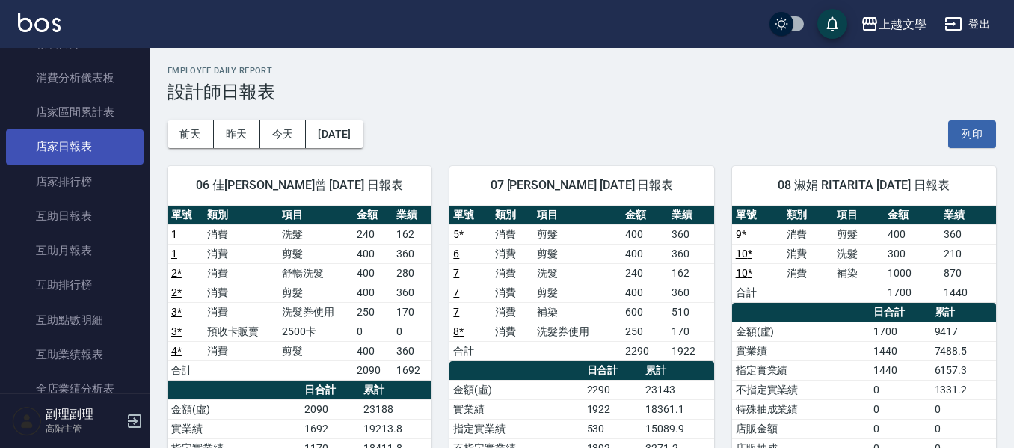
click at [104, 140] on link "店家日報表" at bounding box center [75, 146] width 138 height 34
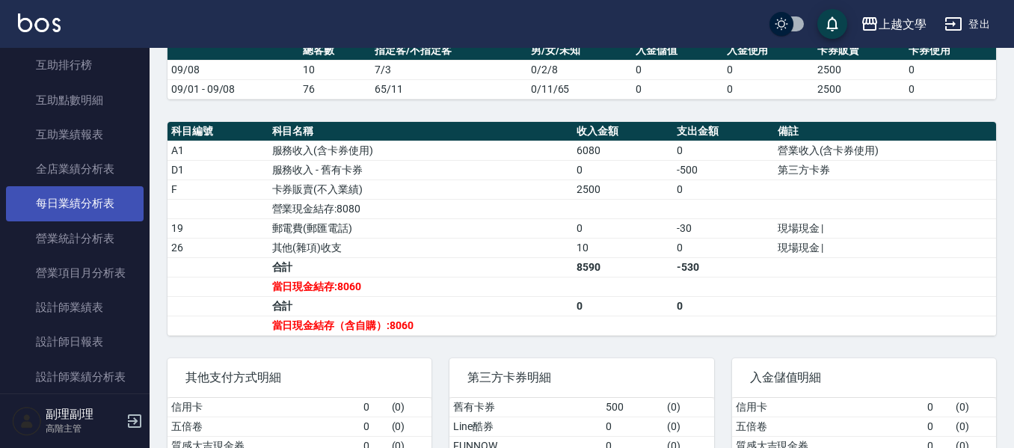
scroll to position [523, 0]
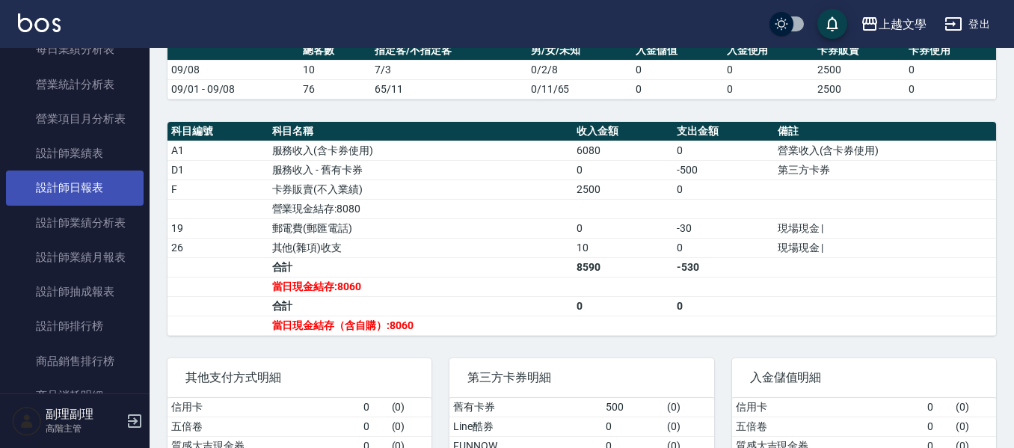
click at [103, 185] on link "設計師日報表" at bounding box center [75, 187] width 138 height 34
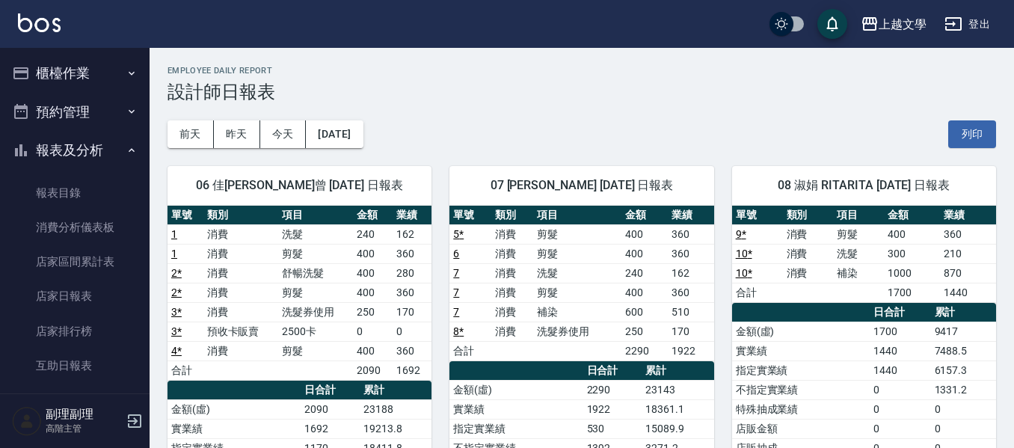
click at [87, 61] on button "櫃檯作業" at bounding box center [75, 73] width 138 height 39
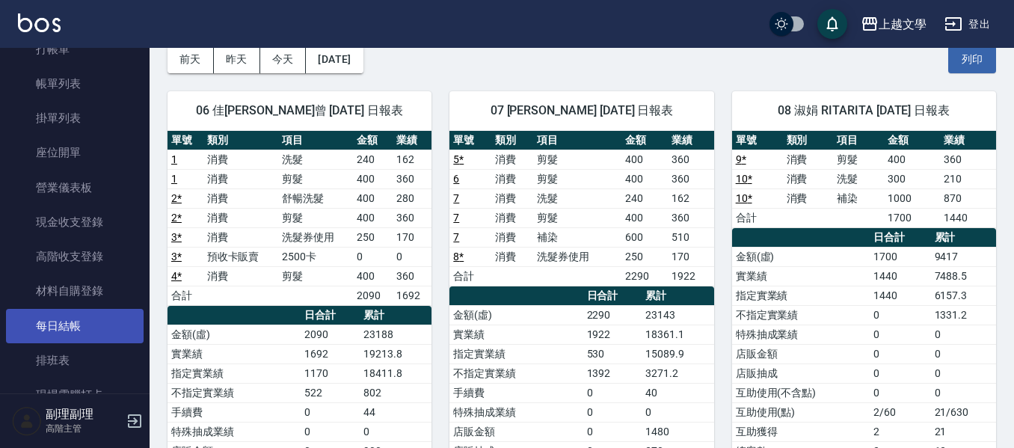
scroll to position [150, 0]
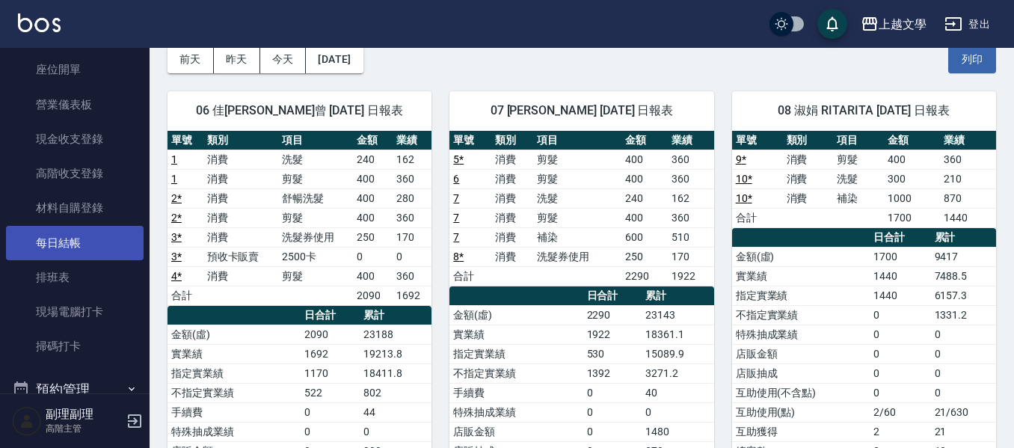
click at [80, 237] on link "每日結帳" at bounding box center [75, 243] width 138 height 34
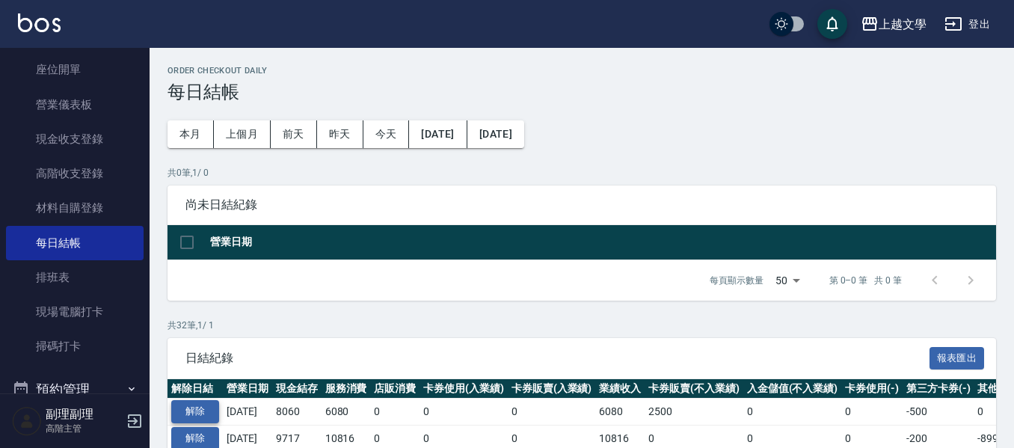
click at [197, 411] on button "解除" at bounding box center [195, 411] width 48 height 23
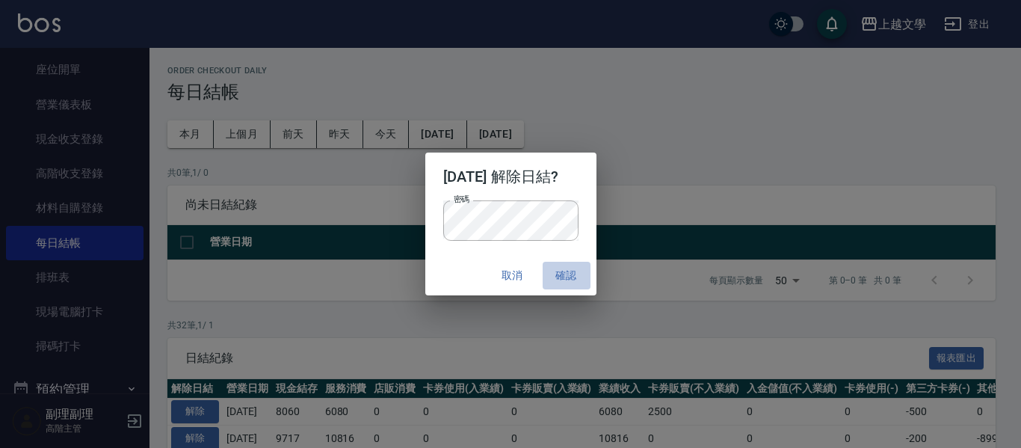
click at [571, 269] on button "確認" at bounding box center [567, 276] width 48 height 28
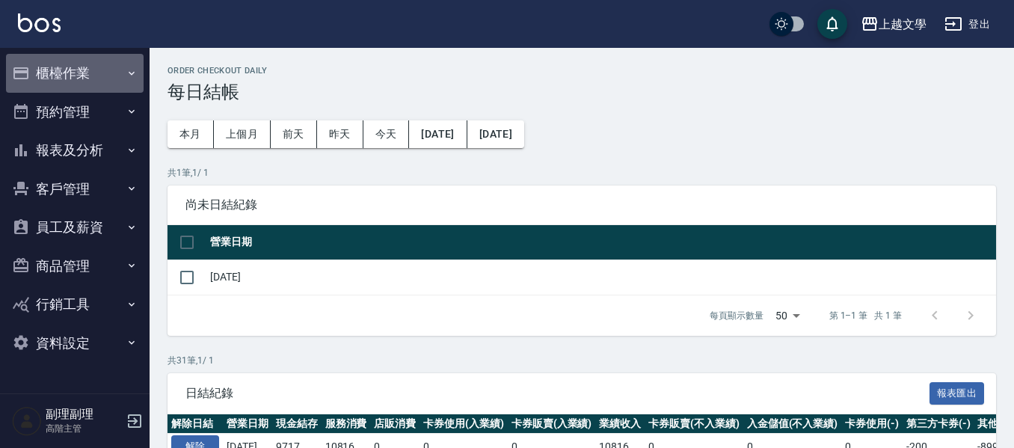
click at [58, 61] on button "櫃檯作業" at bounding box center [75, 73] width 138 height 39
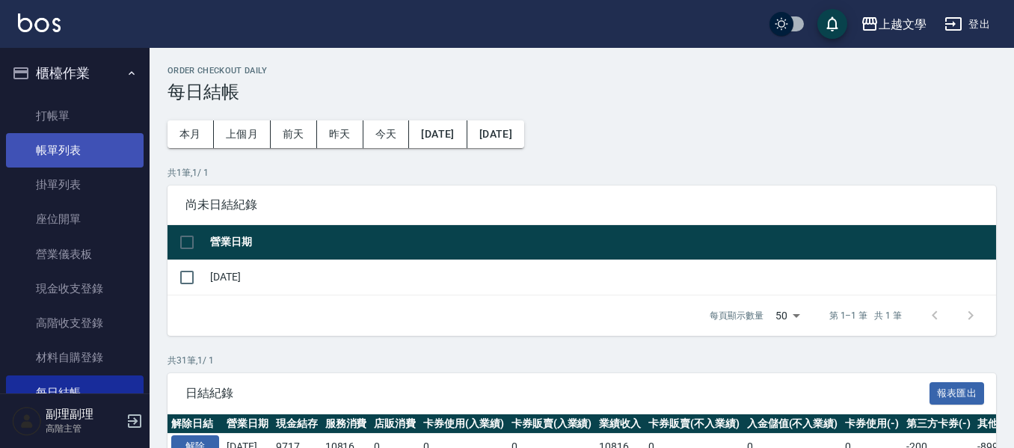
click at [82, 158] on link "帳單列表" at bounding box center [75, 150] width 138 height 34
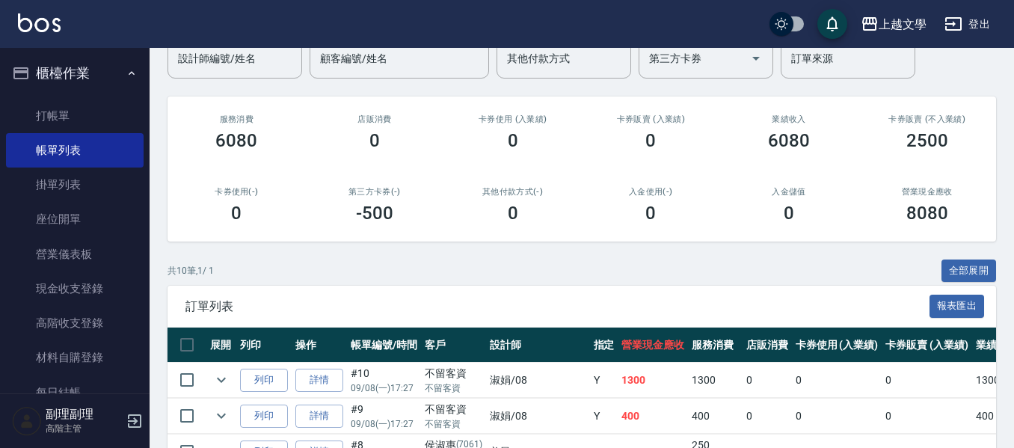
scroll to position [374, 0]
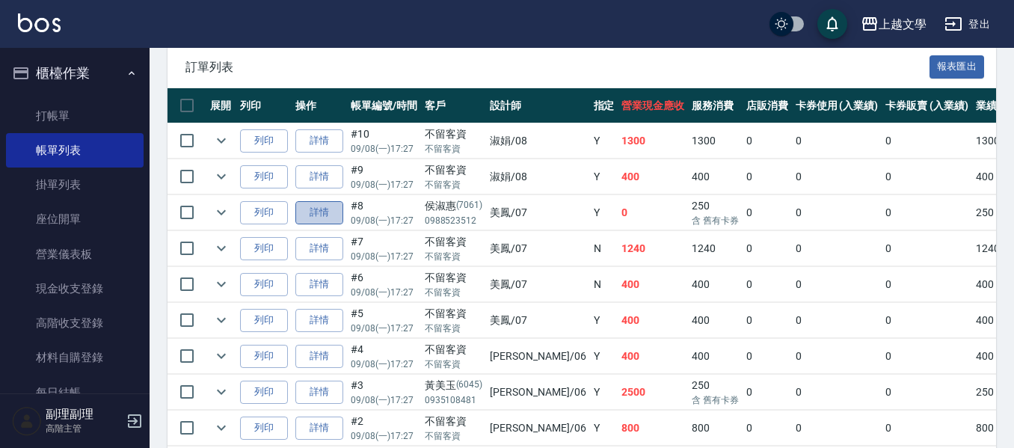
click at [330, 216] on link "詳情" at bounding box center [319, 212] width 48 height 23
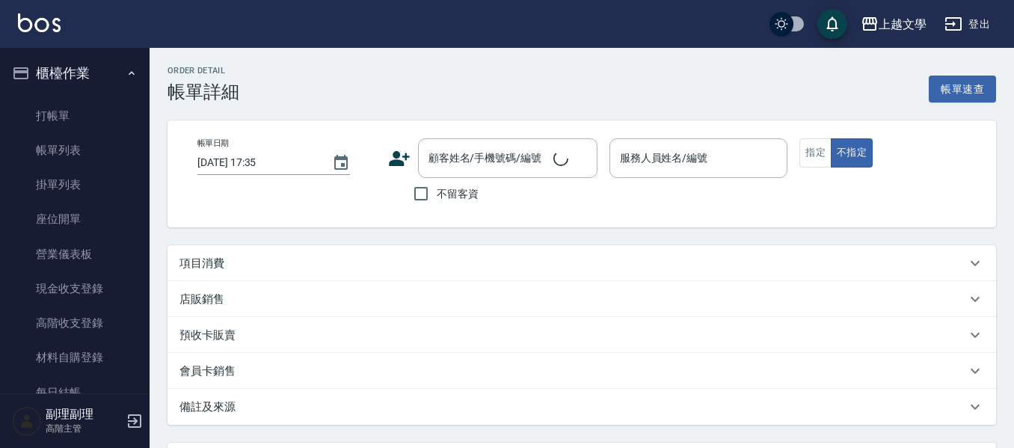
type input "2025/09/08 17:27"
type input "美鳳-07"
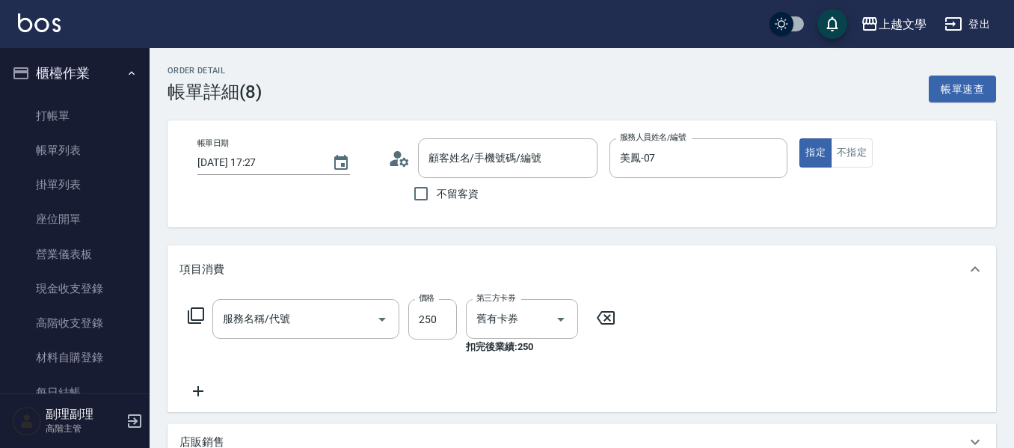
type input "洗髮券使用(105)"
type input "侯淑惠/0988523512/7061"
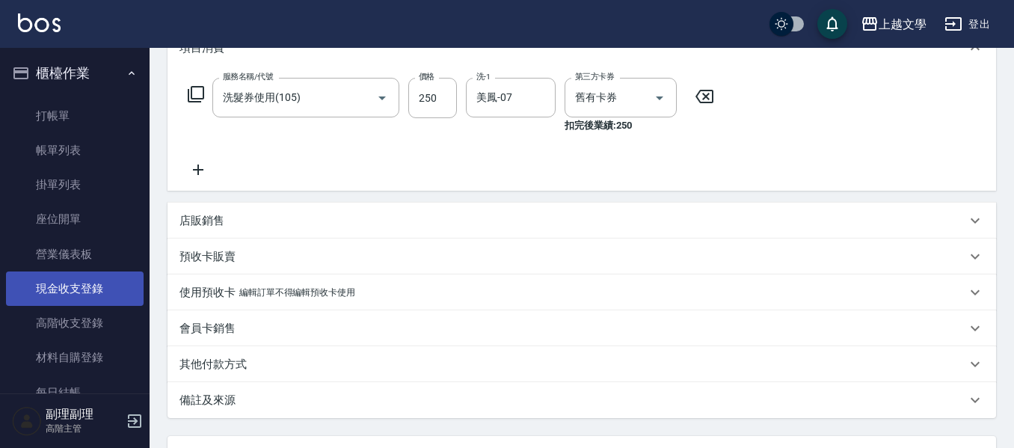
scroll to position [224, 0]
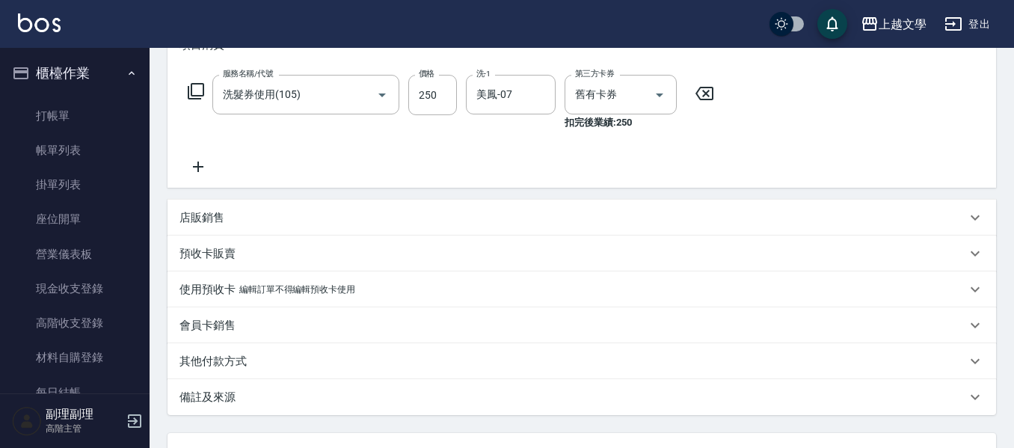
click at [218, 259] on p "預收卡販賣" at bounding box center [207, 254] width 56 height 16
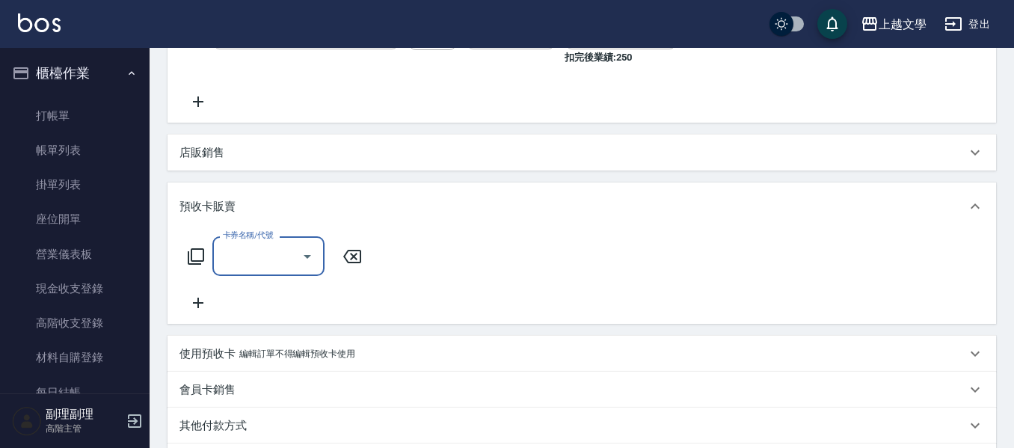
scroll to position [374, 0]
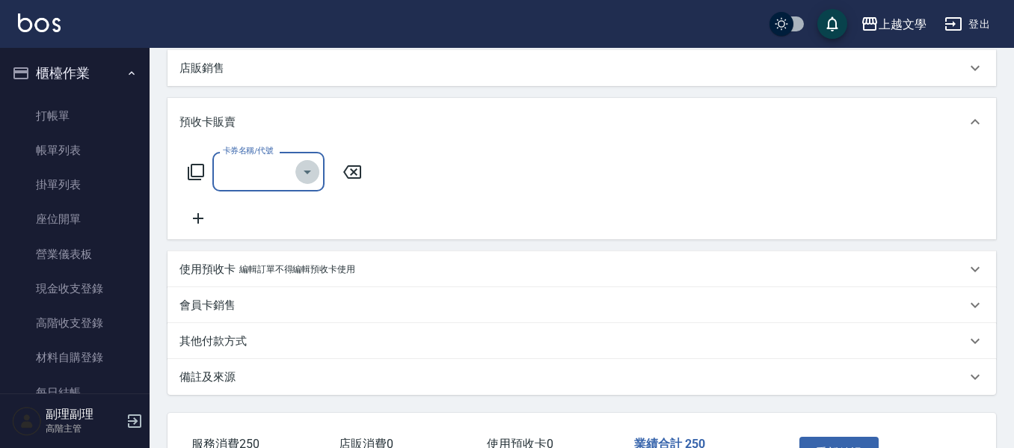
click at [302, 176] on icon "Open" at bounding box center [307, 172] width 18 height 18
click at [259, 212] on span "2500卡" at bounding box center [268, 209] width 112 height 25
type input "2500卡(900)"
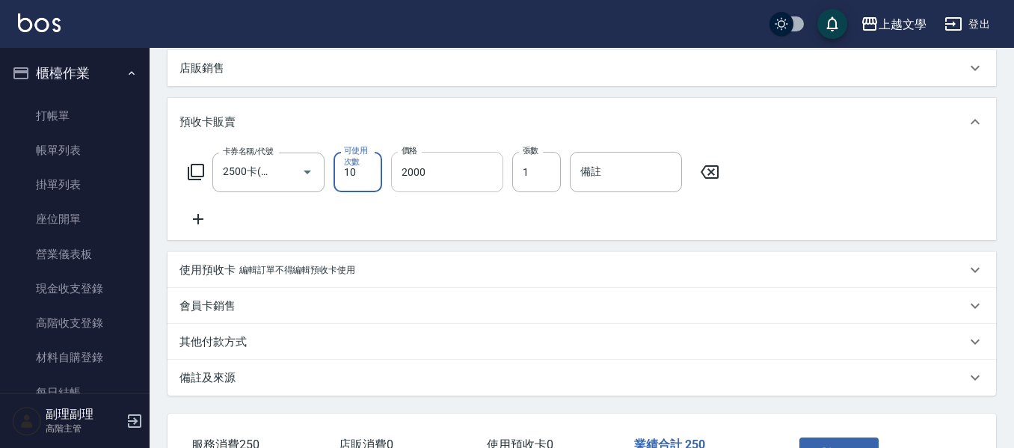
click at [464, 162] on input "2000" at bounding box center [447, 172] width 112 height 40
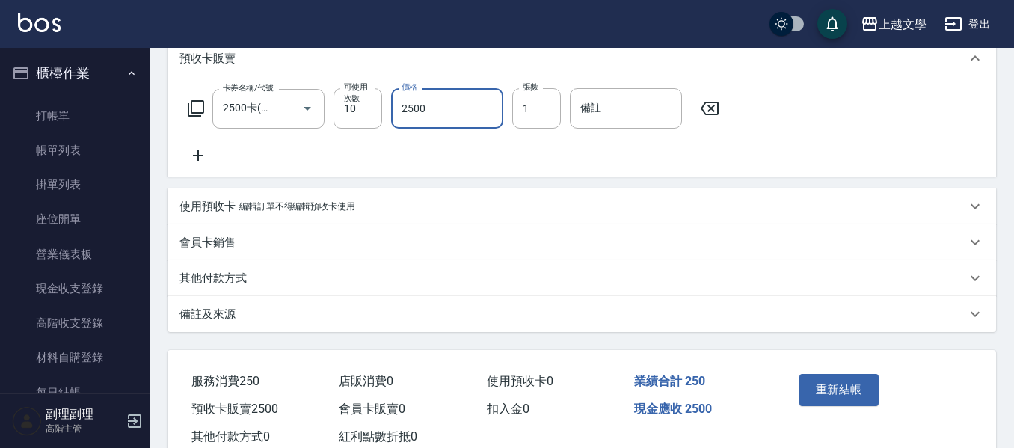
scroll to position [483, 0]
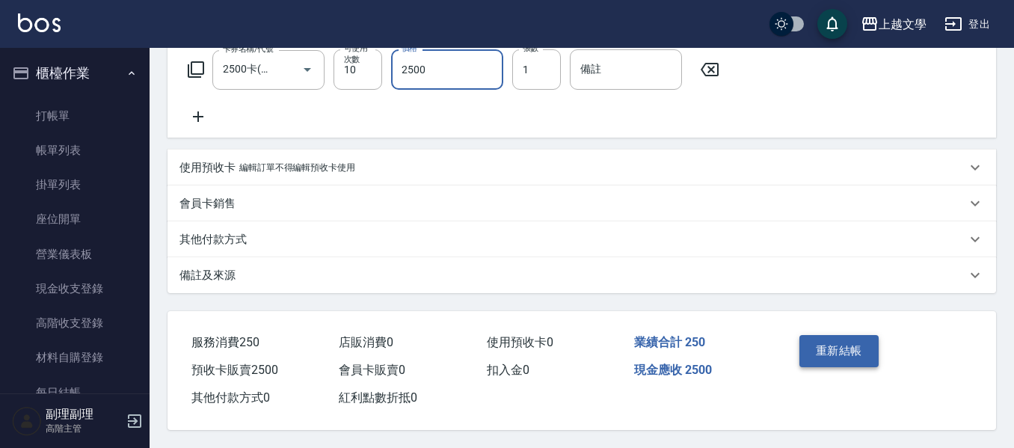
type input "2500"
click at [849, 345] on button "重新結帳" at bounding box center [838, 350] width 79 height 31
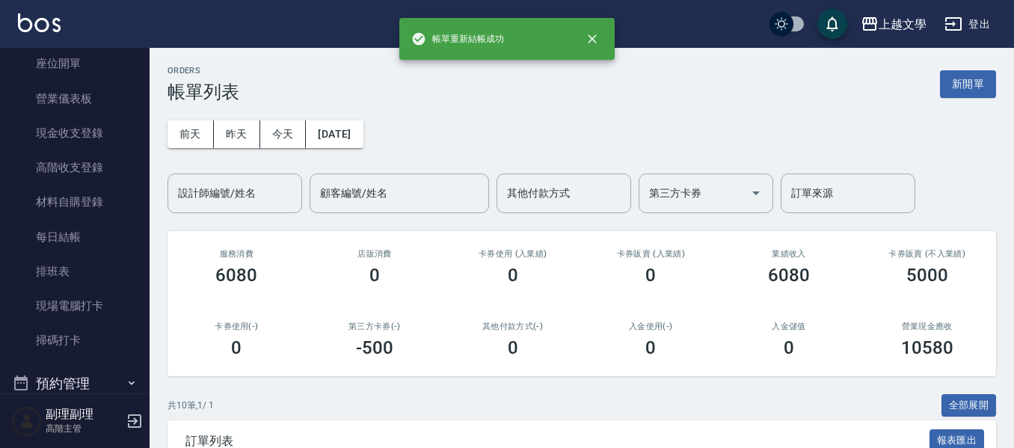
scroll to position [150, 0]
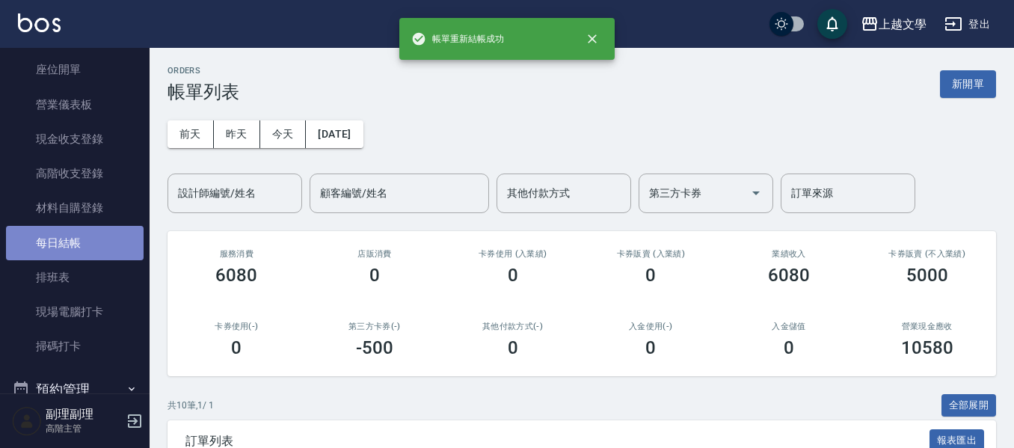
click at [80, 241] on link "每日結帳" at bounding box center [75, 243] width 138 height 34
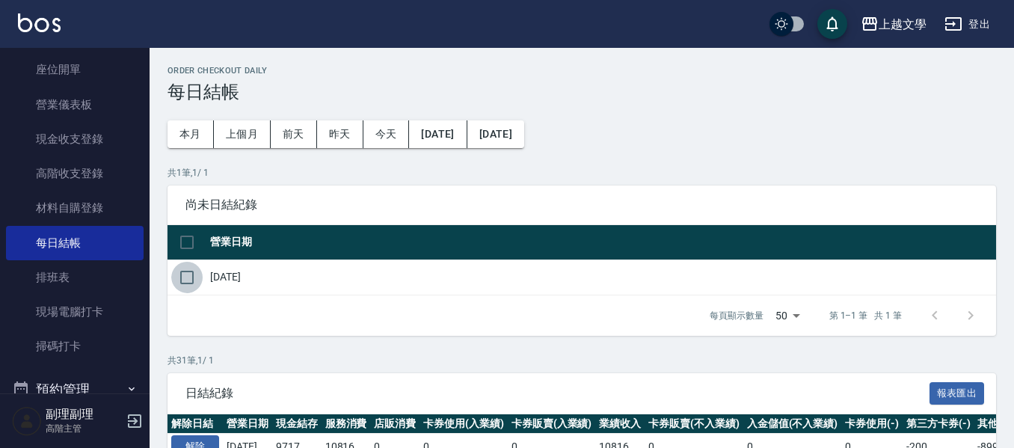
click at [179, 276] on input "checkbox" at bounding box center [186, 277] width 31 height 31
checkbox input "true"
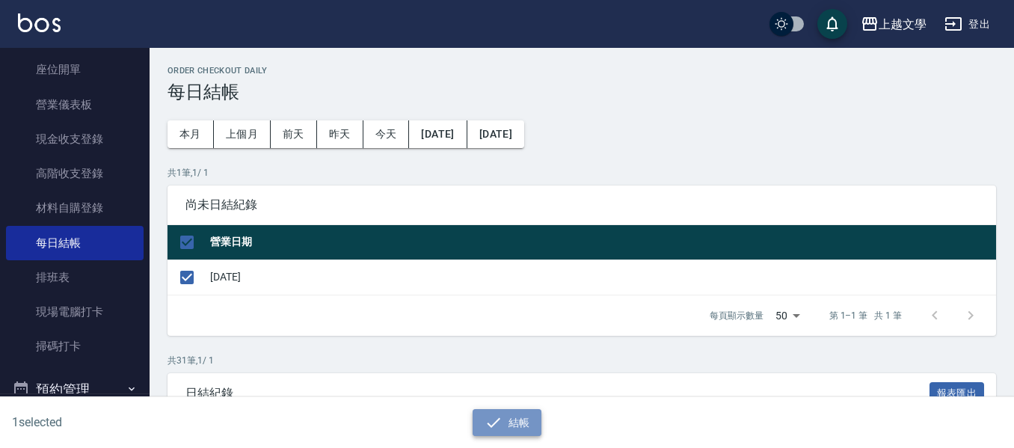
click at [515, 414] on button "結帳" at bounding box center [508, 423] width 70 height 28
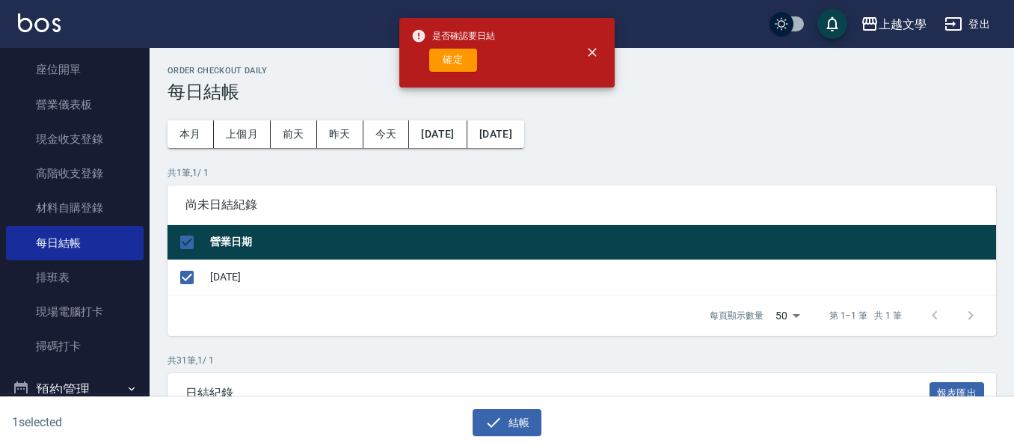
click at [453, 47] on div "是否確認要日結 確定" at bounding box center [453, 52] width 84 height 61
click at [462, 58] on button "確定" at bounding box center [453, 60] width 48 height 23
checkbox input "false"
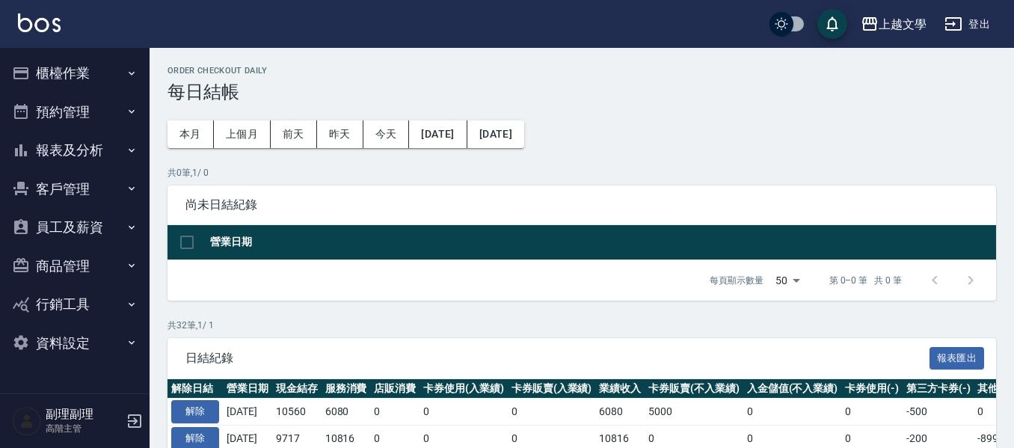
click at [79, 162] on button "報表及分析" at bounding box center [75, 150] width 138 height 39
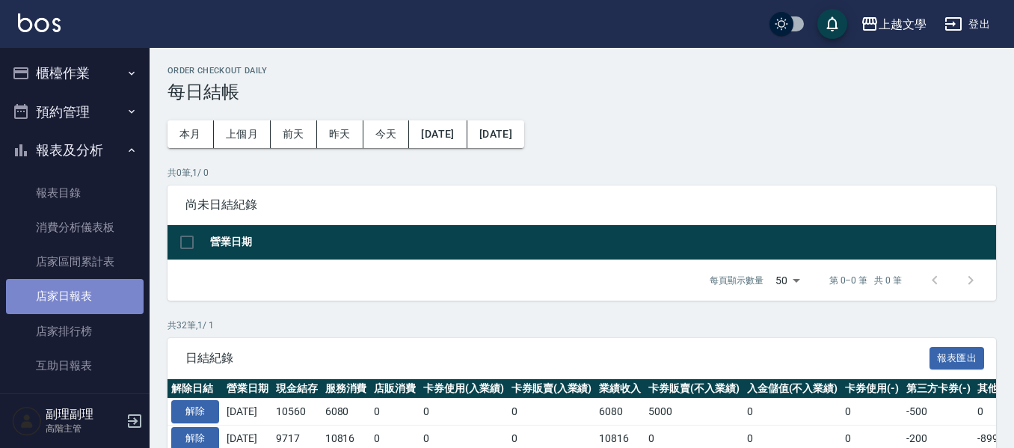
click at [90, 301] on link "店家日報表" at bounding box center [75, 296] width 138 height 34
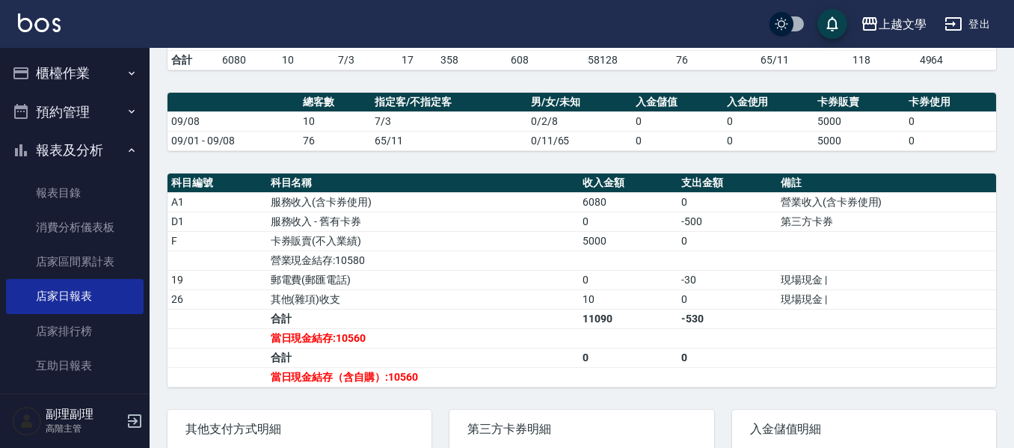
scroll to position [374, 0]
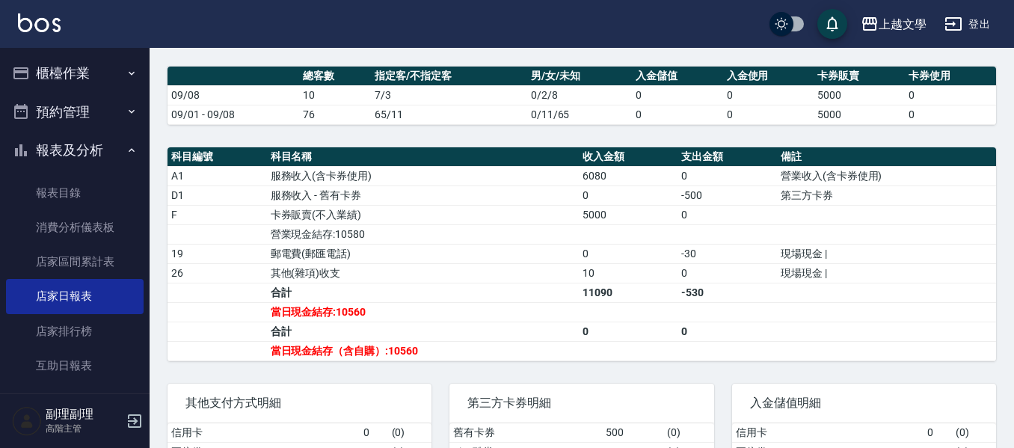
click at [974, 20] on button "登出" at bounding box center [967, 24] width 58 height 28
